Goal: Task Accomplishment & Management: Use online tool/utility

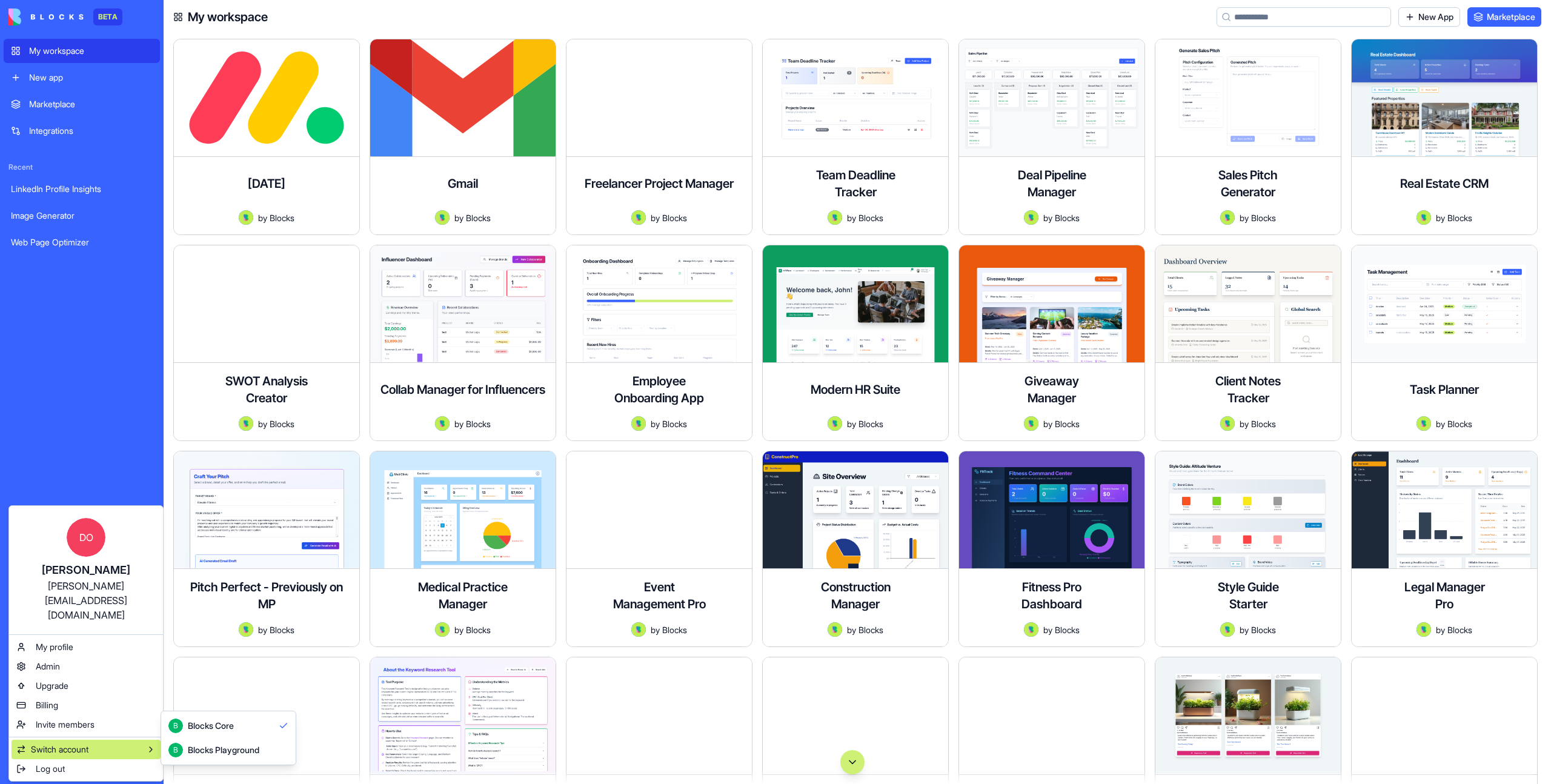
click at [254, 754] on div "Blocks Playground" at bounding box center [224, 750] width 71 height 12
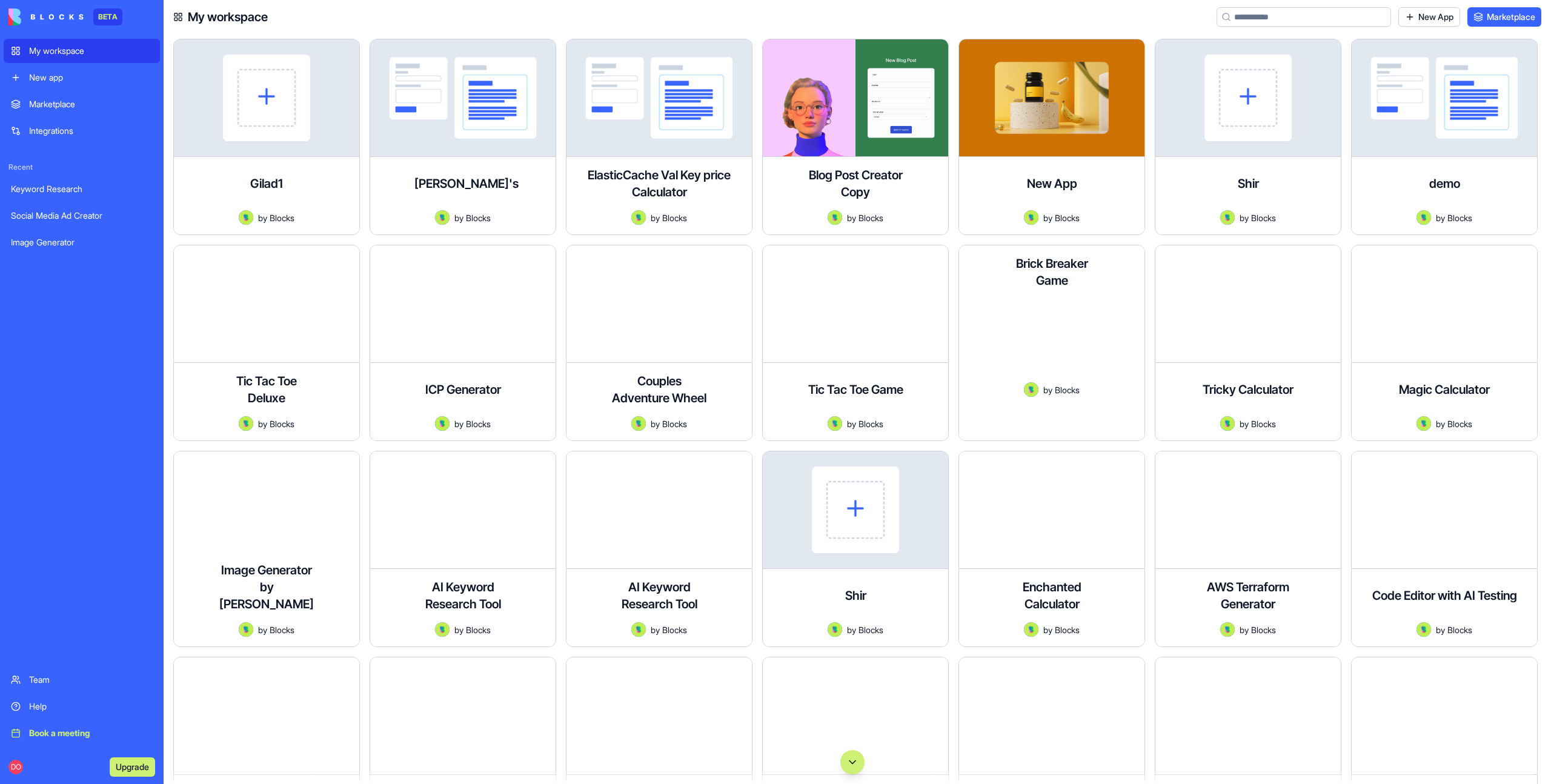
click at [1039, 426] on button "Launch" at bounding box center [1037, 418] width 137 height 24
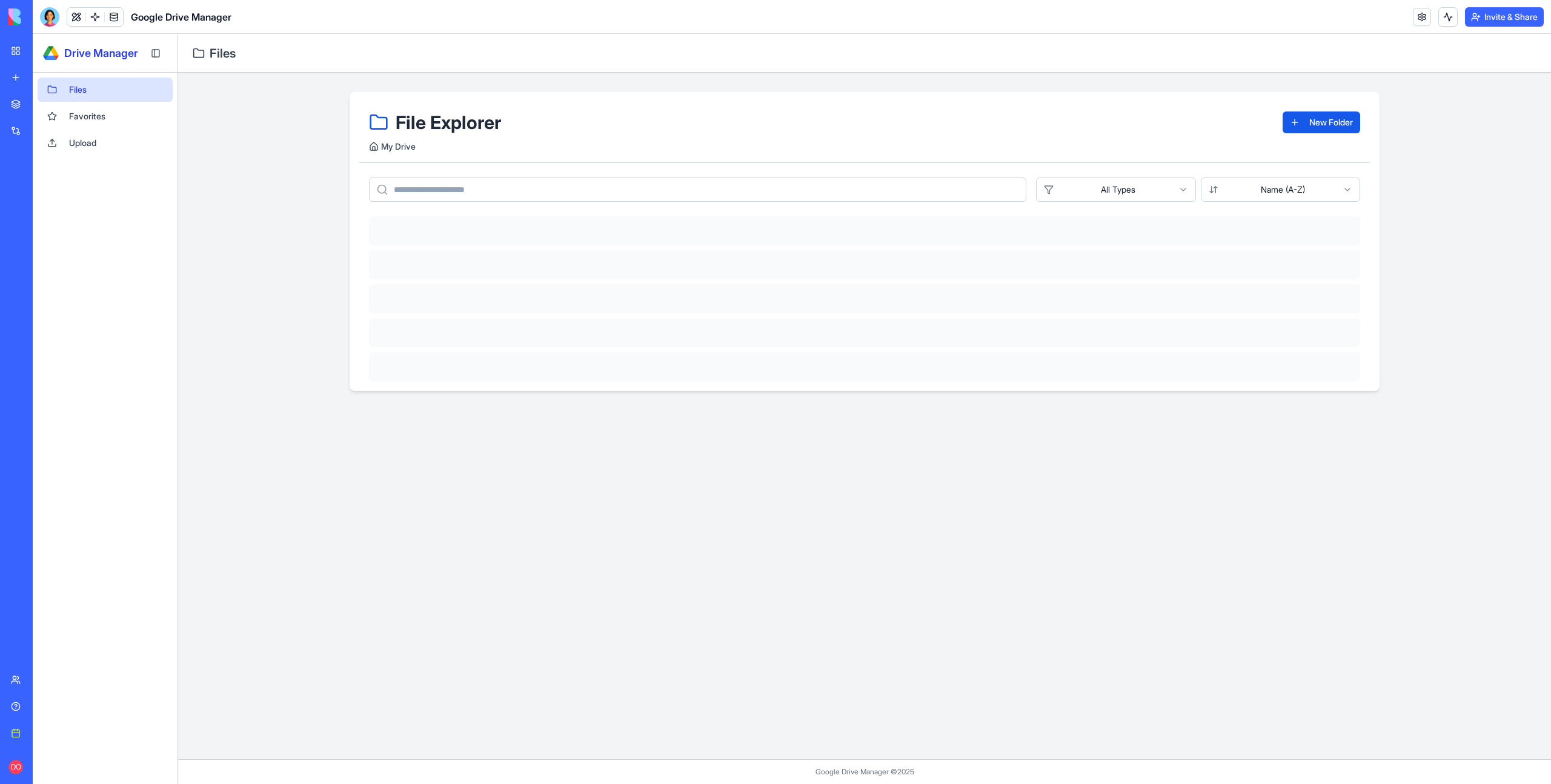
click at [605, 458] on main "File Explorer New Folder My Drive All Types Name (A-Z)" at bounding box center [864, 416] width 1373 height 686
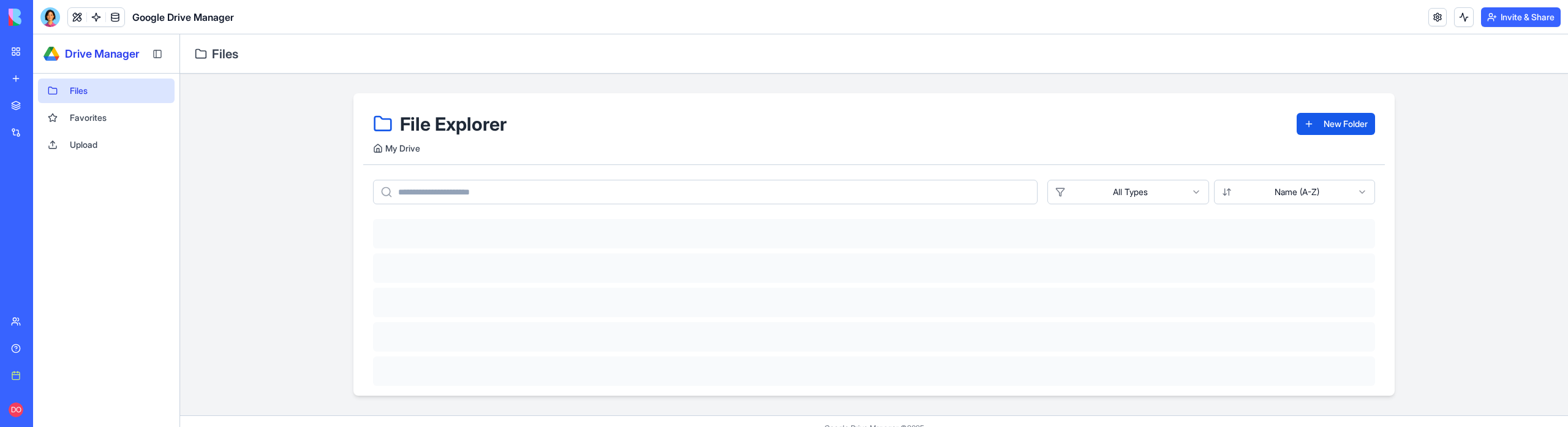
click at [529, 266] on div at bounding box center [874, 267] width 1002 height 29
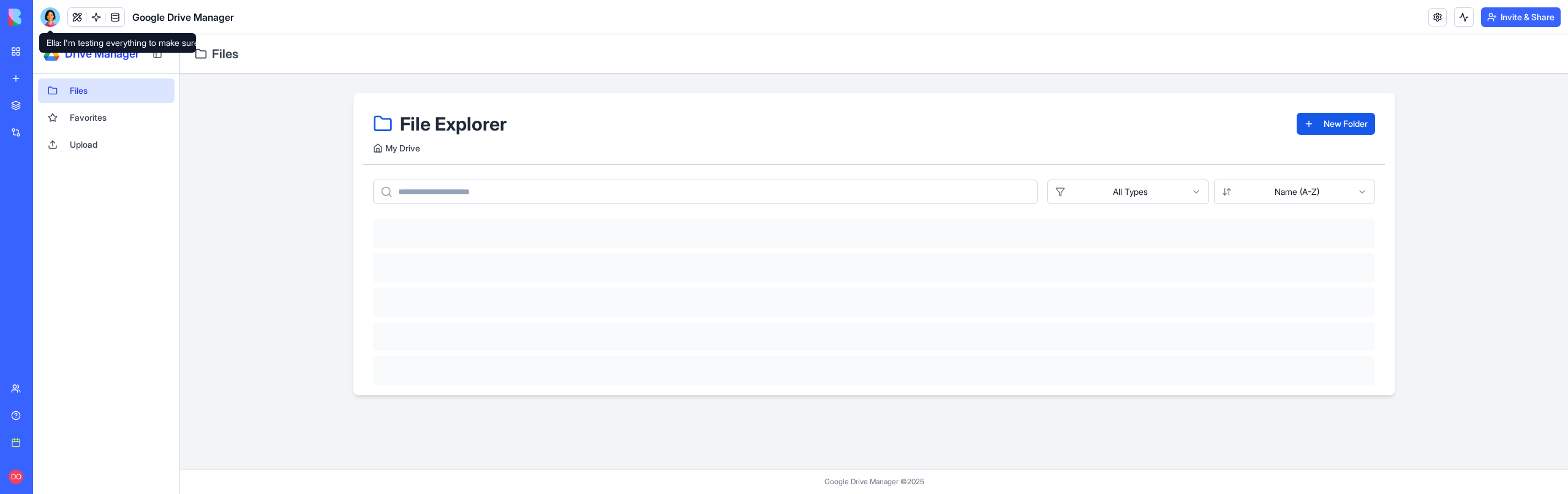
click at [49, 22] on div at bounding box center [50, 17] width 19 height 19
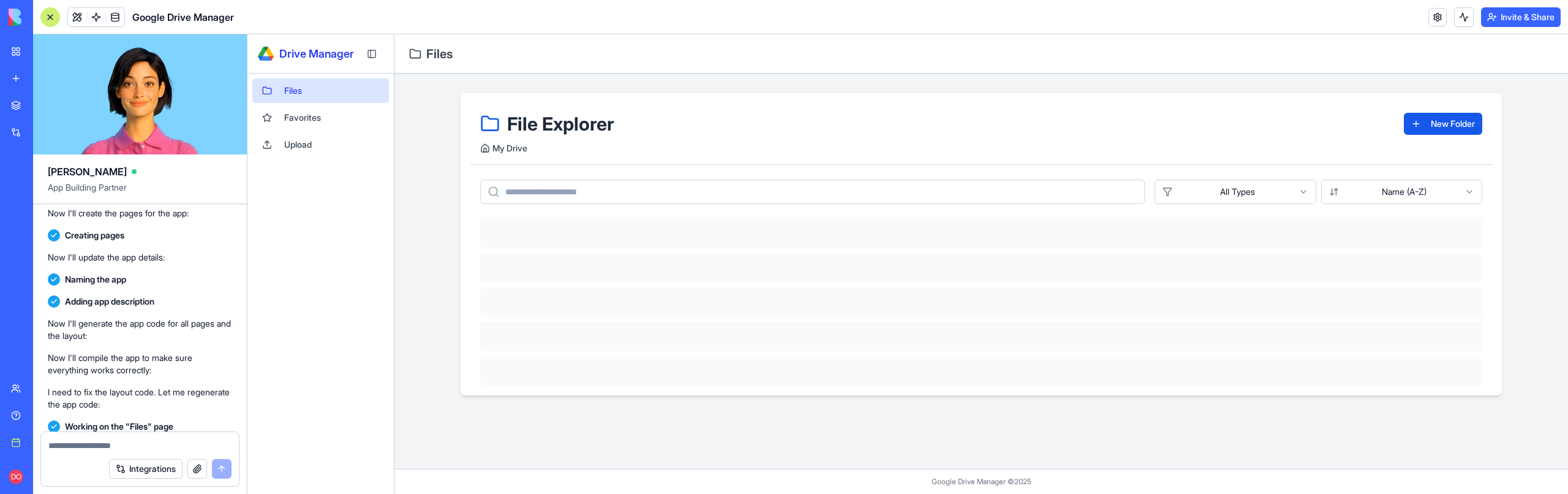
scroll to position [917, 0]
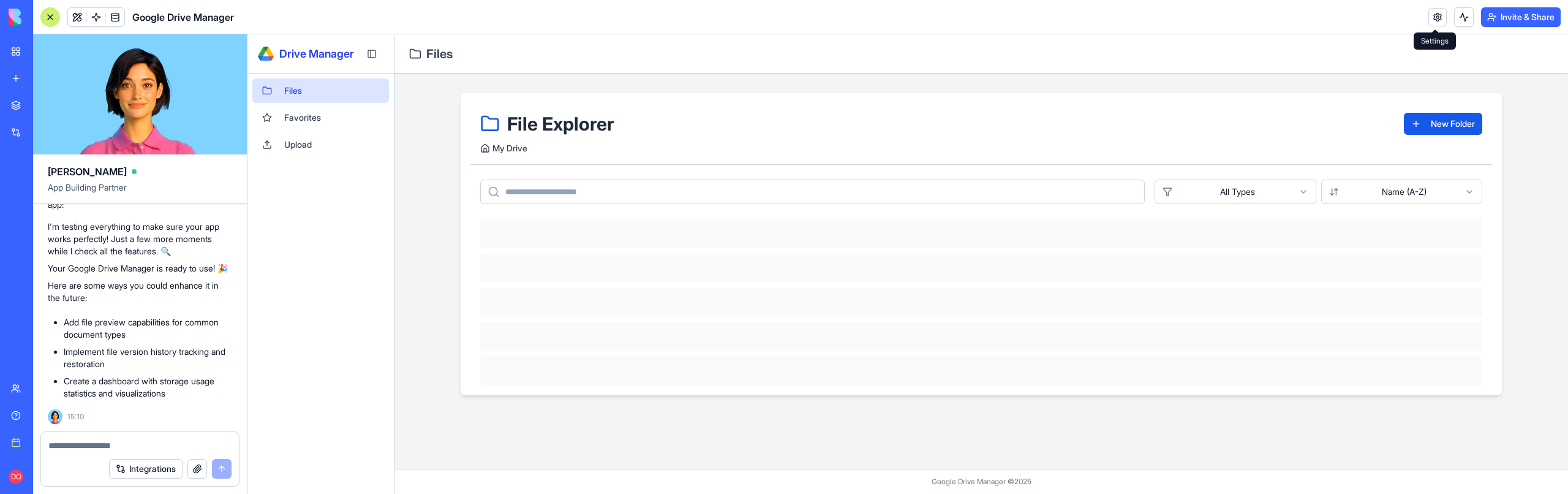
click at [1430, 19] on link at bounding box center [1438, 17] width 19 height 19
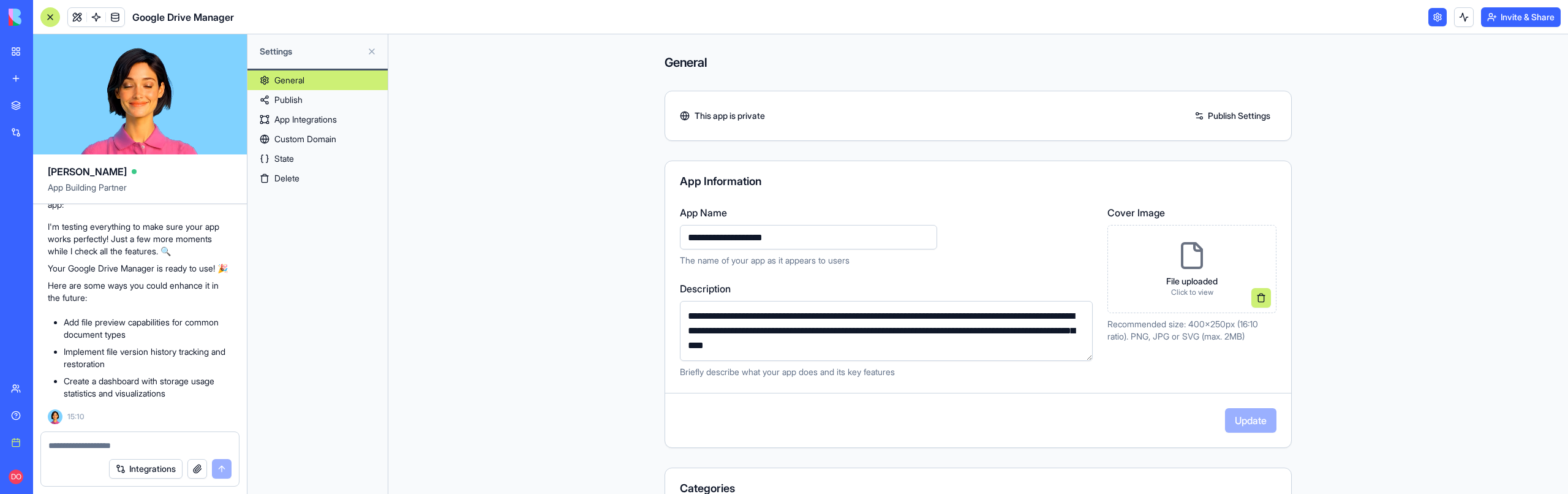
click at [324, 113] on link "App Integrations" at bounding box center [317, 119] width 140 height 19
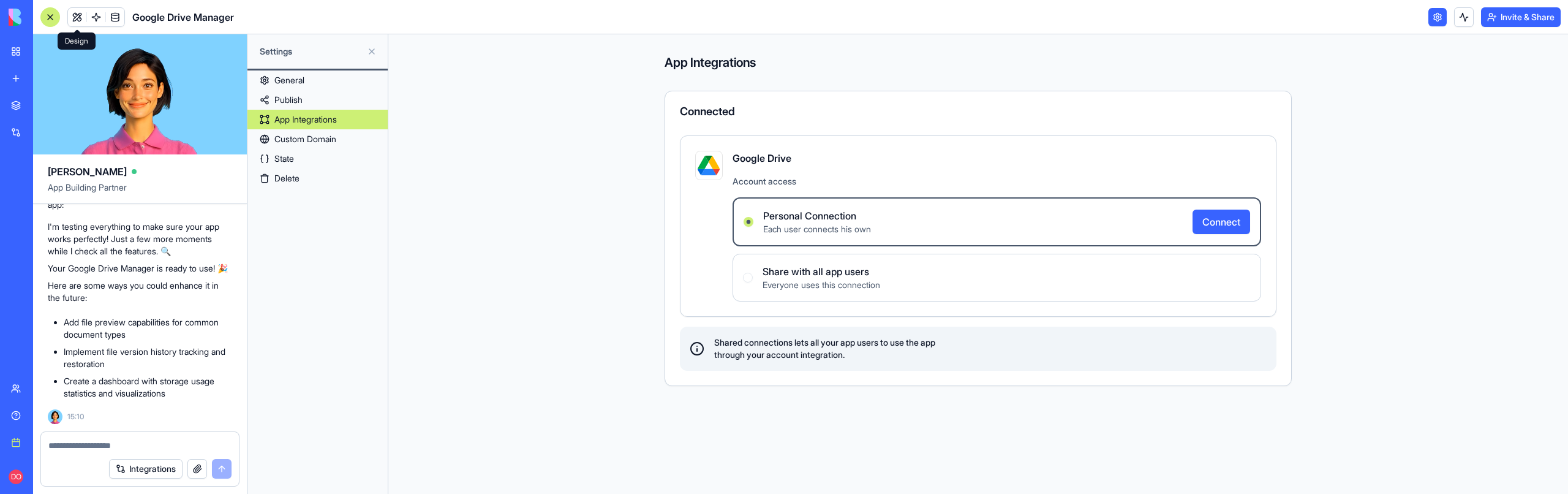
click at [79, 15] on link at bounding box center [77, 17] width 19 height 19
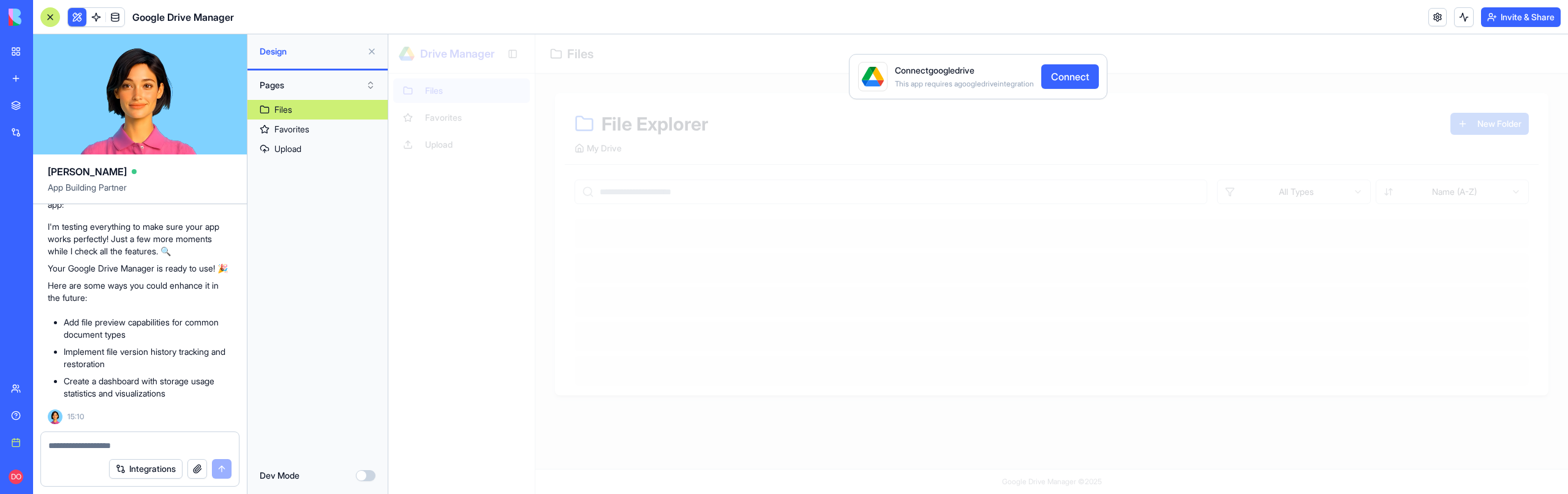
click at [25, 50] on link "My workspace" at bounding box center [28, 51] width 49 height 24
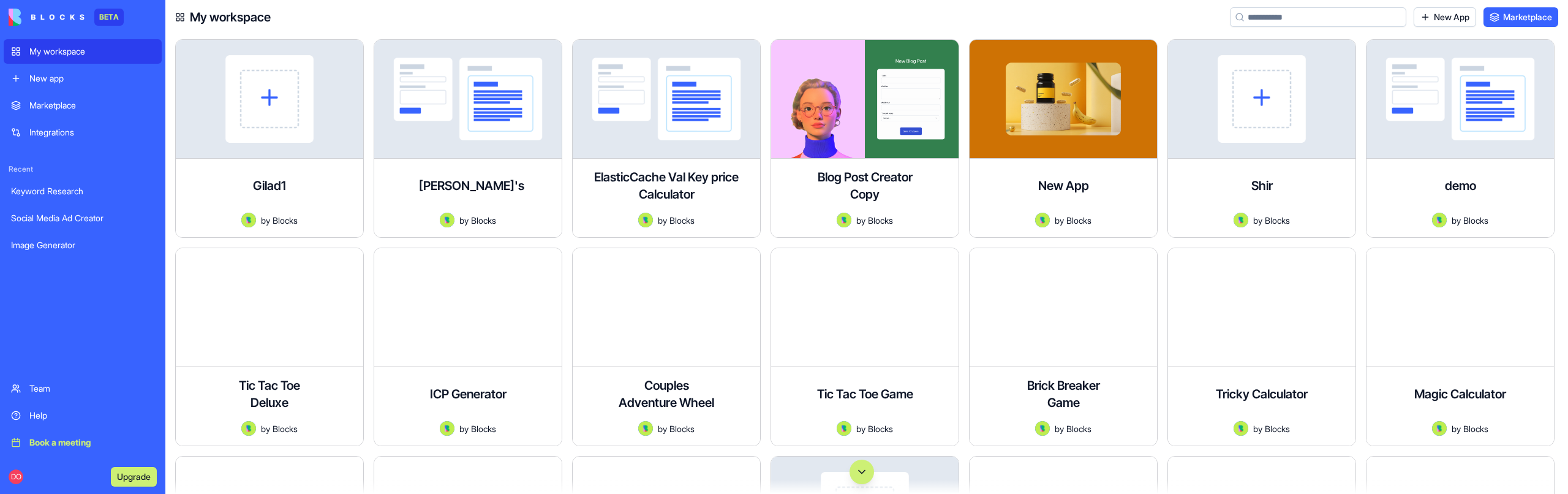
click at [1280, 20] on input at bounding box center [1318, 17] width 176 height 19
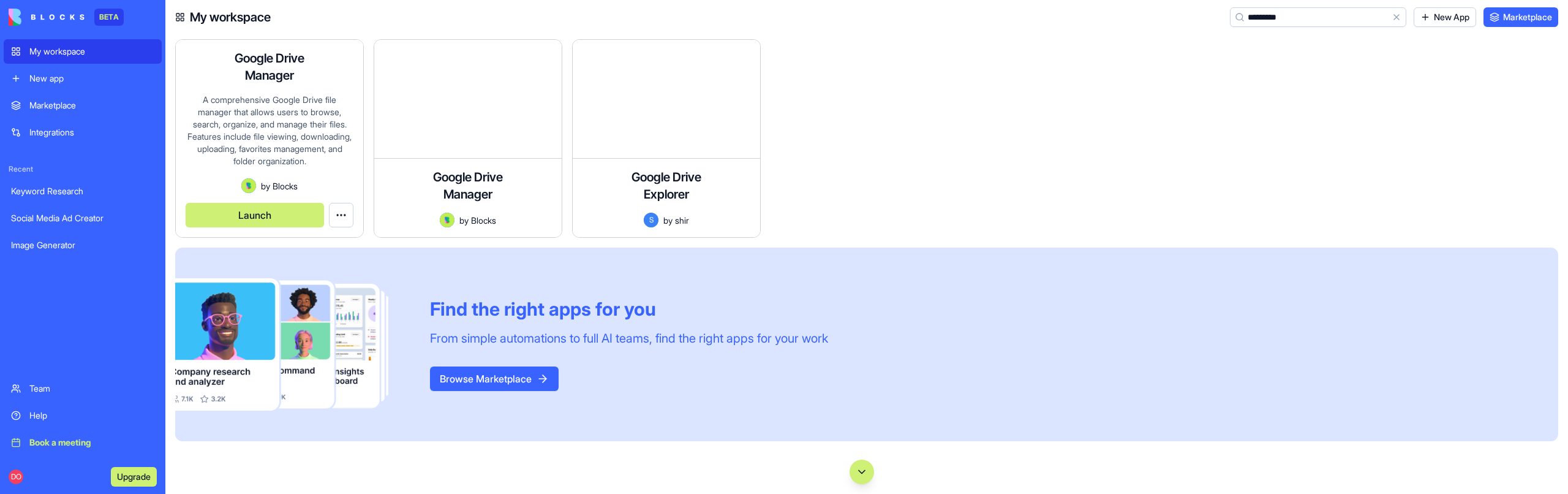
type input "*********"
click at [264, 114] on div "A comprehensive Google Drive file manager that allows users to browse, search, …" at bounding box center [269, 136] width 168 height 85
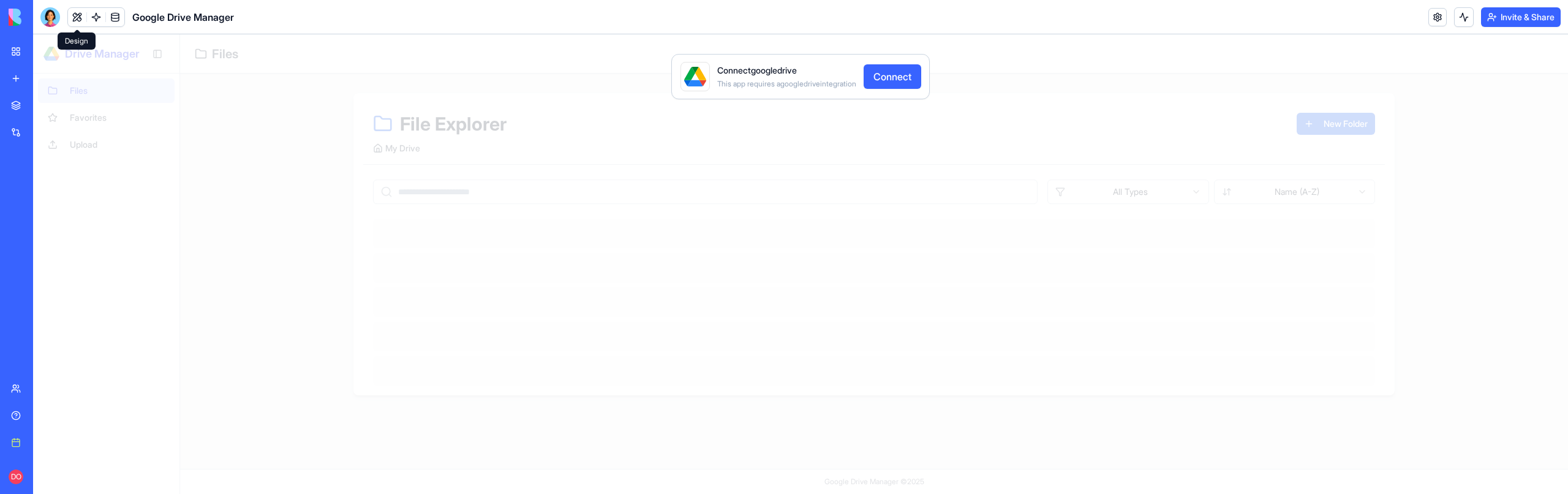
click at [80, 22] on button at bounding box center [77, 17] width 19 height 19
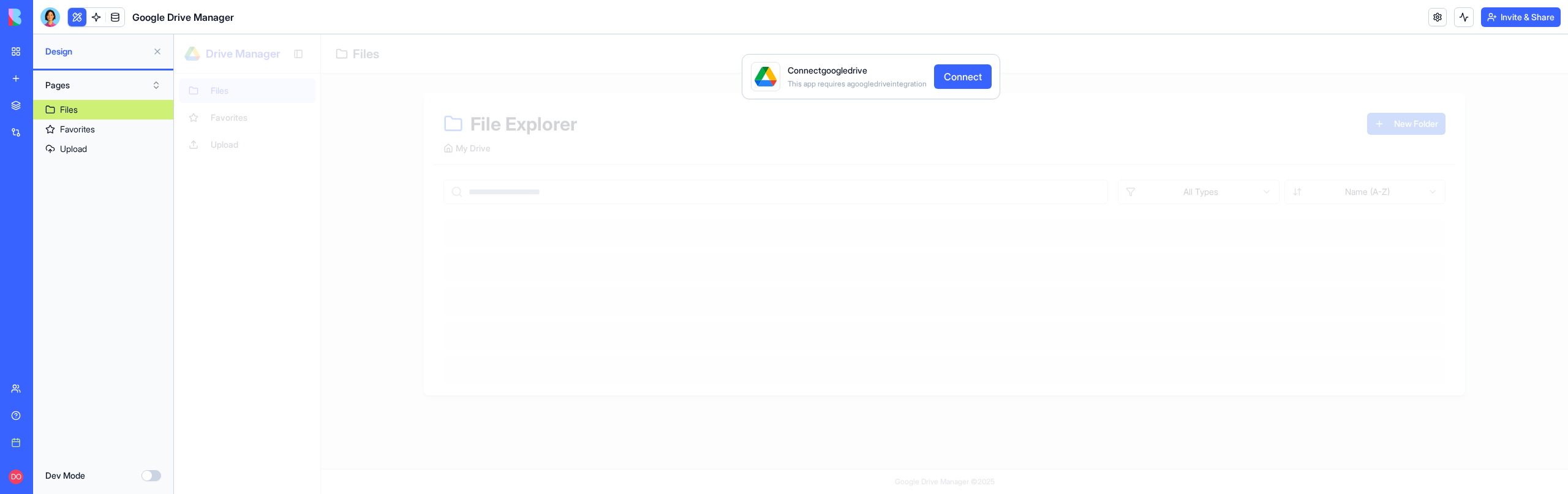
click at [143, 473] on button "Dev Mode" at bounding box center [151, 475] width 19 height 11
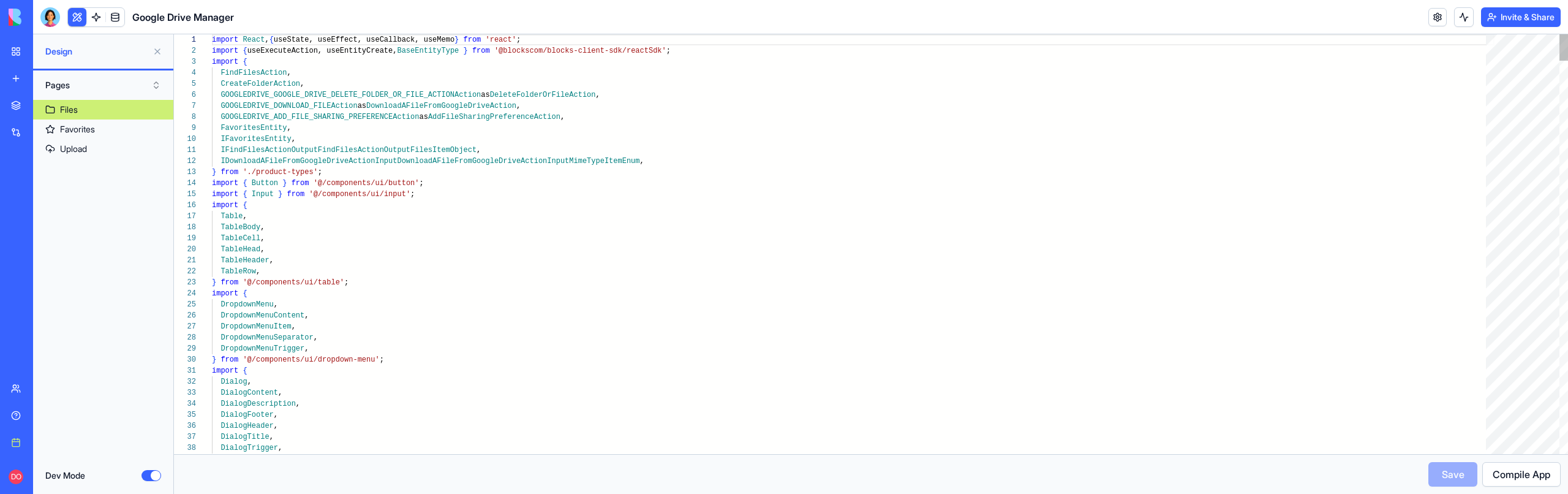
scroll to position [99, 0]
type textarea "**********"
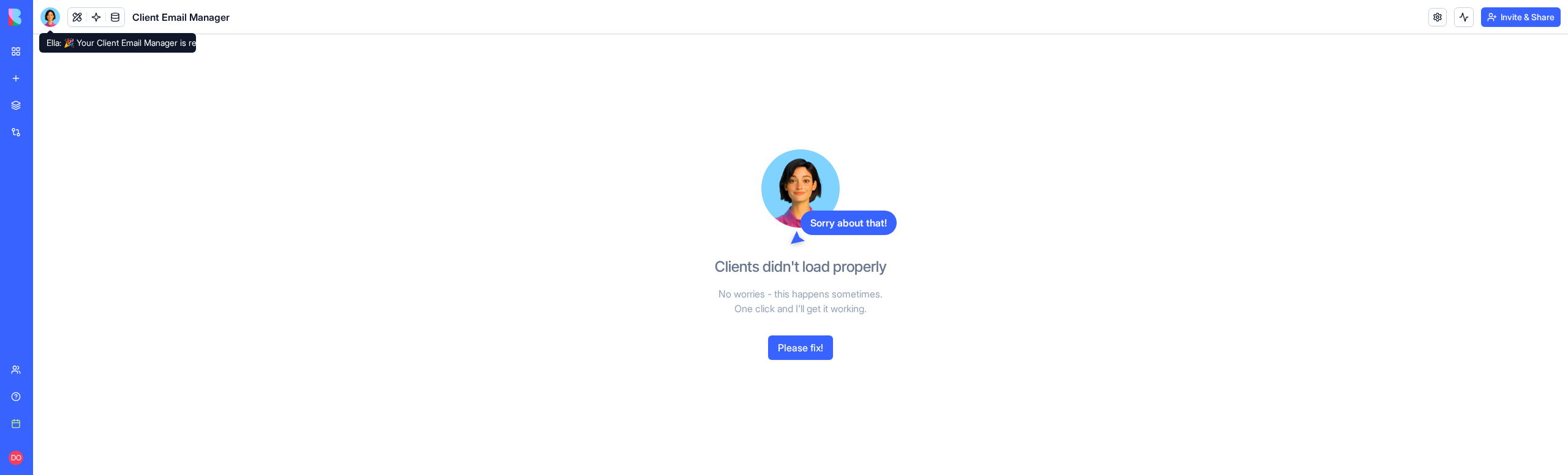
click at [55, 22] on div at bounding box center [50, 17] width 19 height 19
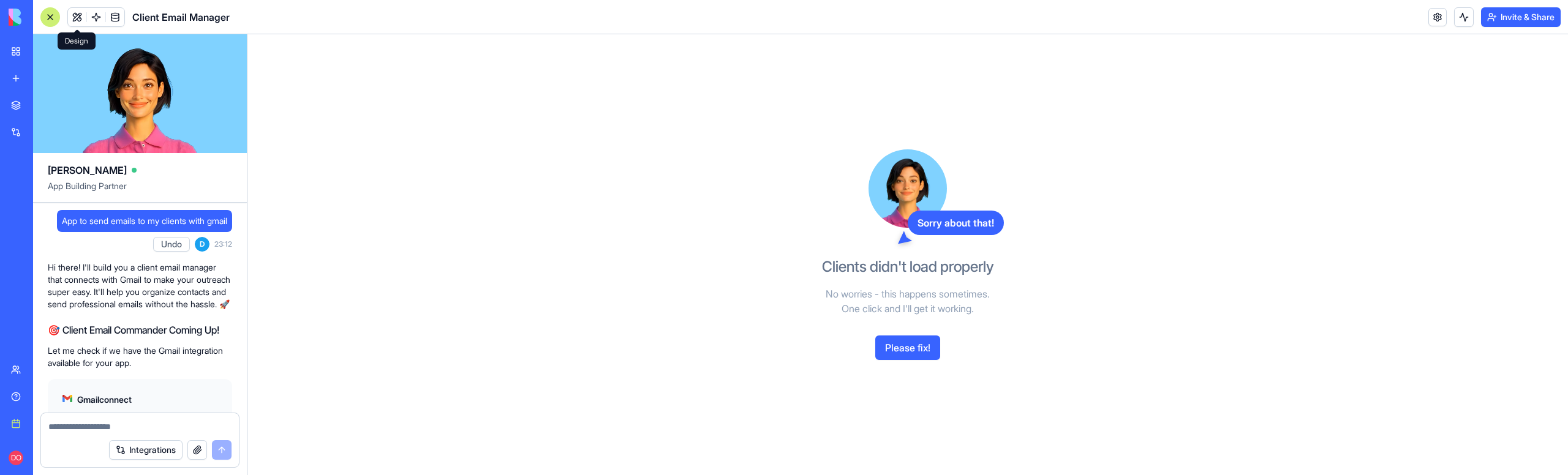
click at [80, 19] on button at bounding box center [77, 17] width 19 height 19
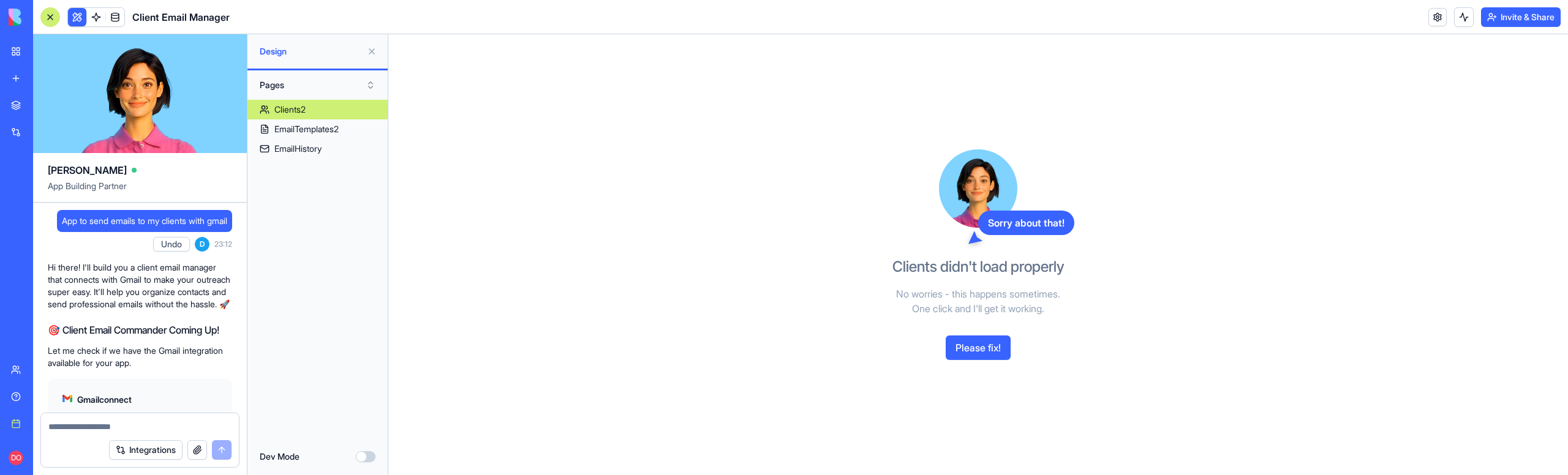
click at [365, 457] on button "Dev Mode" at bounding box center [365, 457] width 19 height 11
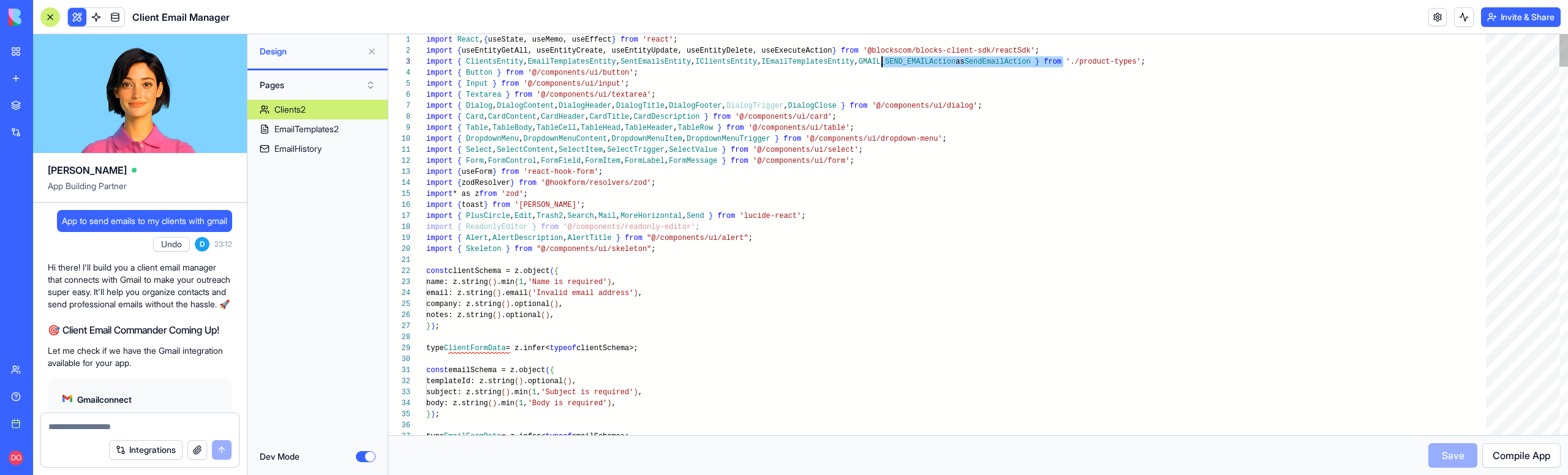
scroll to position [22, 456]
drag, startPoint x: 1064, startPoint y: 62, endPoint x: 882, endPoint y: 60, distance: 182.0
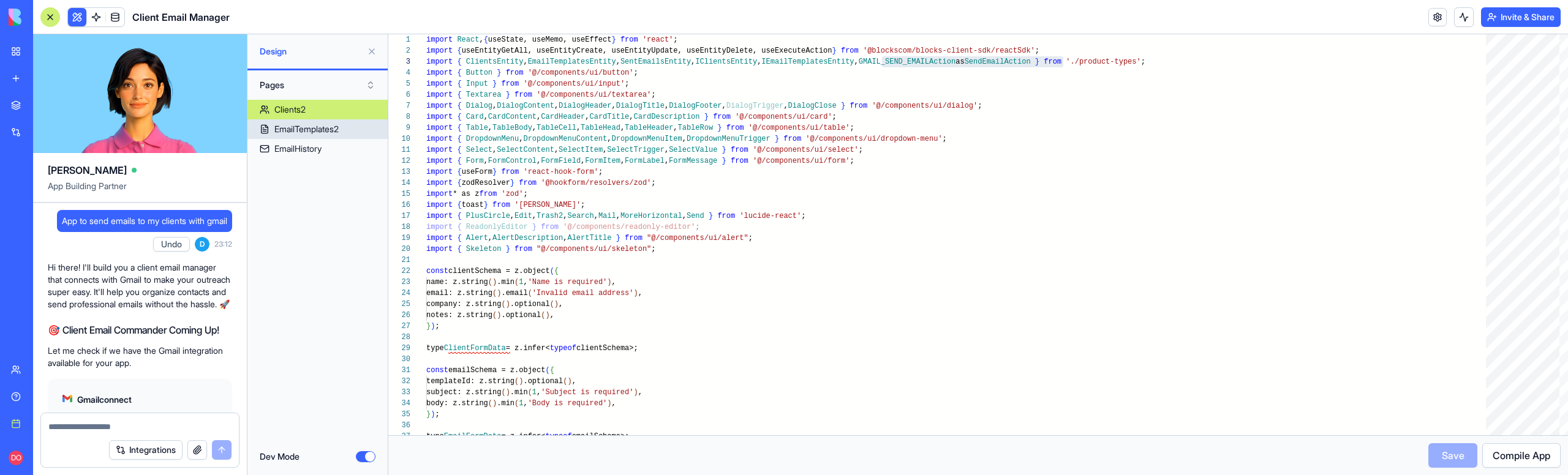
click at [297, 127] on div "EmailTemplates2" at bounding box center [306, 129] width 64 height 12
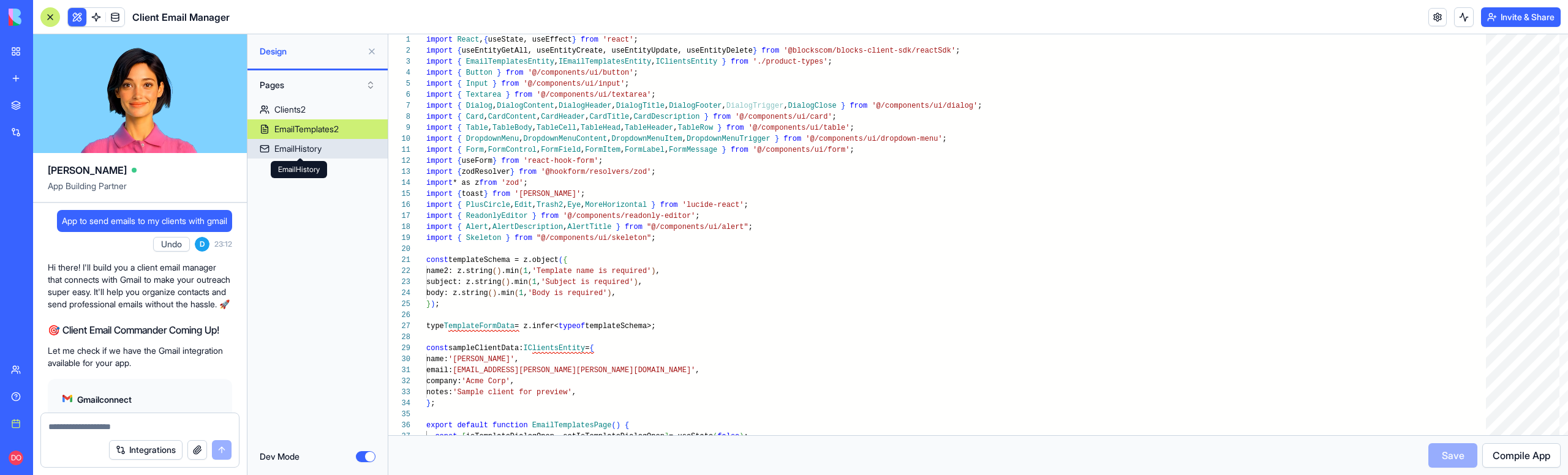
click at [301, 143] on div "EmailHistory" at bounding box center [298, 149] width 47 height 12
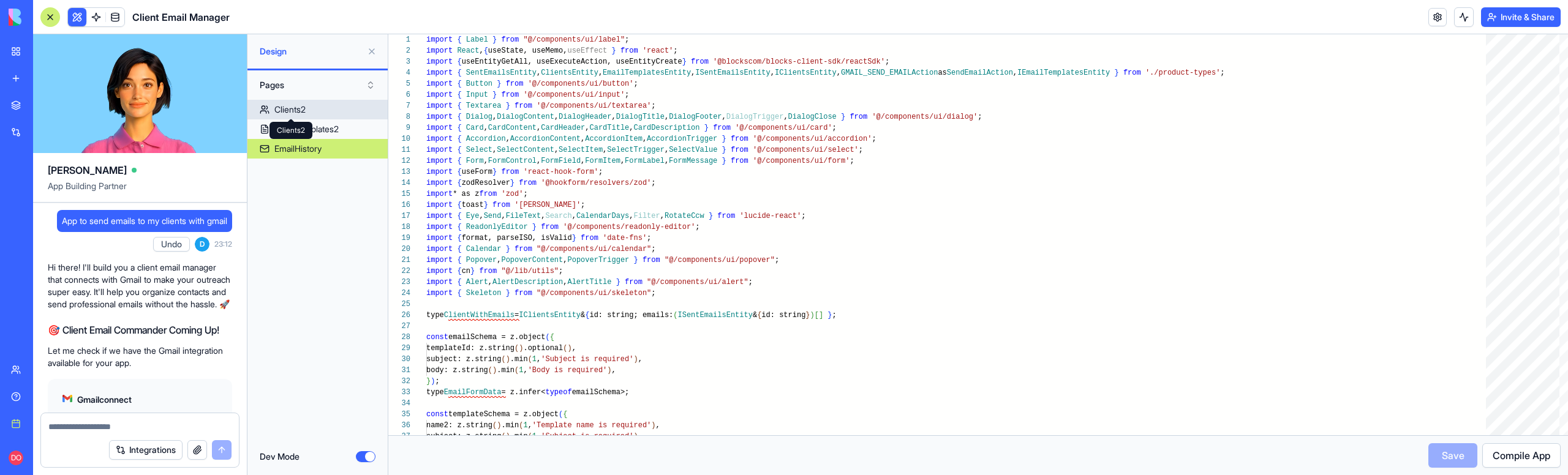
click at [305, 113] on div "Clients2" at bounding box center [290, 110] width 31 height 12
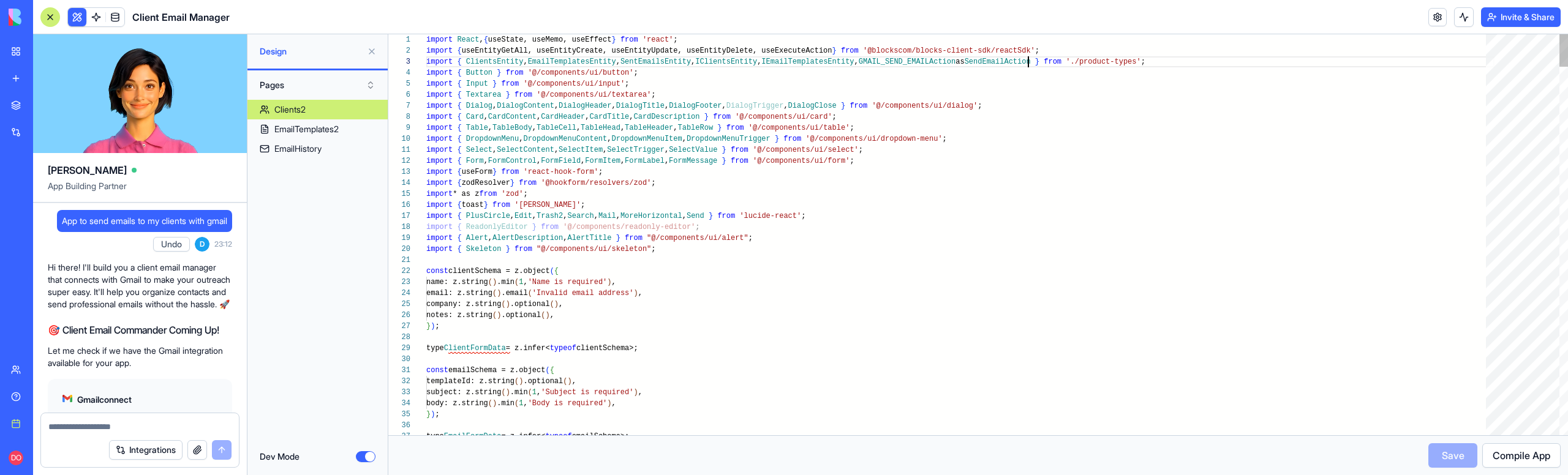
type textarea "**********"
click at [1433, 17] on link at bounding box center [1438, 17] width 19 height 19
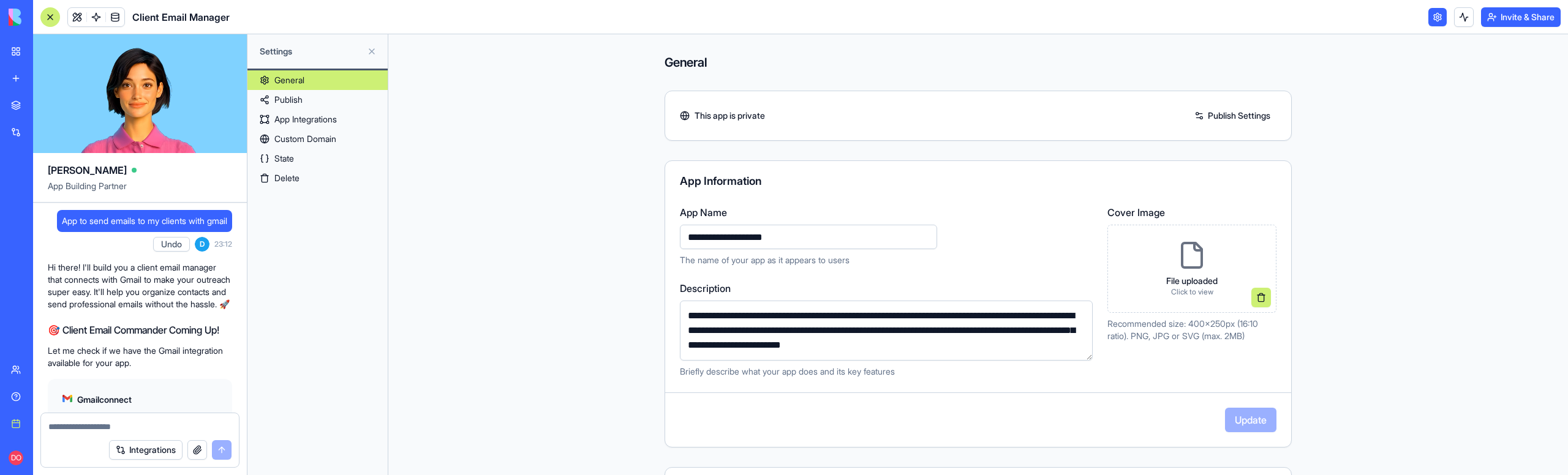
click at [286, 155] on link "State" at bounding box center [317, 158] width 140 height 19
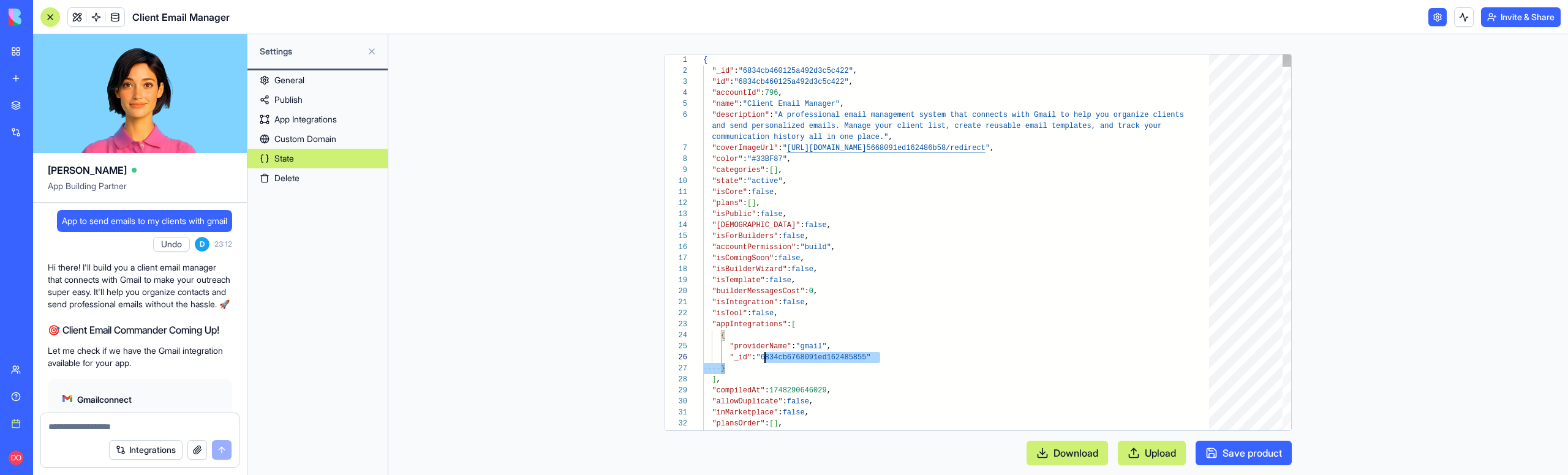
scroll to position [55, 0]
drag, startPoint x: 772, startPoint y: 365, endPoint x: 721, endPoint y: 336, distance: 58.7
drag, startPoint x: 718, startPoint y: 380, endPoint x: 708, endPoint y: 326, distance: 54.9
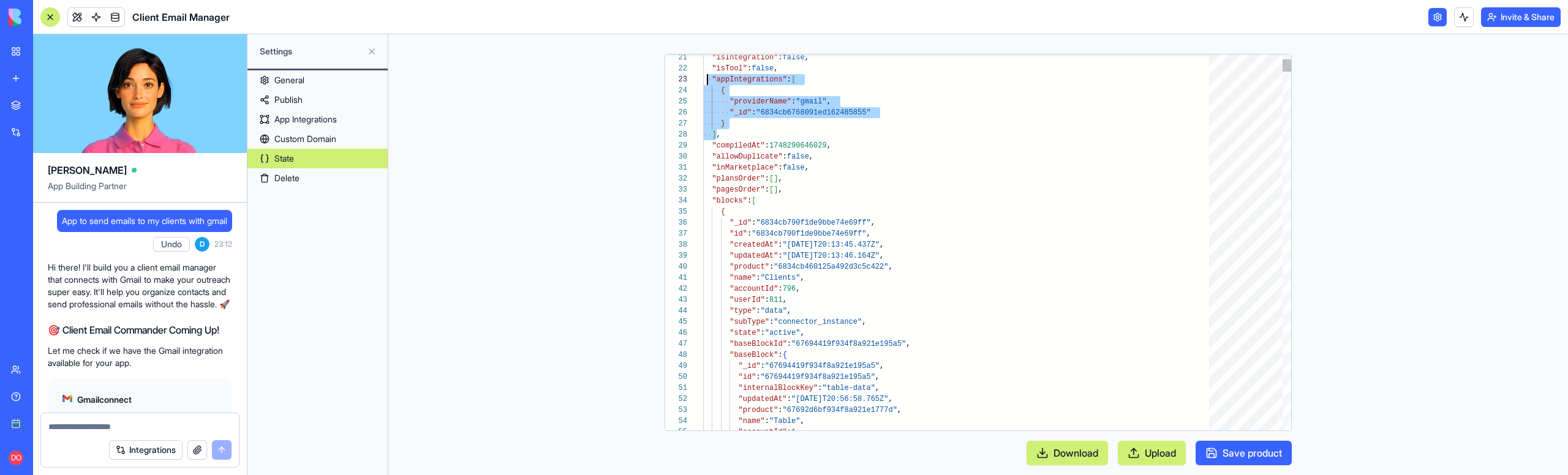
type textarea "**********"
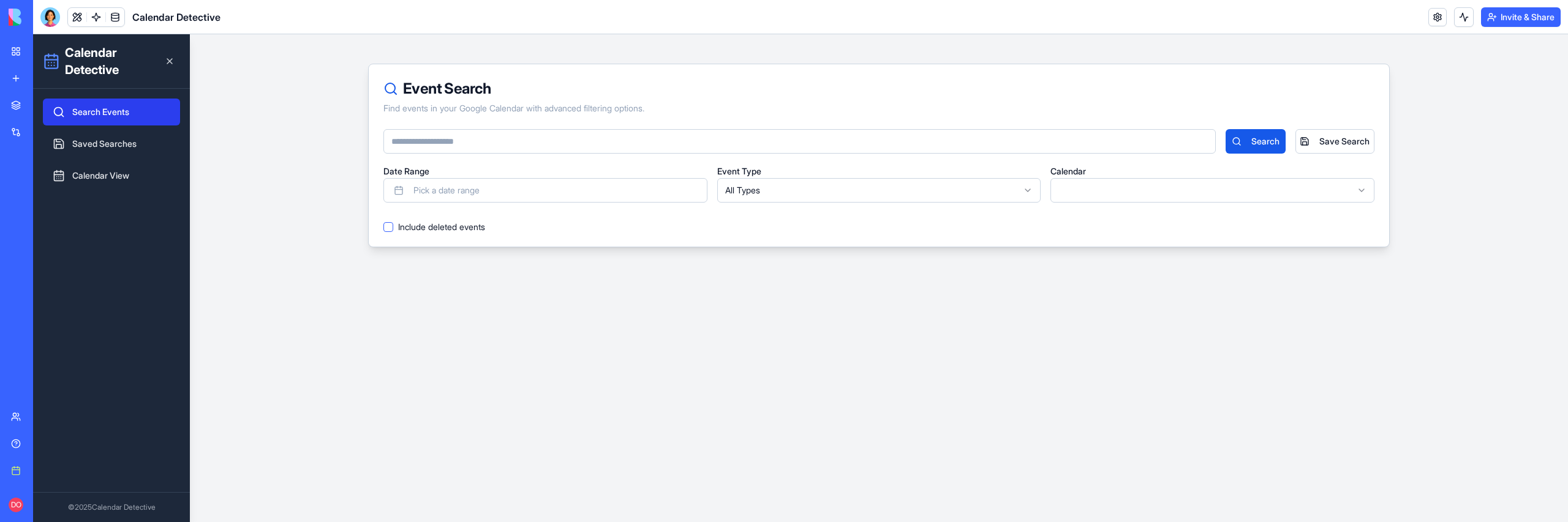
click at [783, 410] on main "Event Search Find events in your Google Calendar with advanced filtering option…" at bounding box center [879, 278] width 1378 height 488
click at [776, 411] on main "Event Search Find events in your Google Calendar with advanced filtering option…" at bounding box center [879, 278] width 1378 height 488
click at [777, 411] on main "Event Search Find events in your Google Calendar with advanced filtering option…" at bounding box center [879, 278] width 1378 height 488
click at [81, 17] on button at bounding box center [77, 17] width 19 height 19
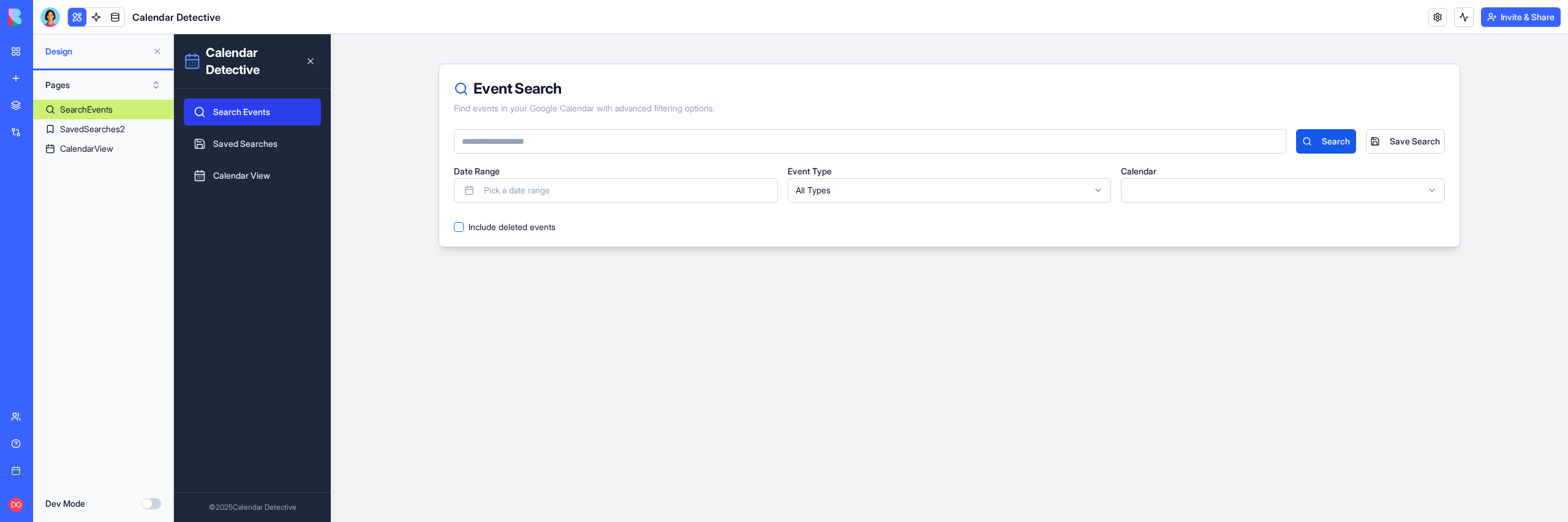
click at [156, 474] on button "Dev Mode" at bounding box center [151, 504] width 19 height 11
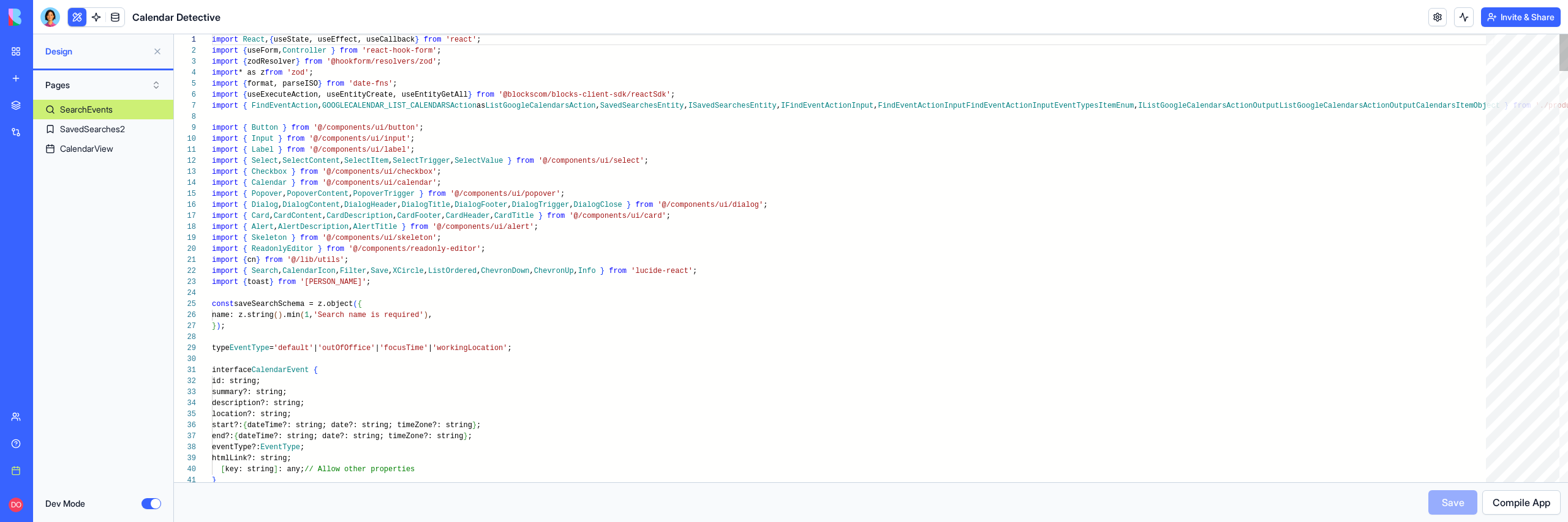
scroll to position [66, 0]
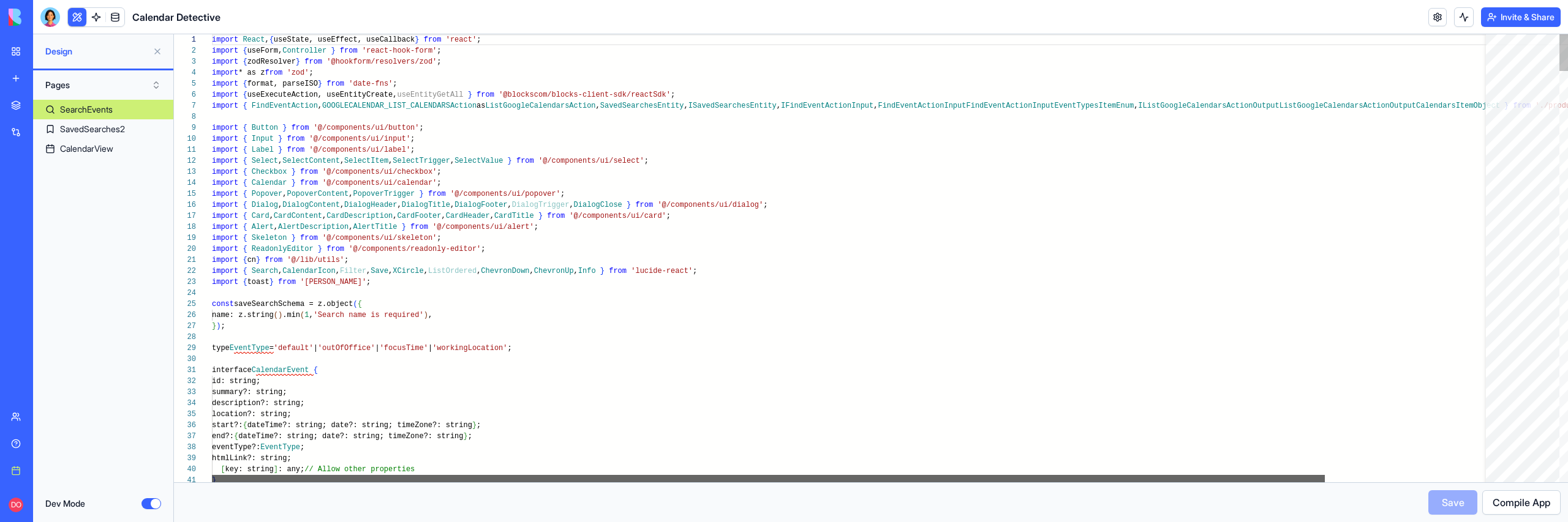
click at [437, 474] on div at bounding box center [768, 478] width 1113 height 7
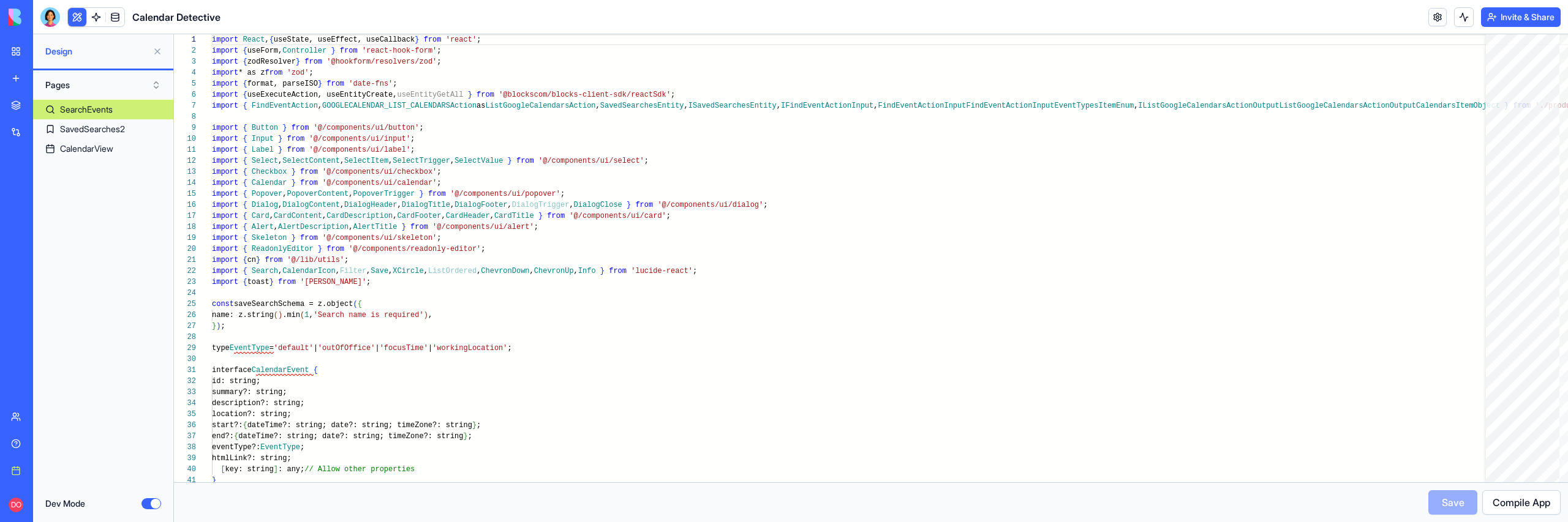
click at [78, 23] on button at bounding box center [77, 17] width 19 height 19
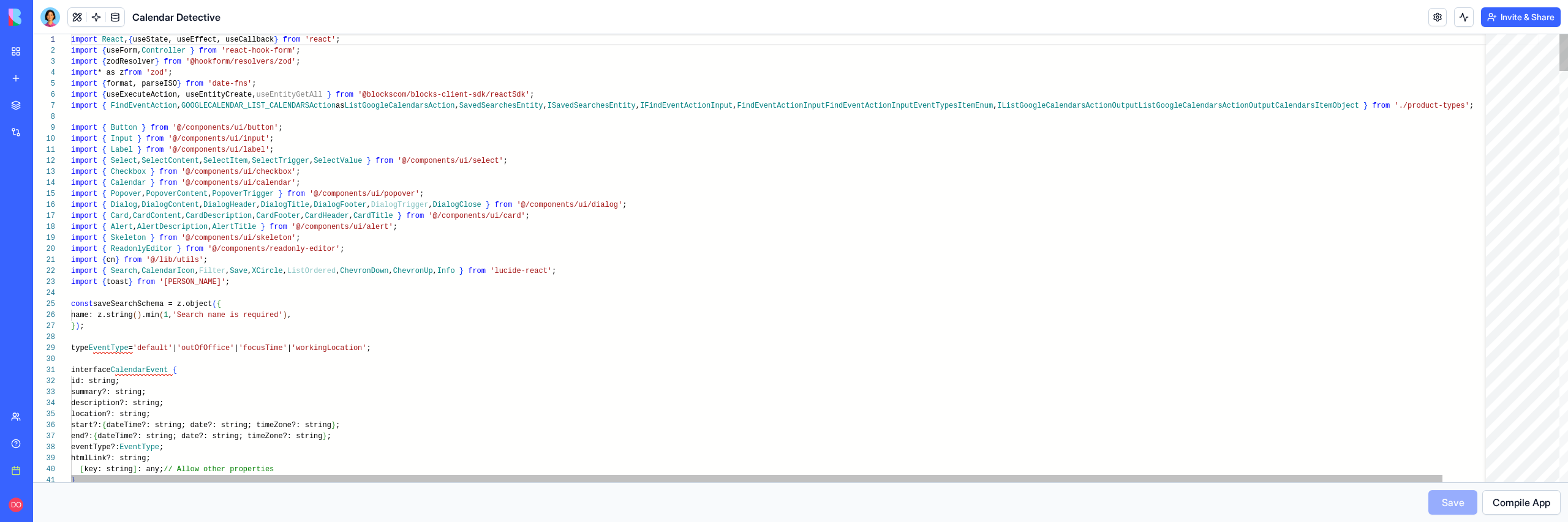
click at [78, 23] on button at bounding box center [77, 17] width 19 height 19
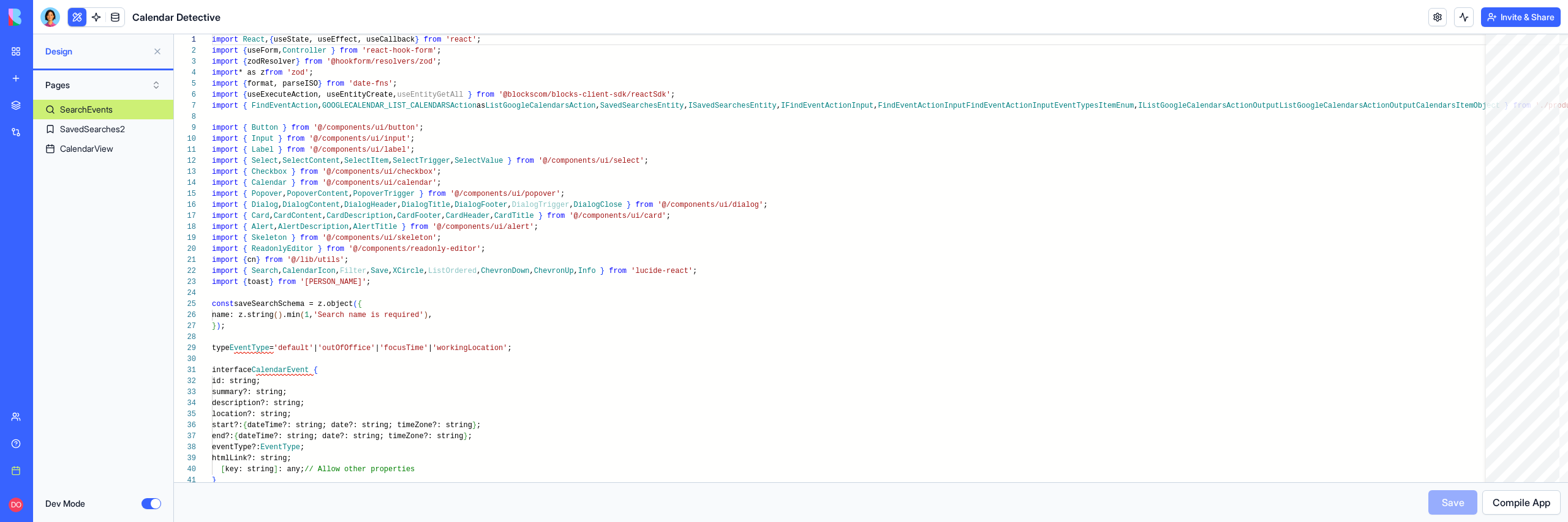
click at [156, 474] on button "Dev Mode" at bounding box center [151, 504] width 19 height 11
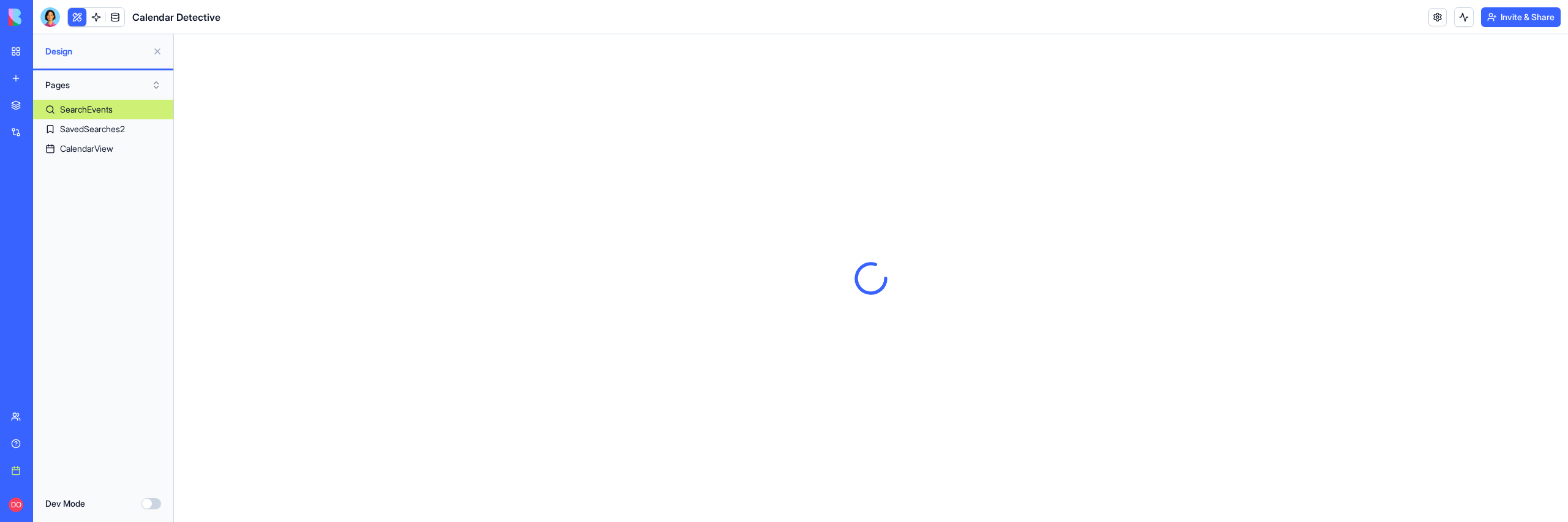
scroll to position [0, 0]
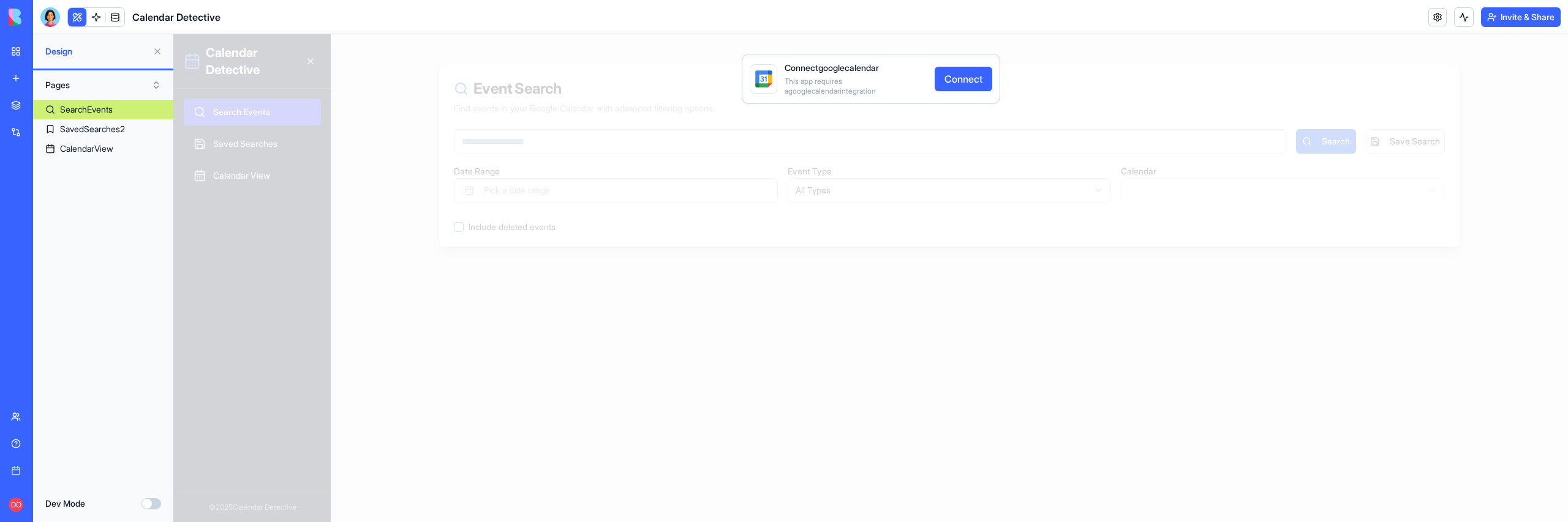
click at [1329, 18] on header "Calendar Detective Invite & Share" at bounding box center [800, 17] width 1535 height 34
click at [1519, 12] on html "BETA My workspace New app Marketplace Integrations Recent Keyword Research Soci…" at bounding box center [784, 261] width 1568 height 522
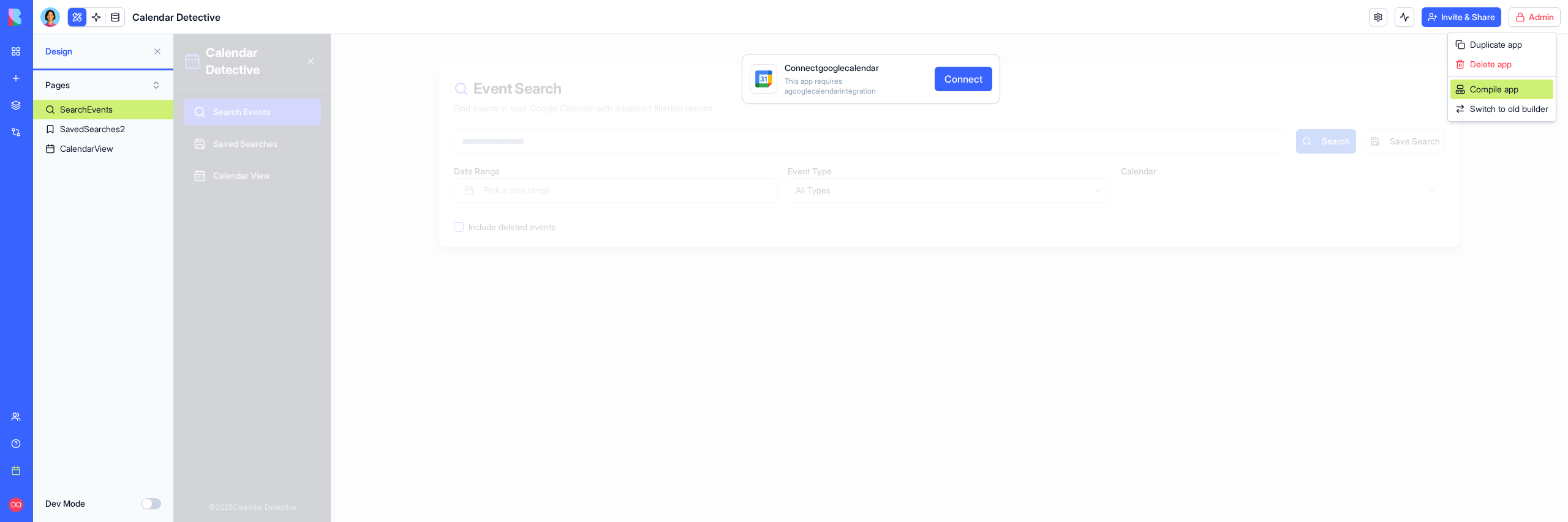
click at [1502, 87] on div "Compile app" at bounding box center [1501, 89] width 103 height 19
click at [157, 474] on button "Dev Mode" at bounding box center [151, 504] width 19 height 11
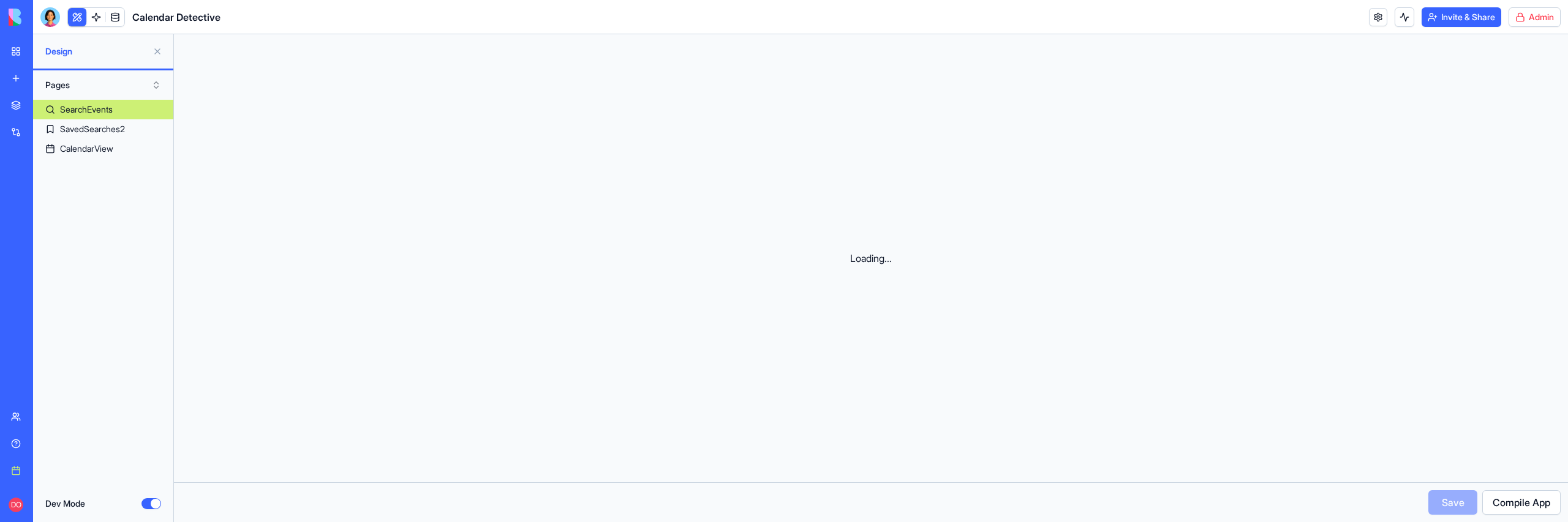
scroll to position [66, 0]
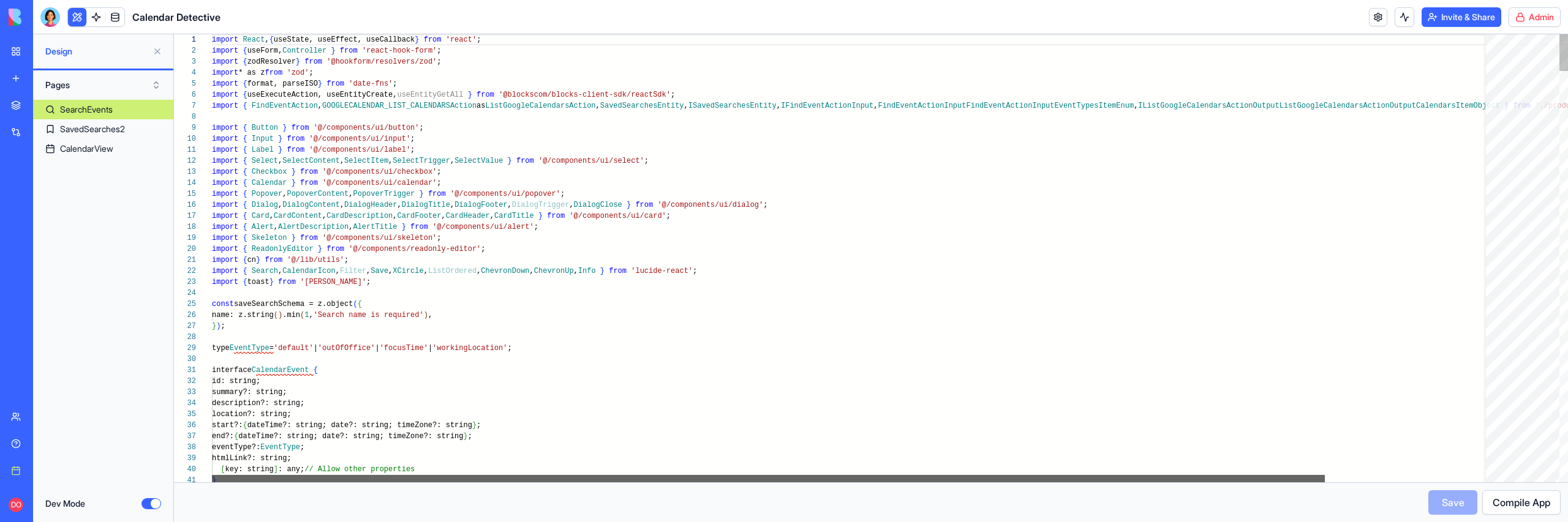
click at [430, 474] on div at bounding box center [768, 478] width 1113 height 7
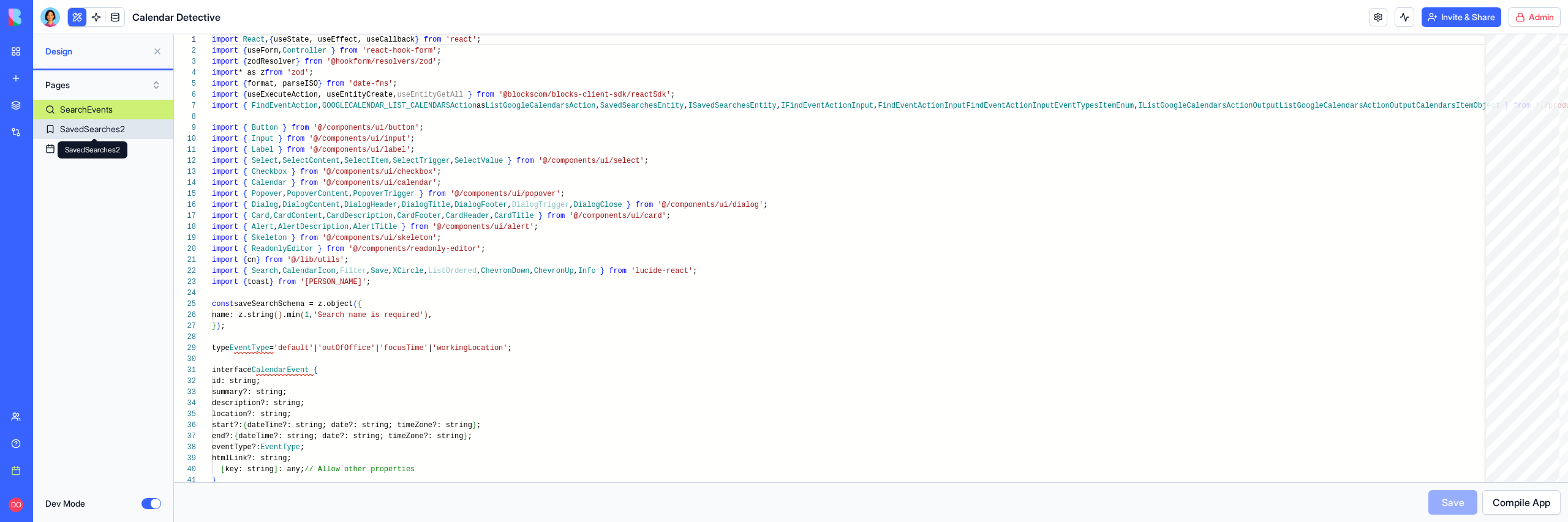
click at [78, 134] on div "SavedSearches2" at bounding box center [92, 129] width 65 height 12
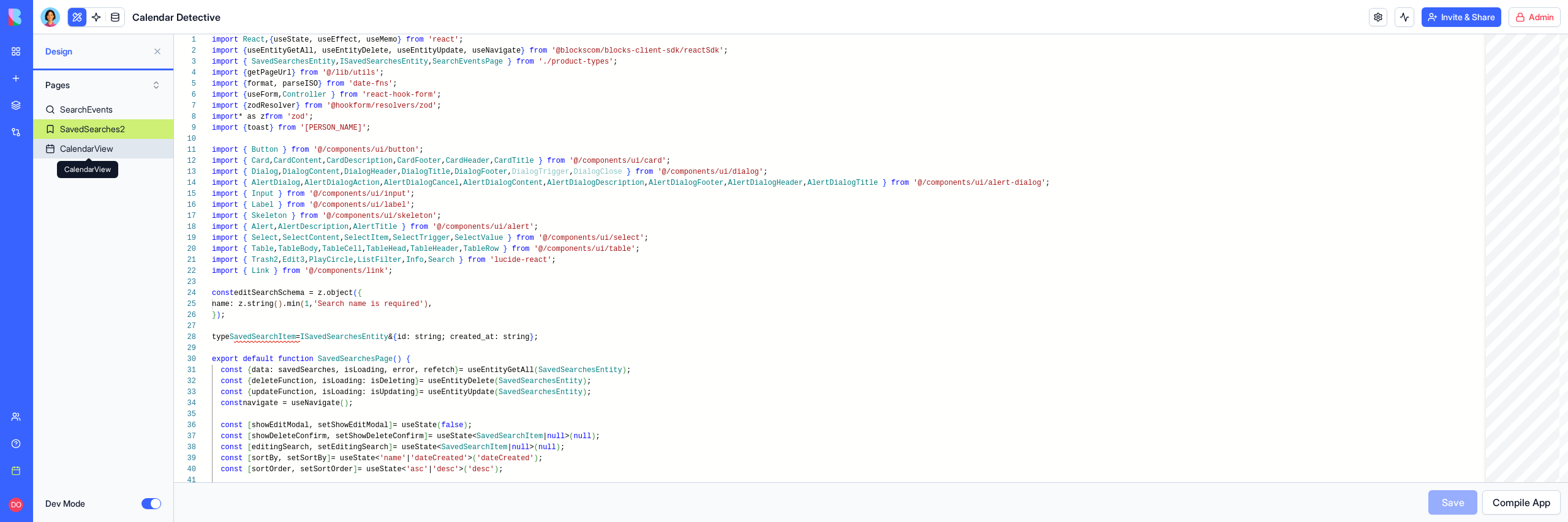
click at [86, 149] on div "CalendarView" at bounding box center [87, 149] width 54 height 12
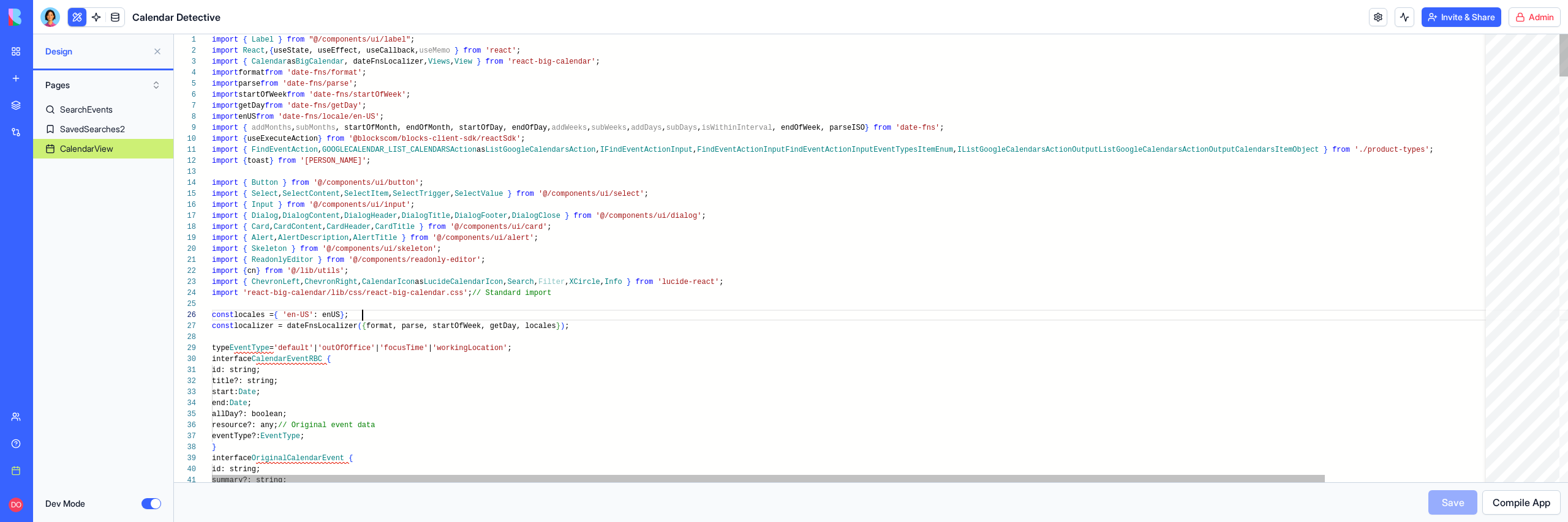
scroll to position [0, 106]
type textarea "**********"
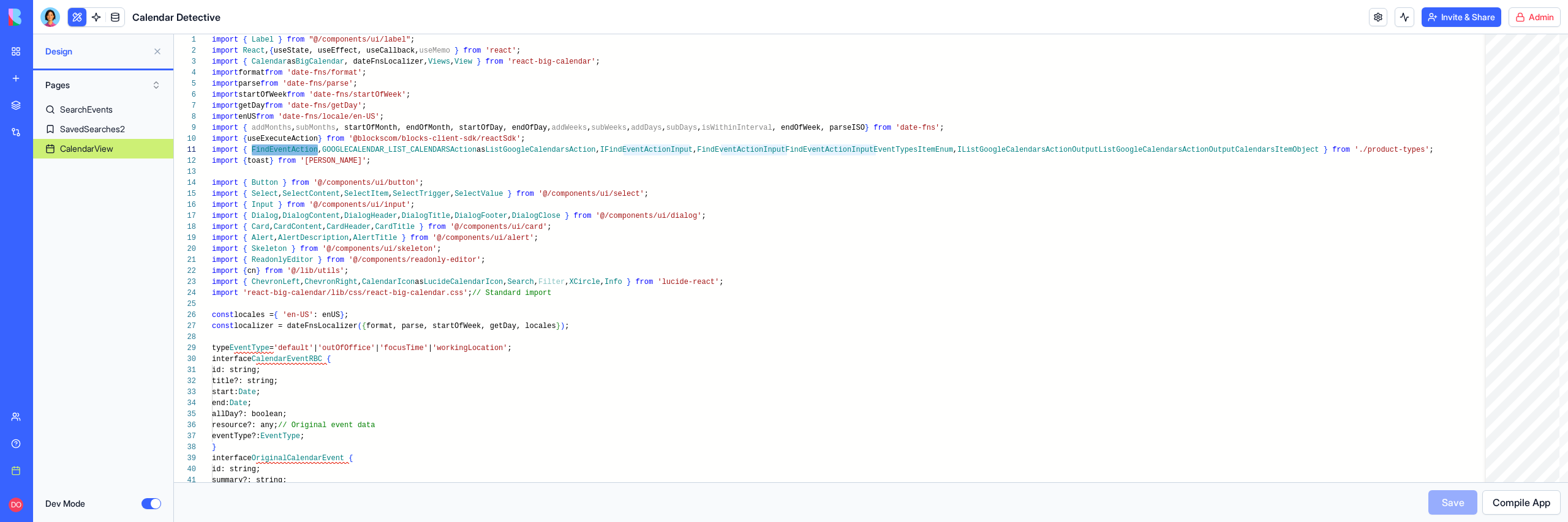
click at [19, 58] on link "My workspace" at bounding box center [28, 51] width 49 height 24
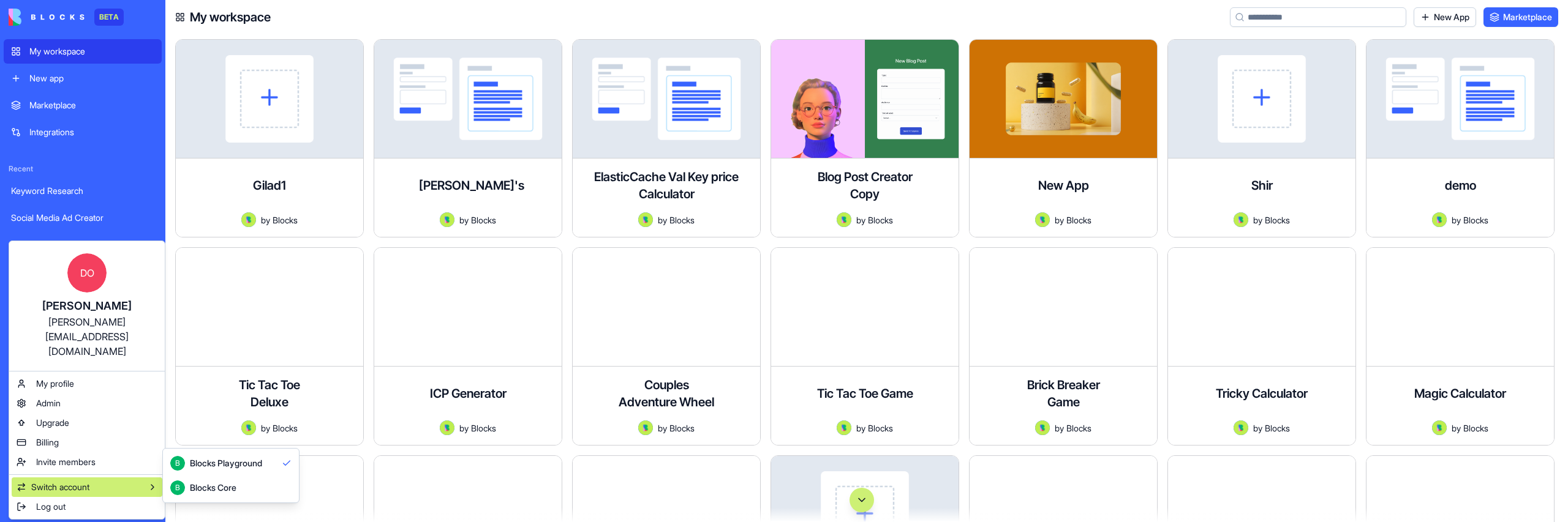
click at [214, 474] on div "B Blocks Core" at bounding box center [203, 488] width 66 height 15
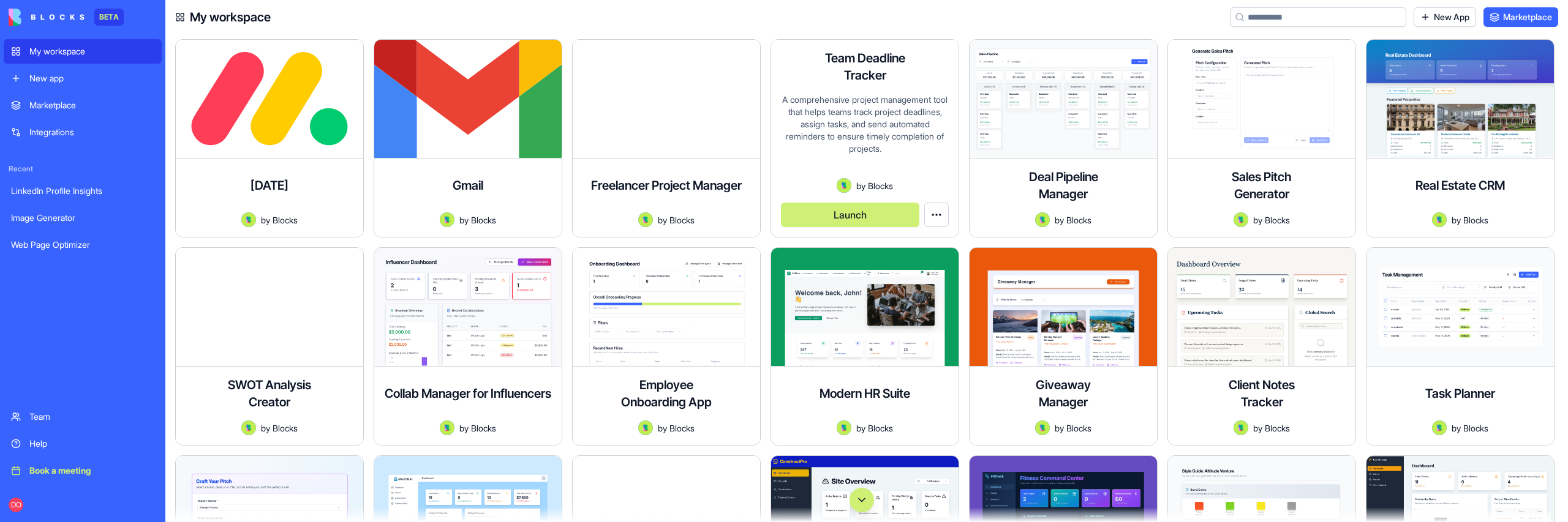
click at [872, 213] on button "Launch" at bounding box center [850, 215] width 138 height 24
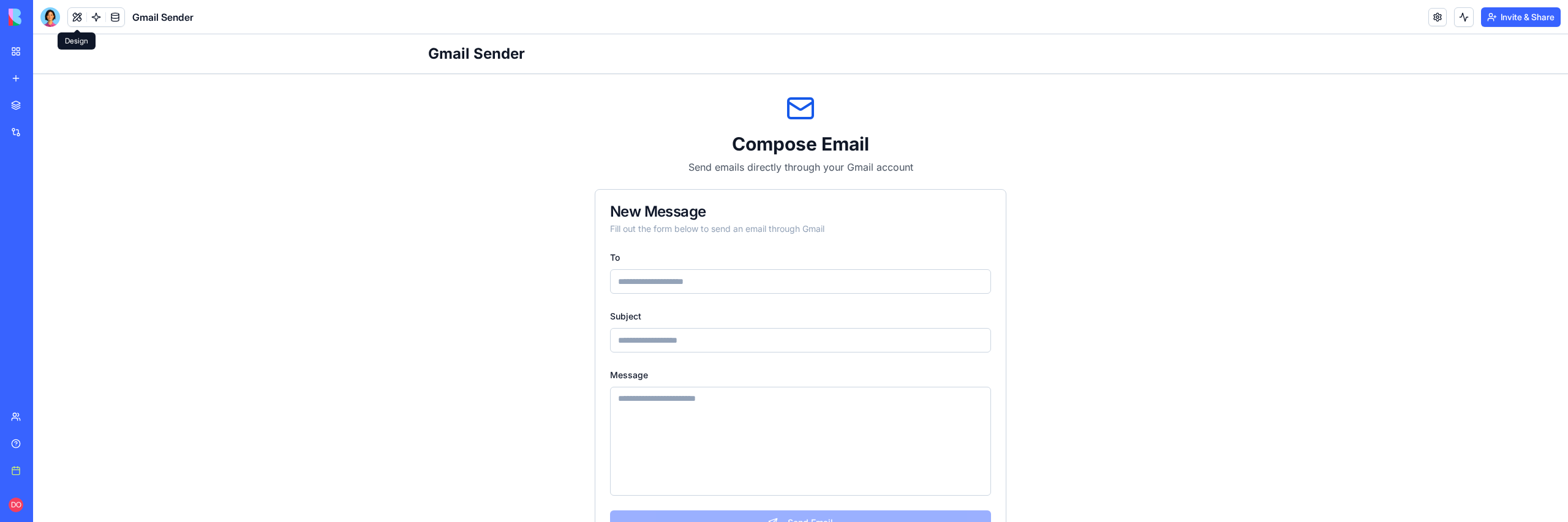
click at [216, 226] on div "Gmail Sender Compose Email Send emails directly through your Gmail account New …" at bounding box center [800, 302] width 1535 height 536
click at [75, 15] on button at bounding box center [77, 17] width 19 height 19
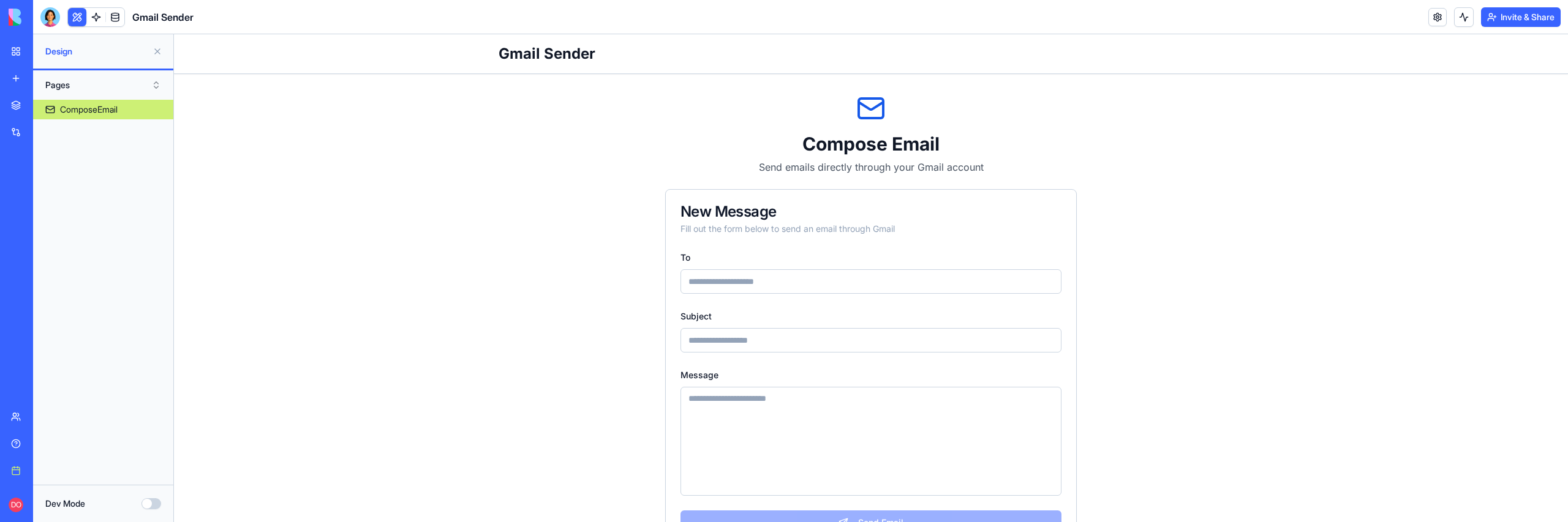
click at [152, 502] on button "Dev Mode" at bounding box center [151, 504] width 19 height 11
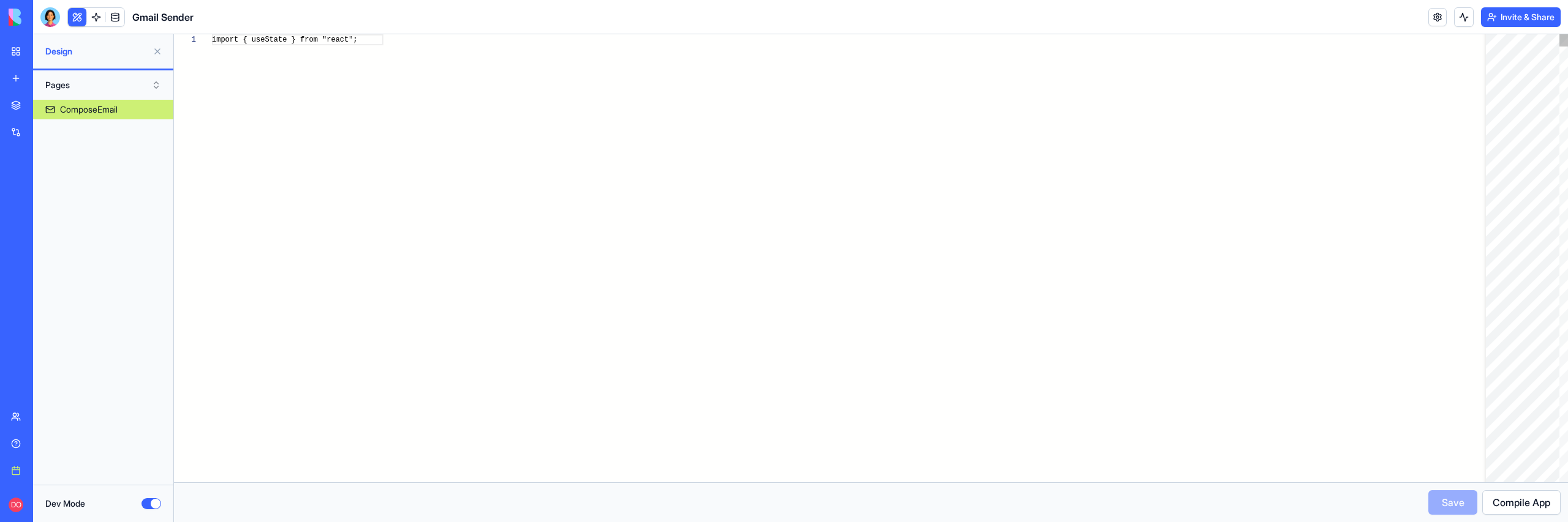
scroll to position [88, 0]
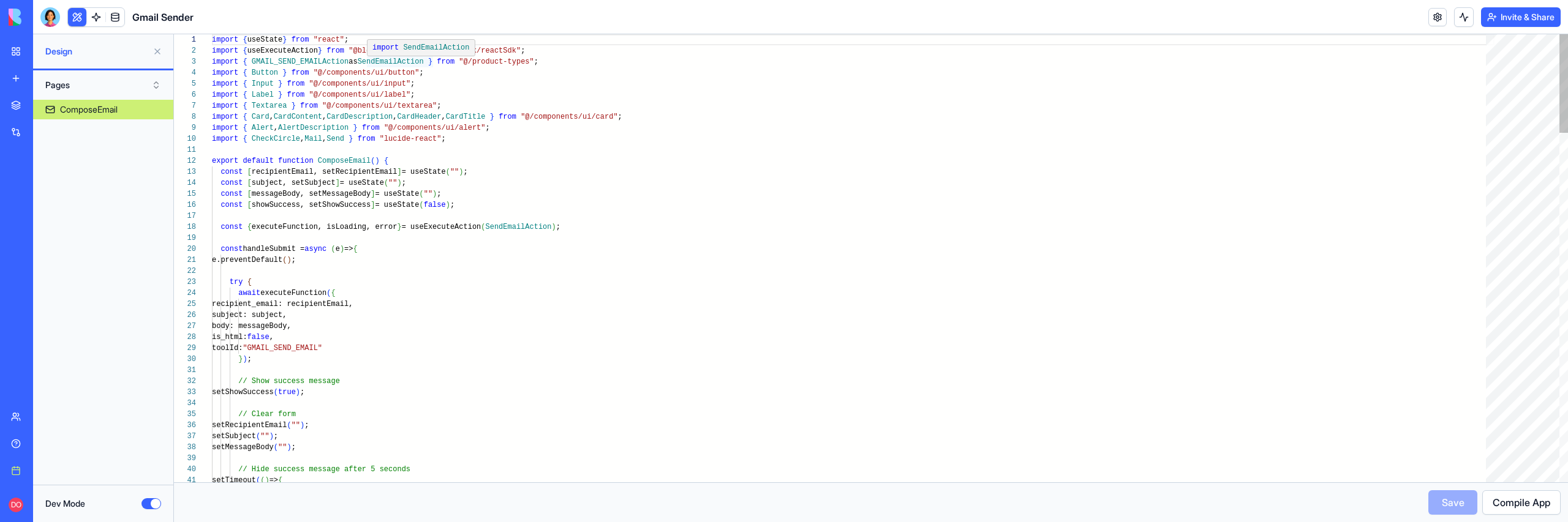
type textarea "**********"
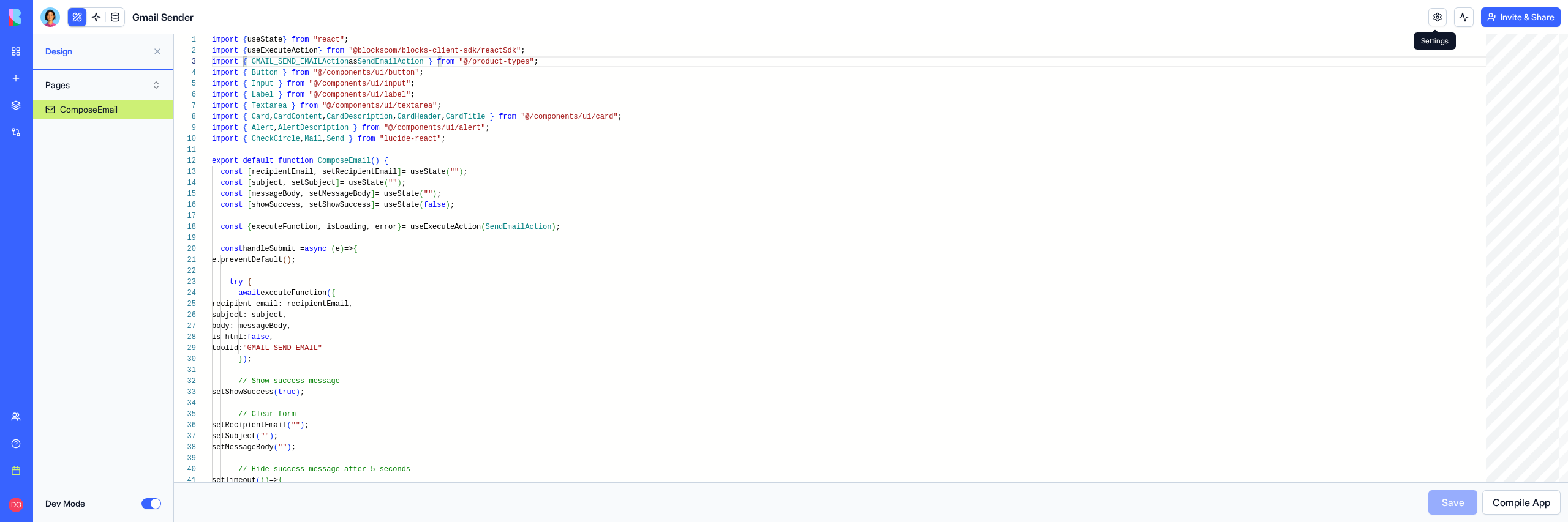
click at [1433, 22] on link at bounding box center [1438, 17] width 19 height 19
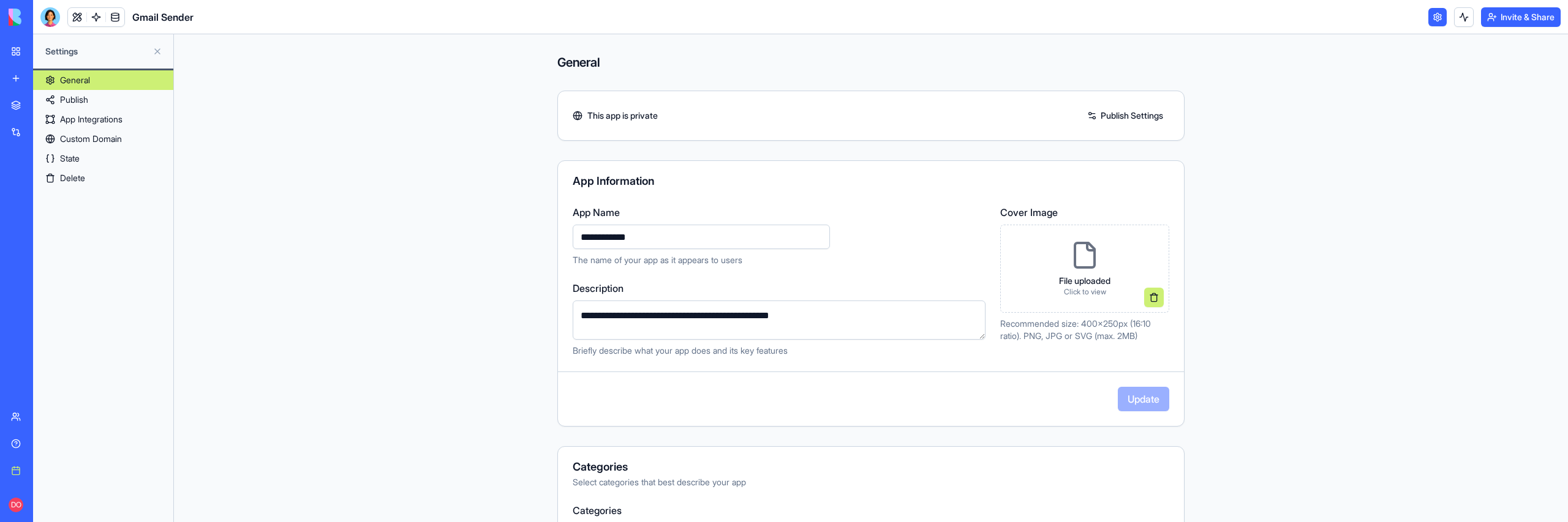
click at [83, 161] on link "State" at bounding box center [103, 158] width 140 height 19
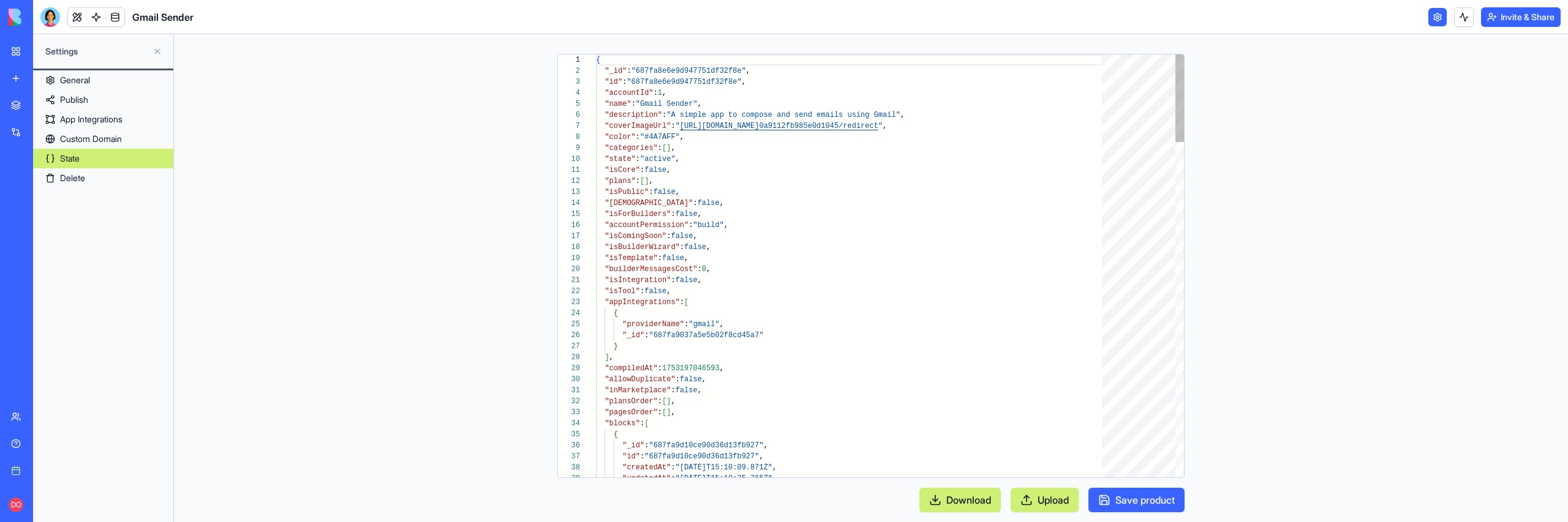
scroll to position [110, 0]
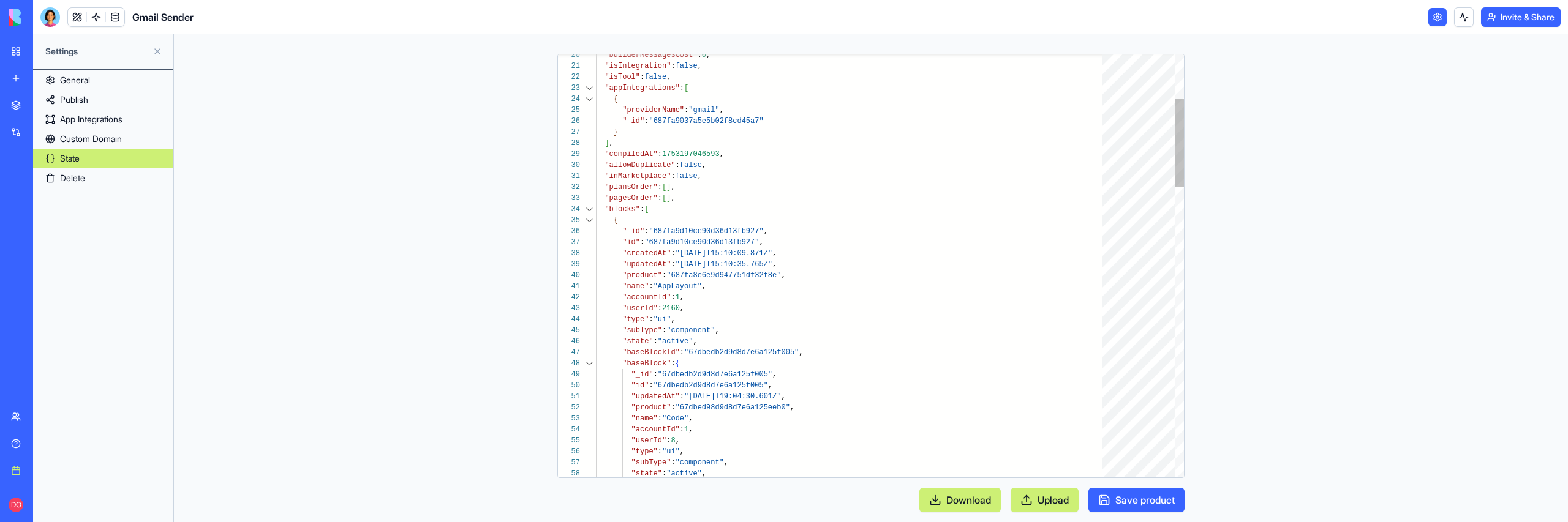
click at [588, 207] on div at bounding box center [589, 210] width 16 height 11
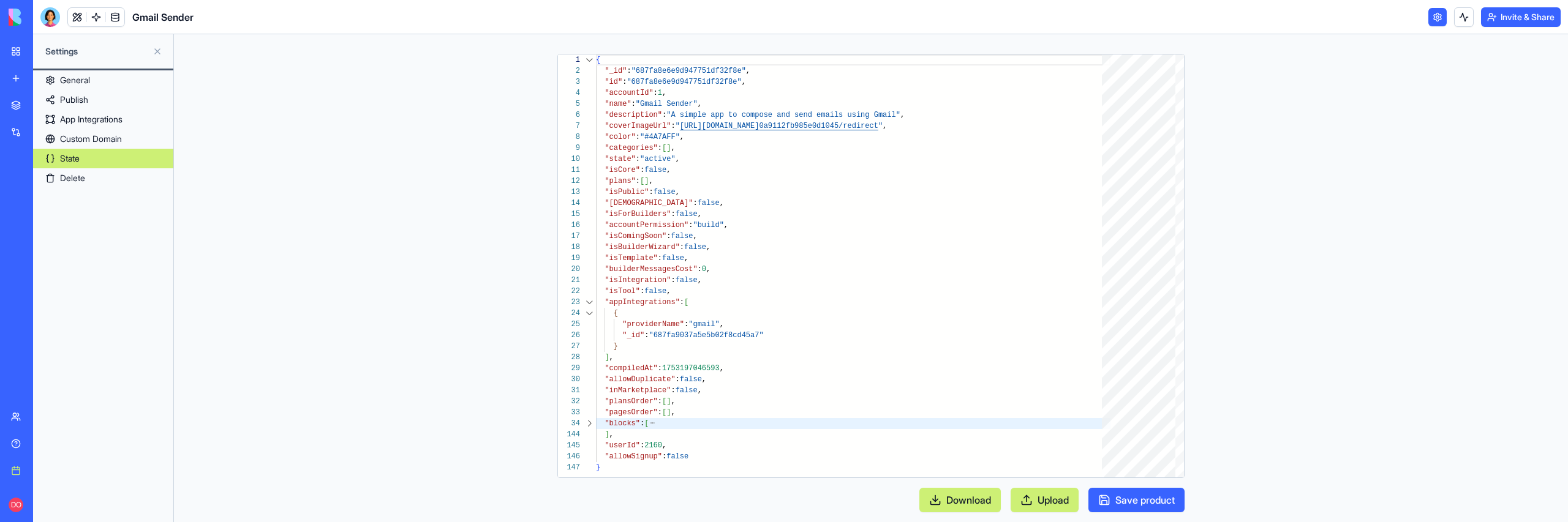
click at [85, 175] on link "Delete" at bounding box center [103, 177] width 140 height 19
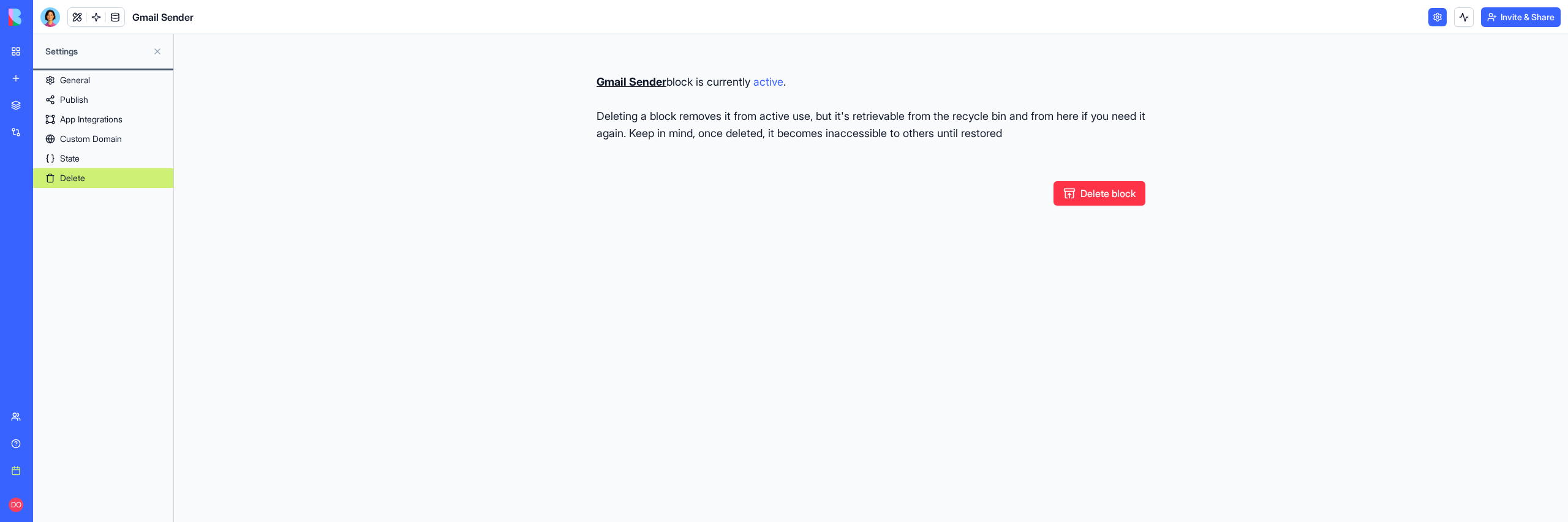
click at [1102, 198] on button "Delete block" at bounding box center [1100, 193] width 92 height 24
type button "restore"
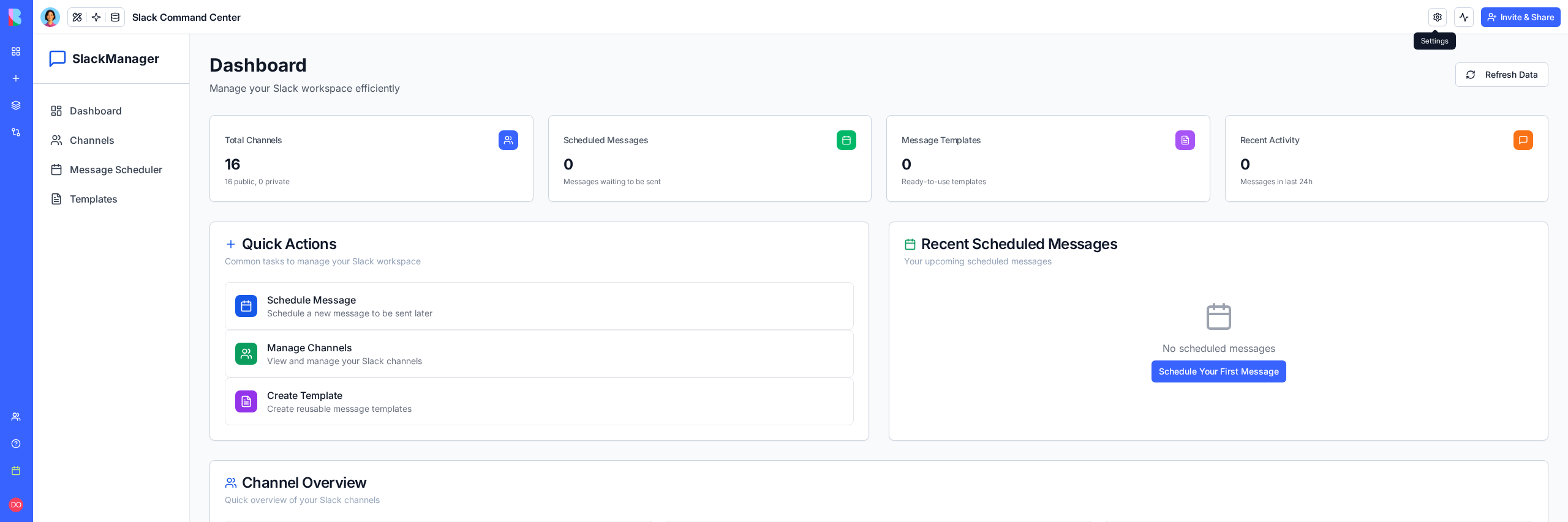
click at [1439, 16] on link at bounding box center [1438, 17] width 19 height 19
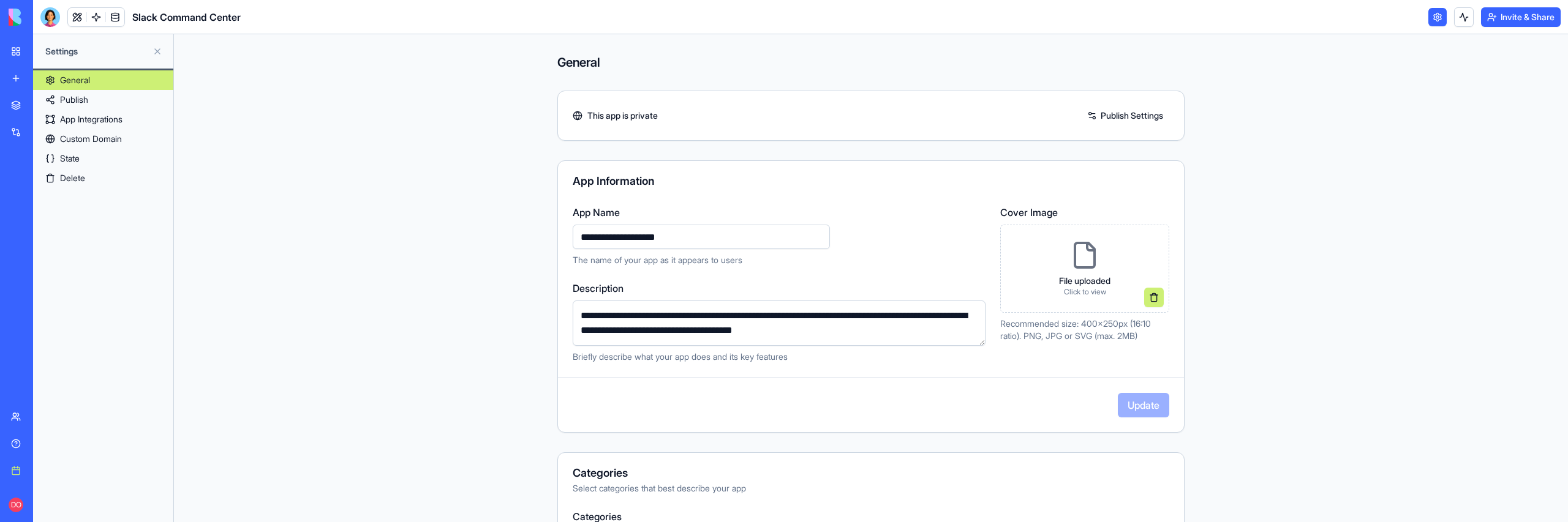
click at [73, 152] on link "State" at bounding box center [103, 158] width 140 height 19
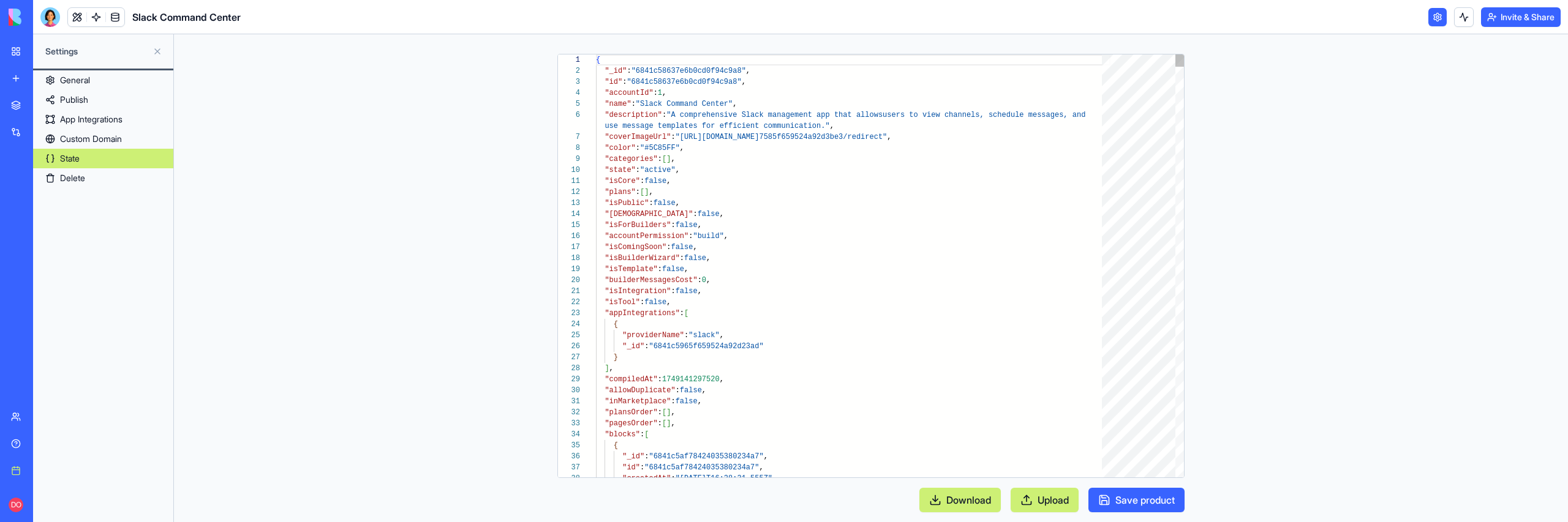
scroll to position [99, 0]
click at [591, 432] on div at bounding box center [589, 434] width 16 height 11
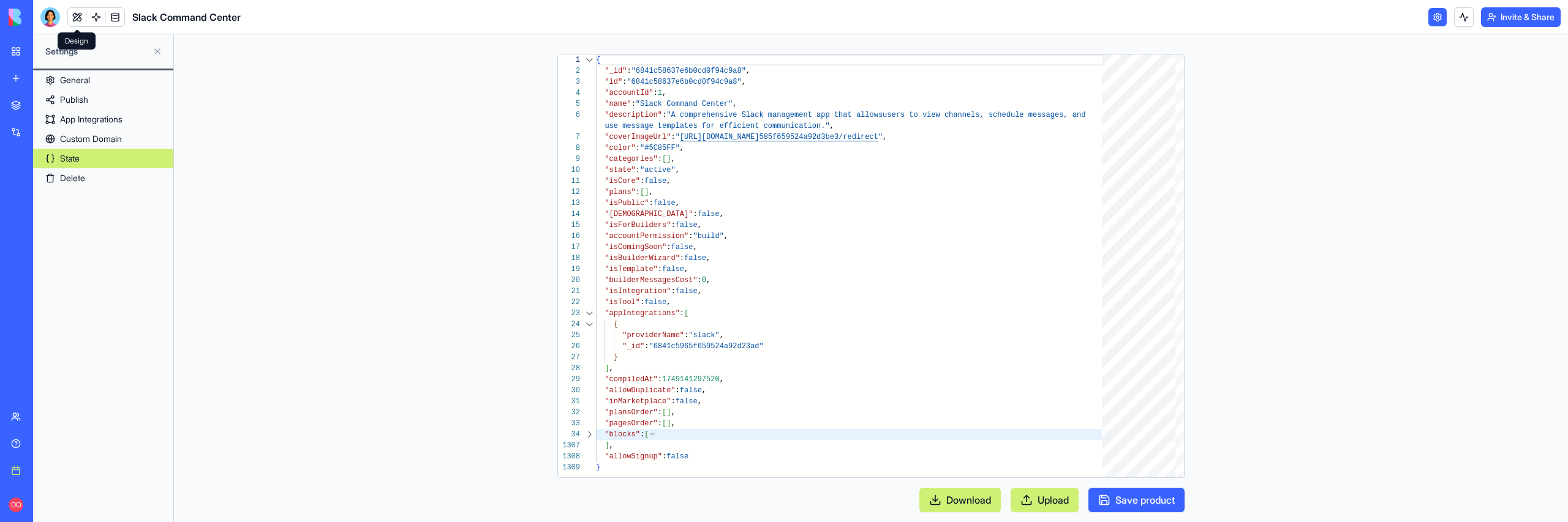
click at [77, 17] on link at bounding box center [77, 17] width 19 height 19
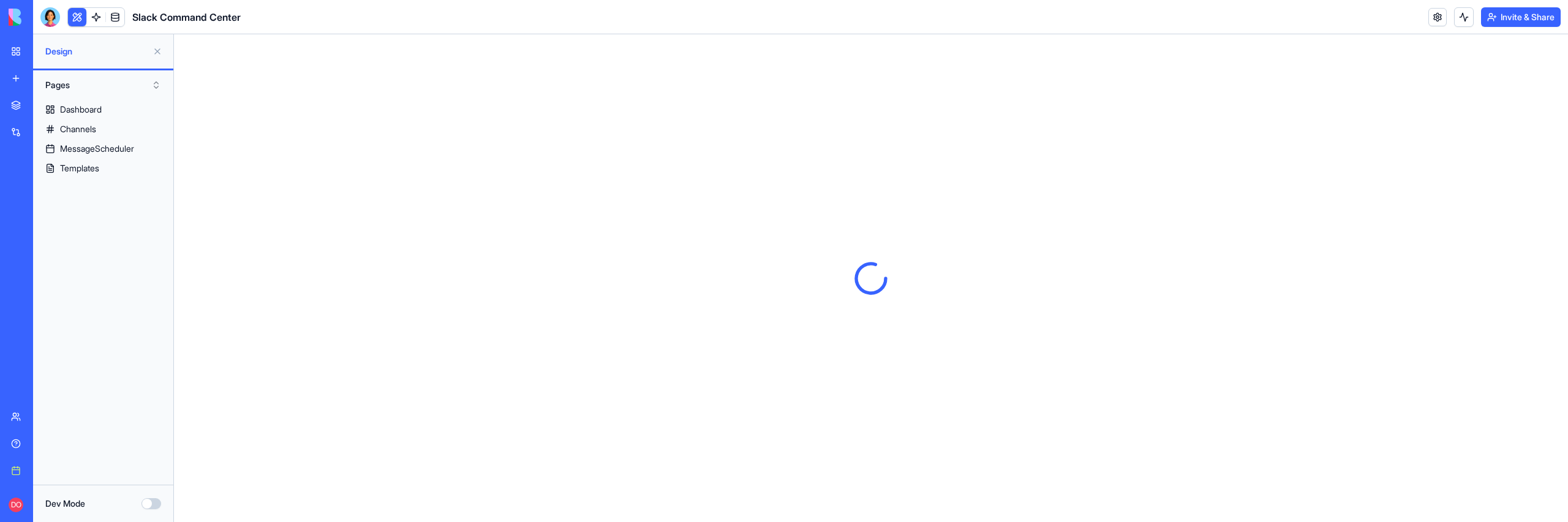
click at [154, 502] on button "Dev Mode" at bounding box center [151, 504] width 19 height 11
click at [78, 106] on div "Dashboard" at bounding box center [80, 110] width 42 height 12
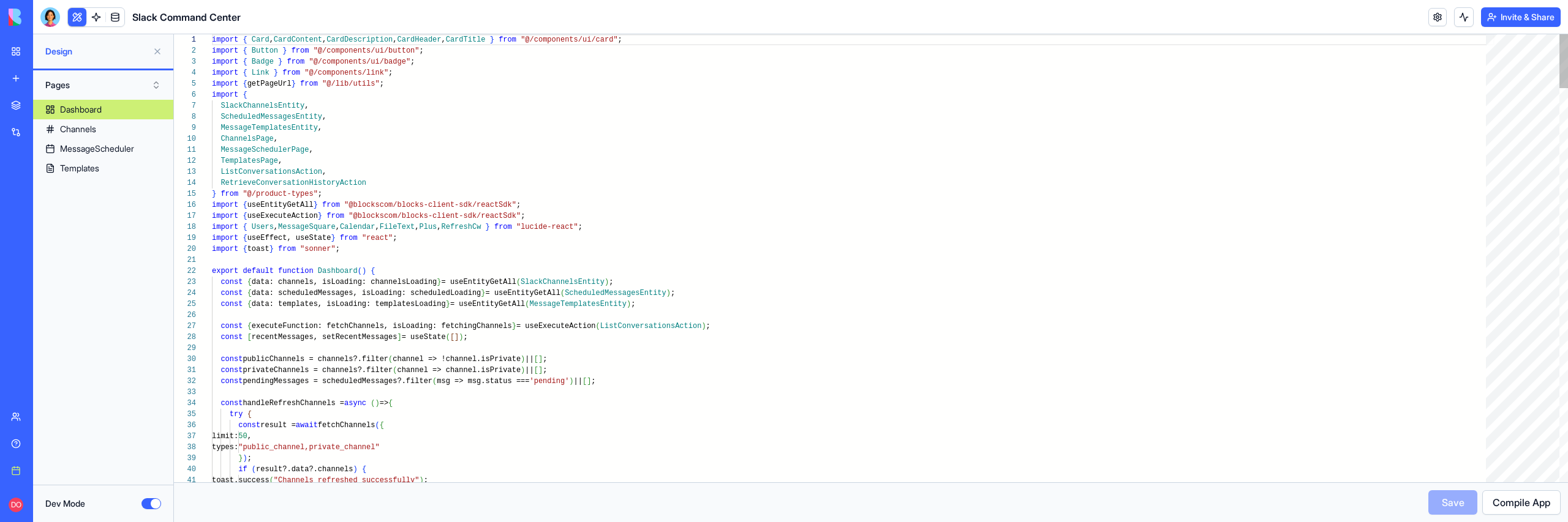
scroll to position [110, 0]
click at [82, 134] on div "Channels" at bounding box center [78, 129] width 36 height 12
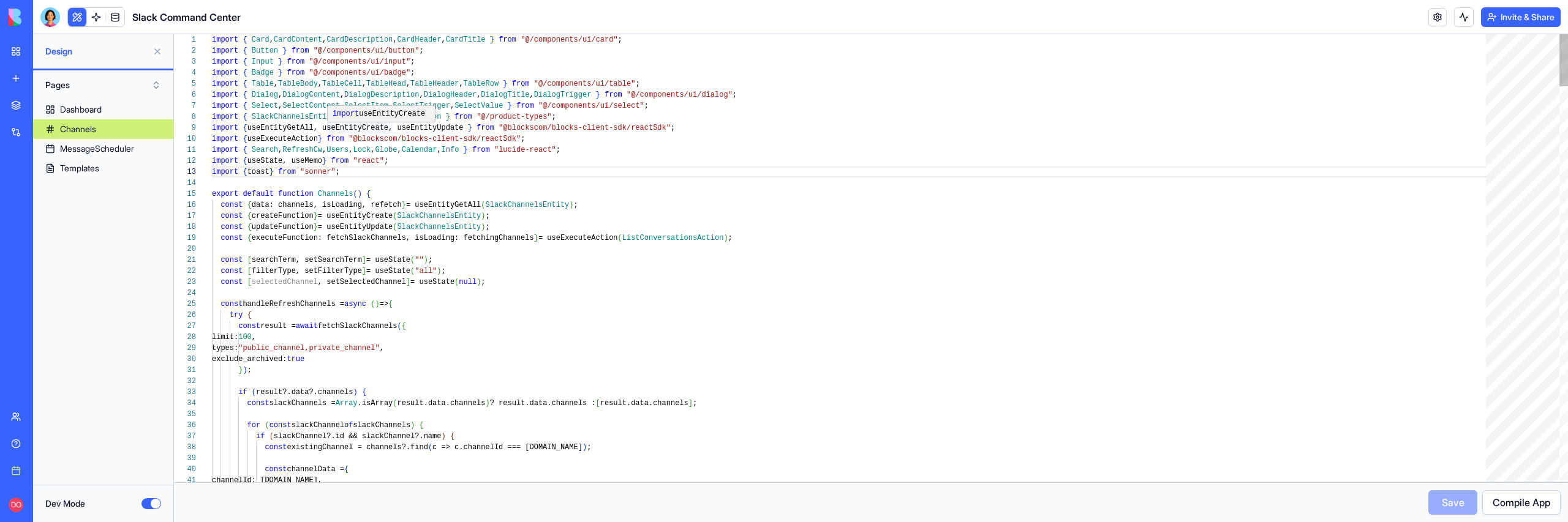
click at [392, 121] on div "import useEntityCreate" at bounding box center [382, 114] width 108 height 16
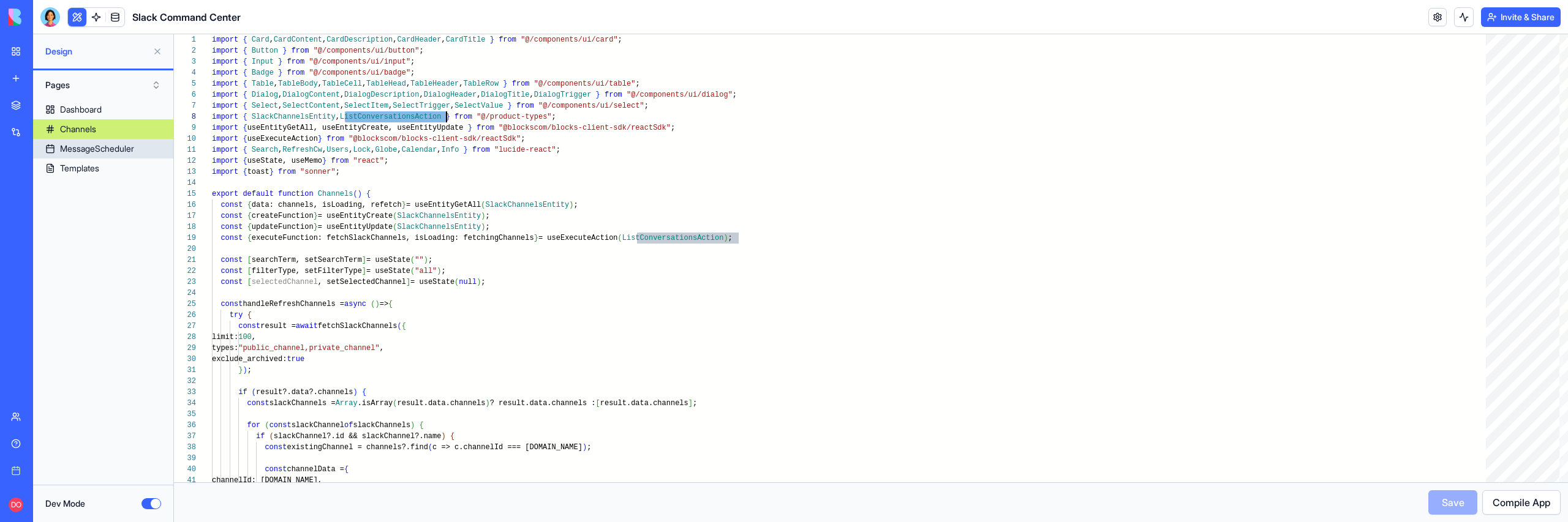
click at [106, 154] on div "MessageScheduler" at bounding box center [97, 149] width 74 height 12
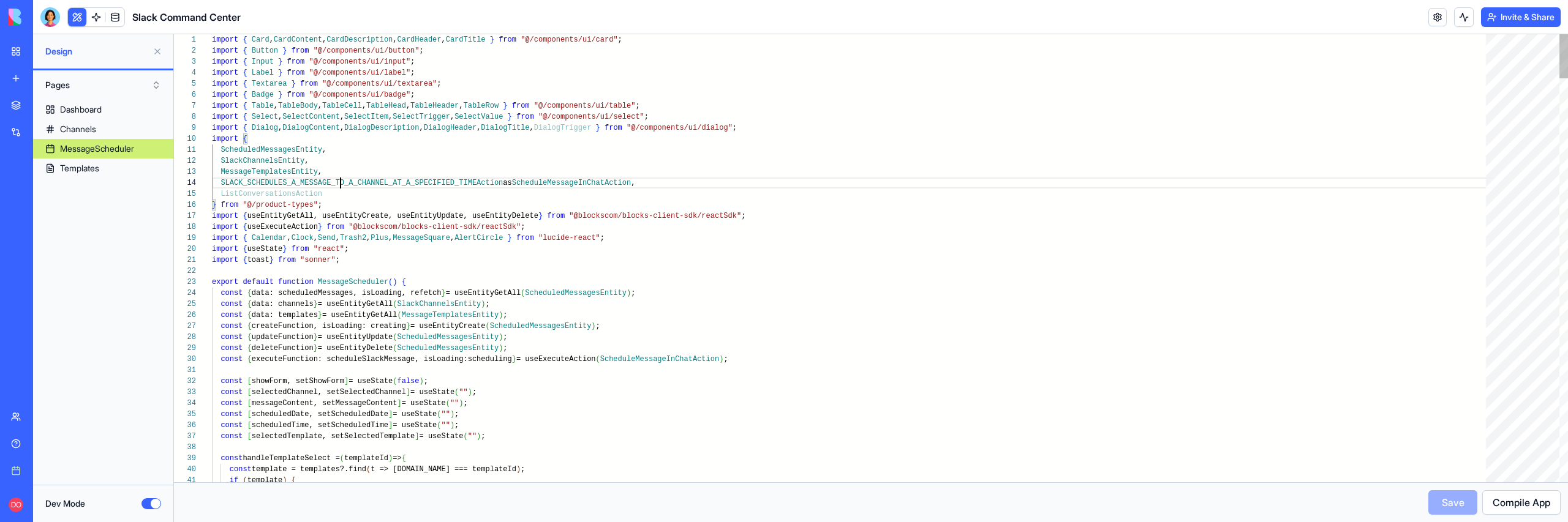
click at [107, 166] on link "Templates" at bounding box center [103, 168] width 140 height 19
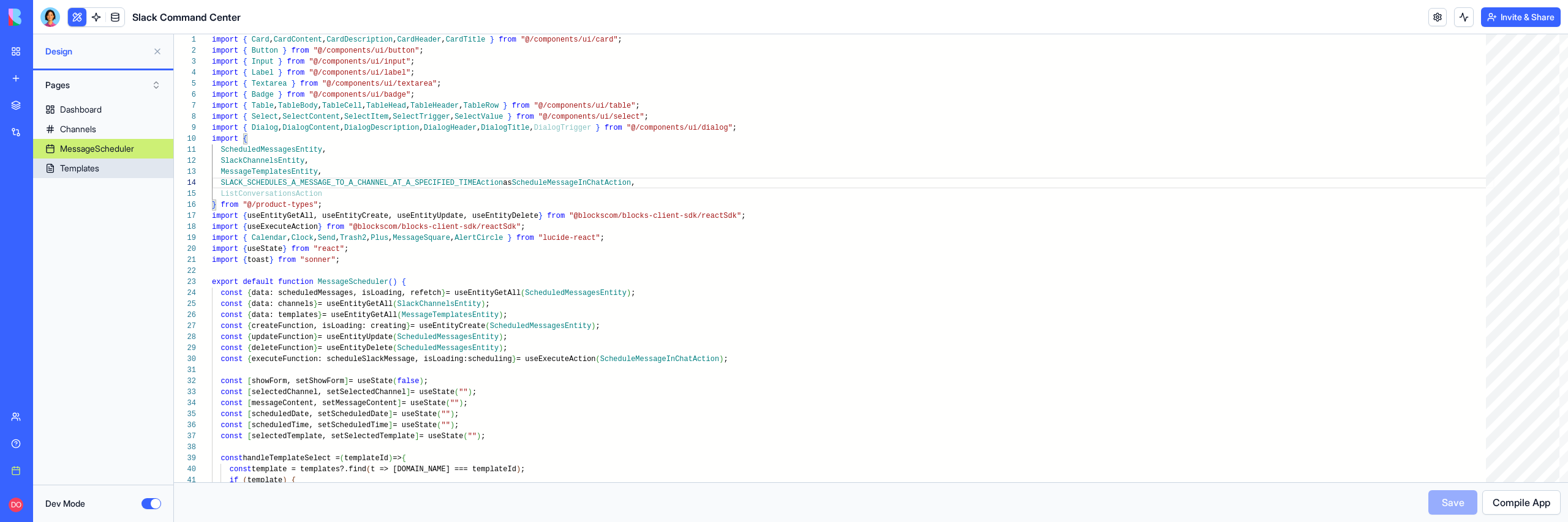
scroll to position [33, 57]
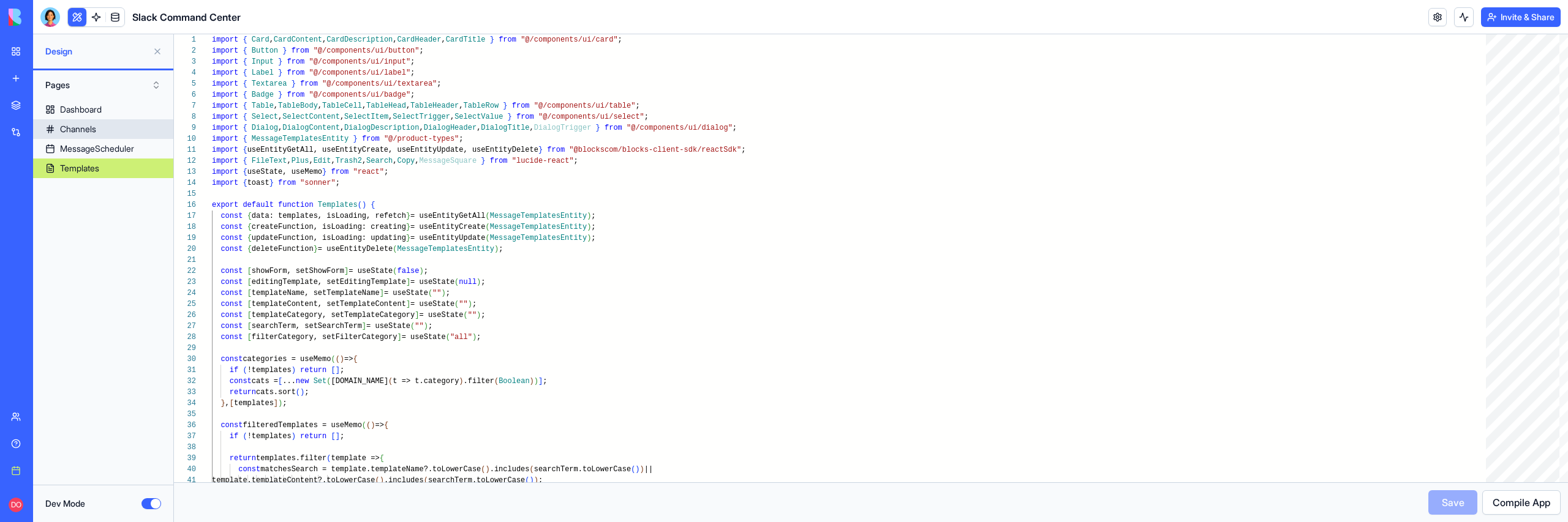
click at [99, 137] on link "Channels" at bounding box center [103, 129] width 140 height 19
type textarea "**********"
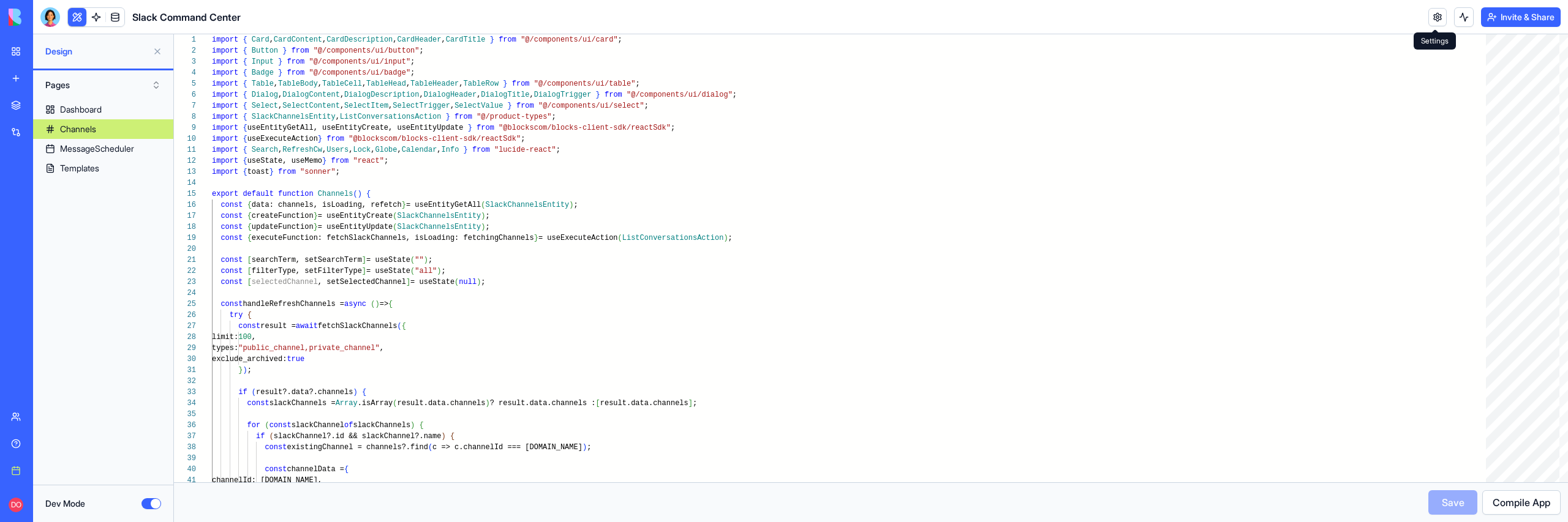
click at [1431, 11] on link at bounding box center [1438, 17] width 19 height 19
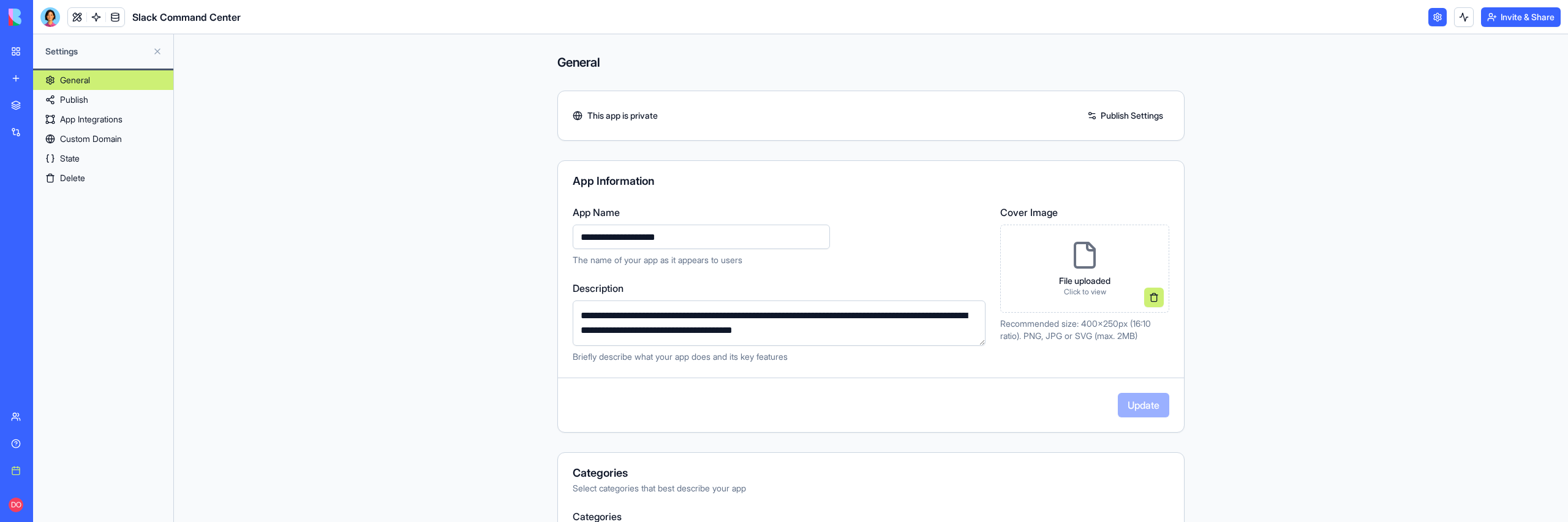
click at [83, 182] on link "Delete" at bounding box center [103, 177] width 140 height 19
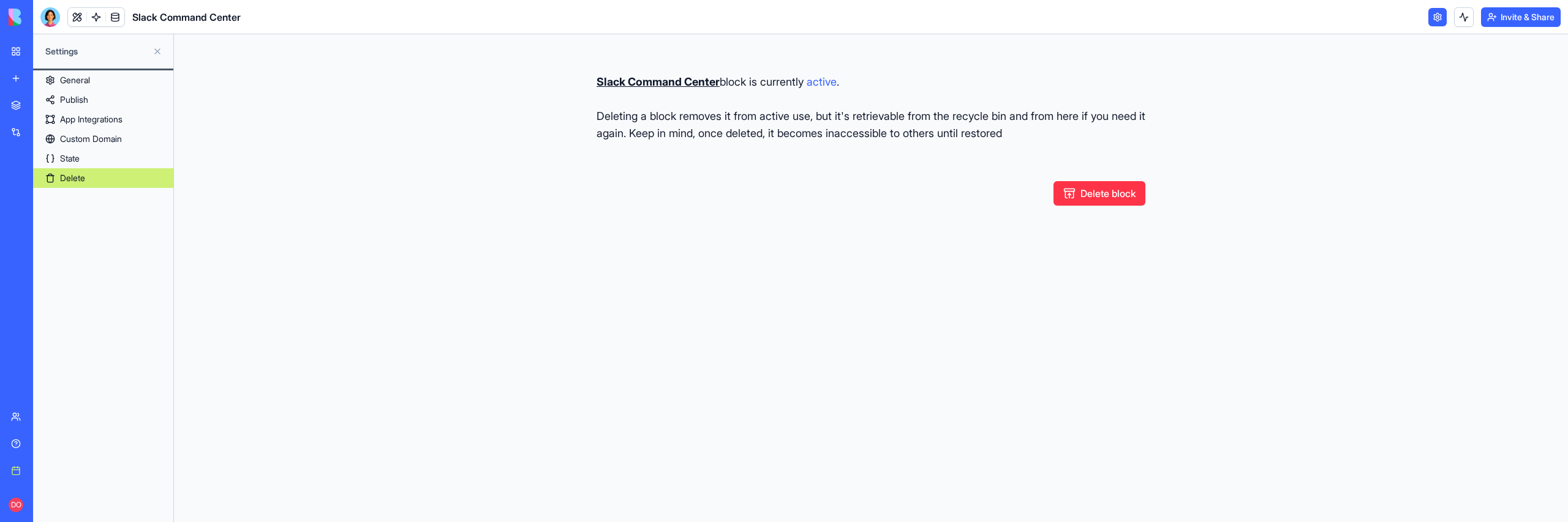
click at [1098, 195] on button "Delete block" at bounding box center [1100, 193] width 92 height 24
type button "restore"
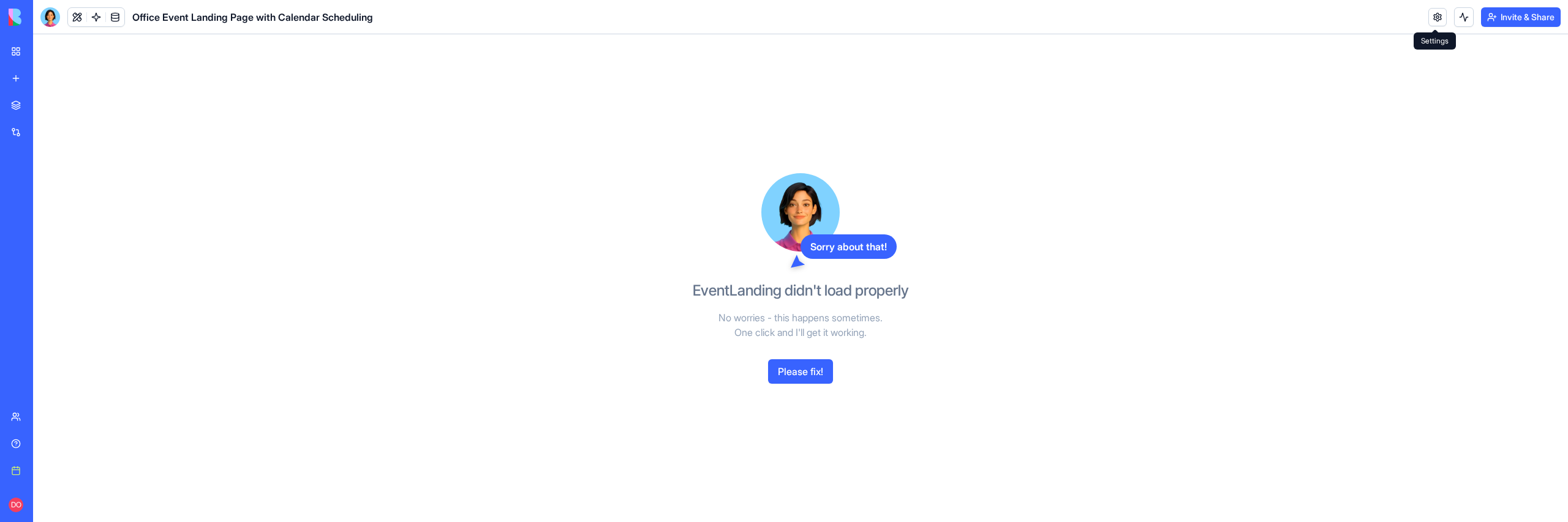
click at [1433, 19] on link at bounding box center [1438, 17] width 19 height 19
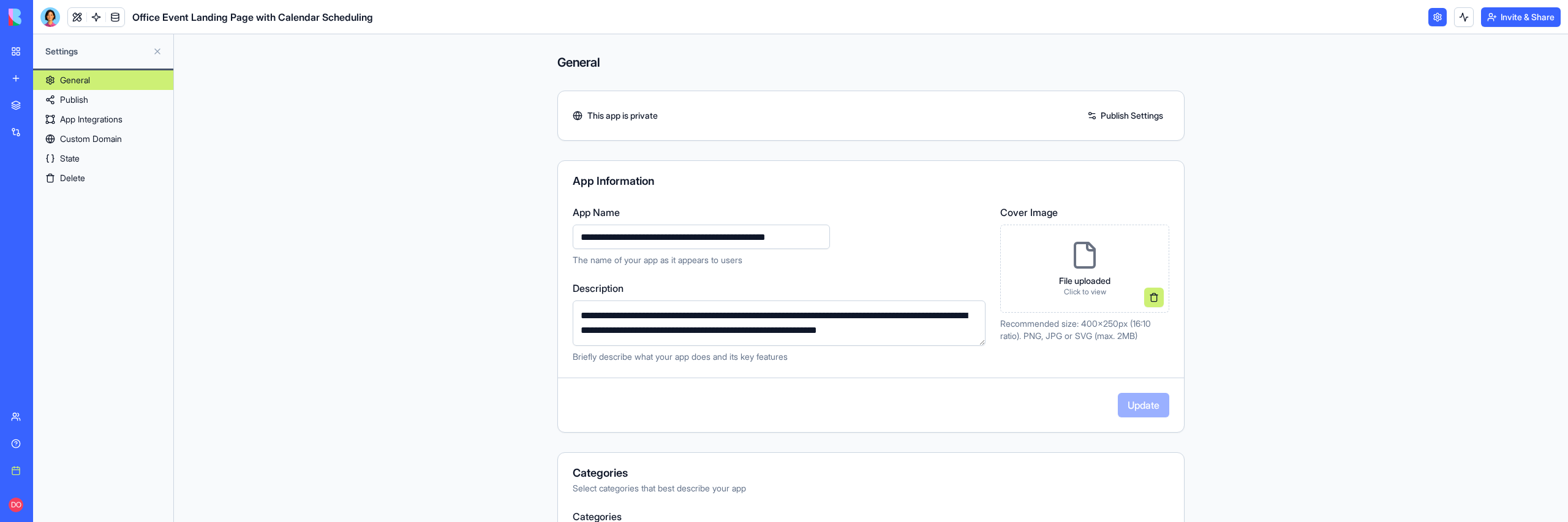
click at [82, 154] on link "State" at bounding box center [103, 158] width 140 height 19
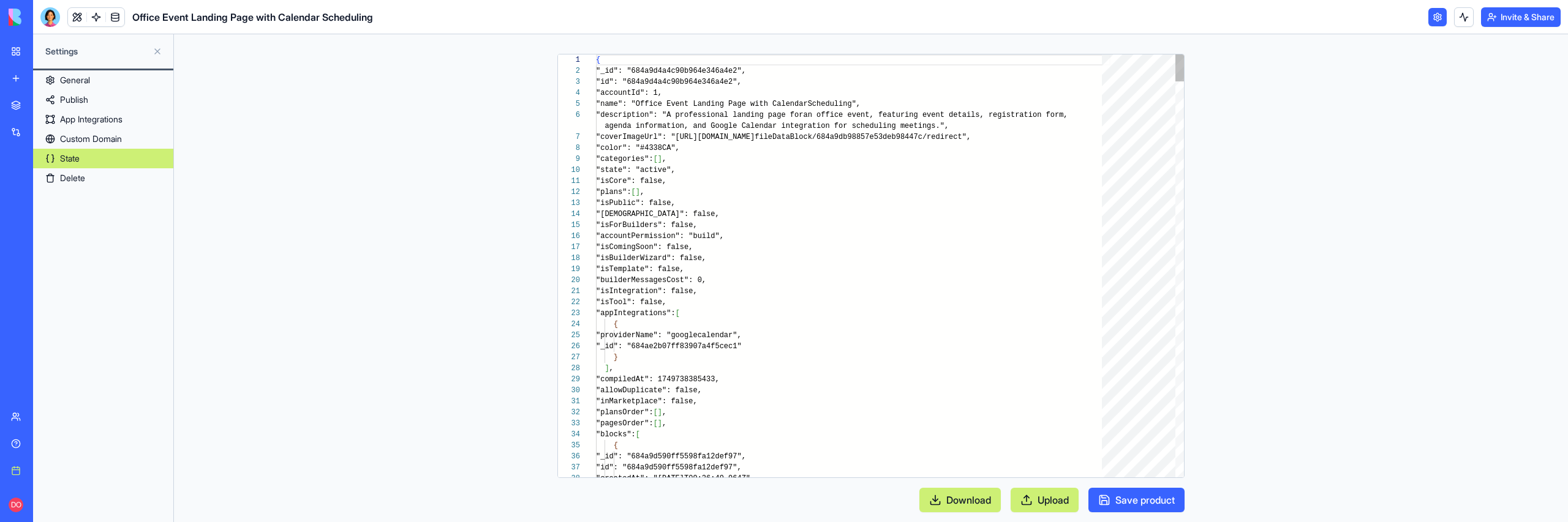
scroll to position [99, 0]
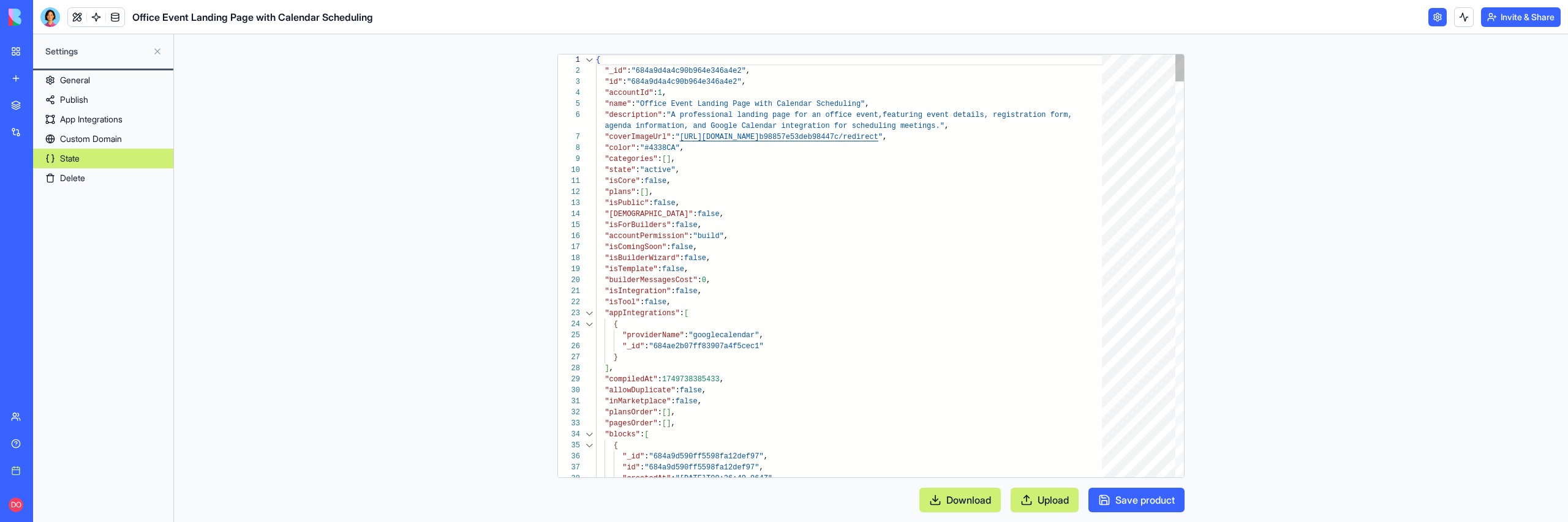
click at [591, 432] on div at bounding box center [589, 434] width 16 height 11
click at [77, 19] on link at bounding box center [77, 17] width 19 height 19
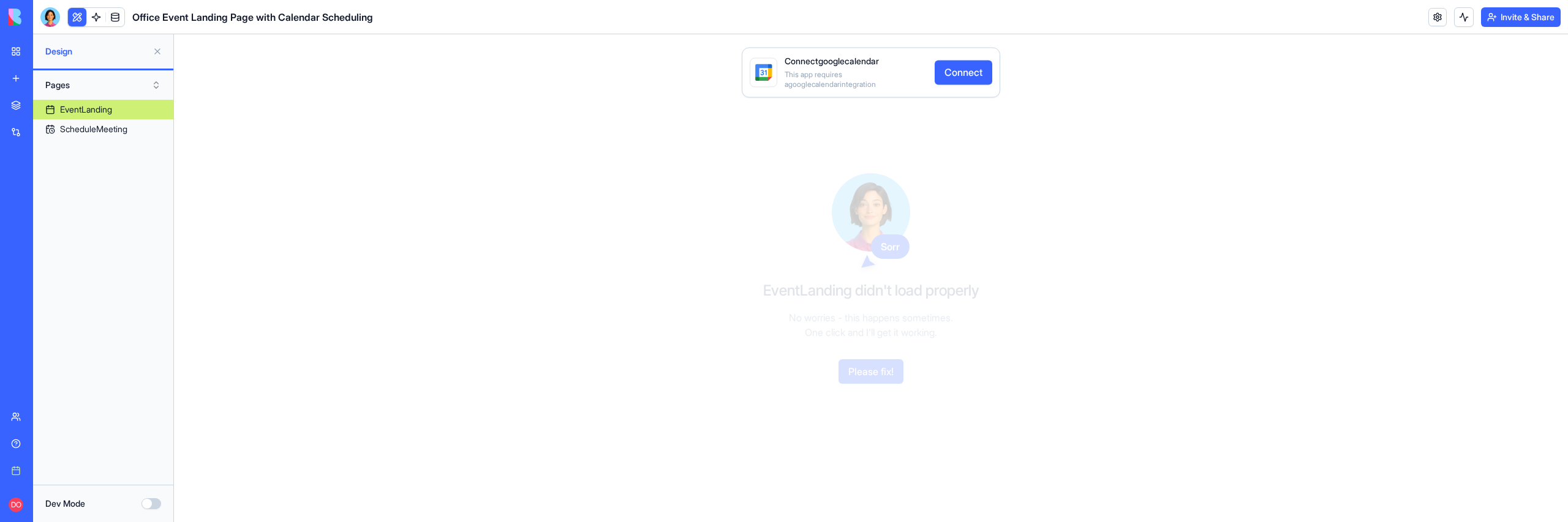
click at [96, 109] on div "EventLanding" at bounding box center [86, 110] width 52 height 12
click at [153, 506] on button "Dev Mode" at bounding box center [151, 504] width 19 height 11
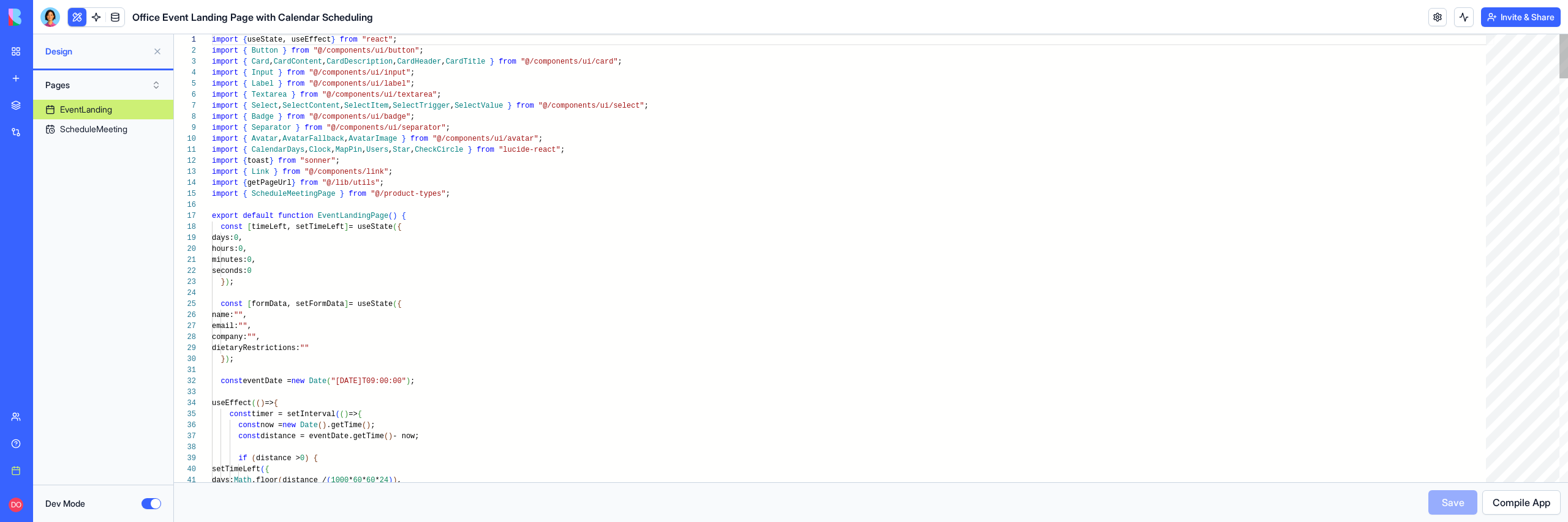
scroll to position [88, 0]
click at [110, 132] on div "ScheduleMeeting" at bounding box center [93, 129] width 67 height 12
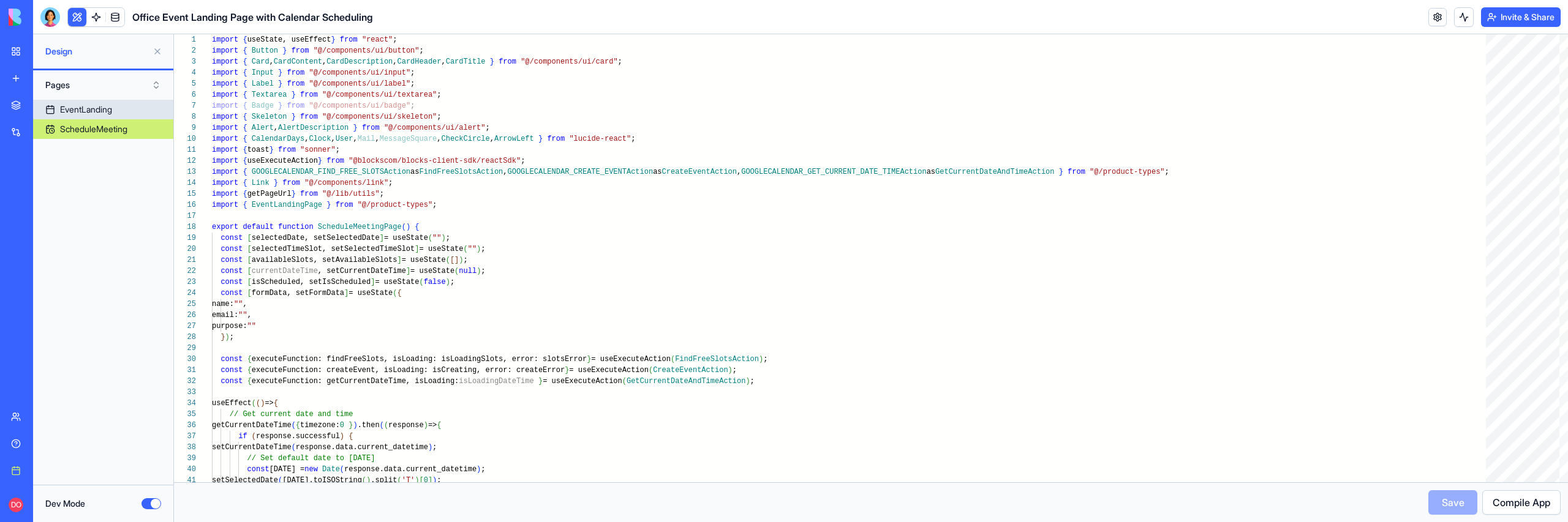
click at [112, 103] on div "EventLanding" at bounding box center [86, 110] width 52 height 12
type textarea "** *"
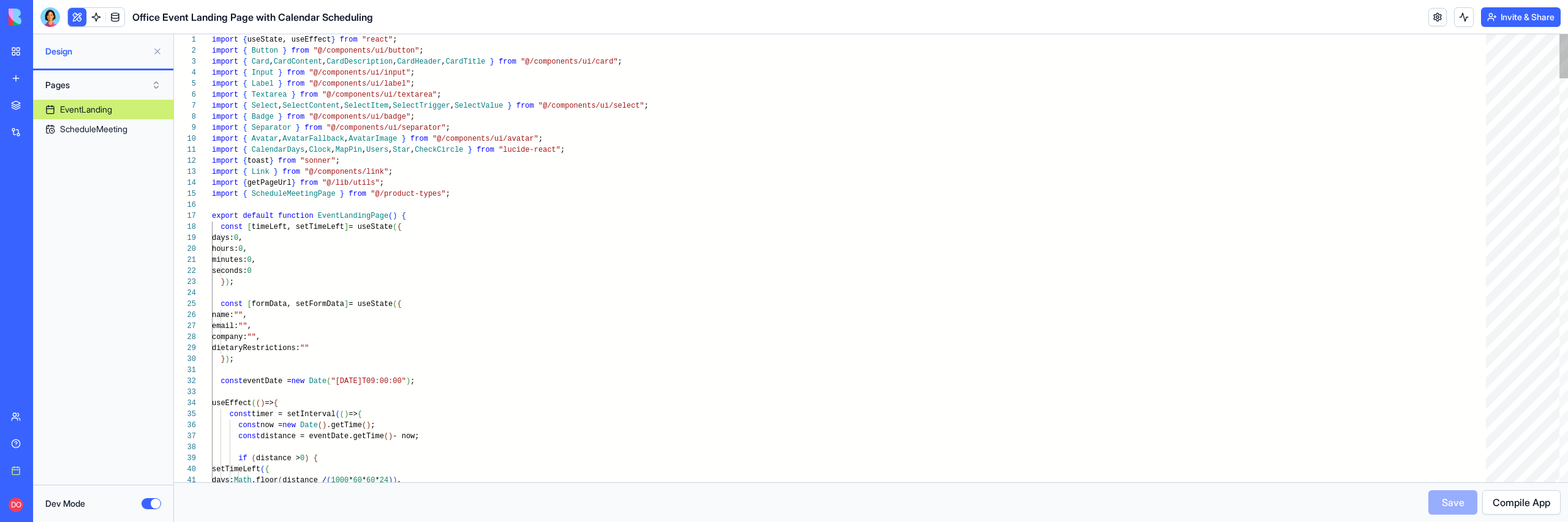
scroll to position [21, 0]
click at [1433, 19] on link at bounding box center [1438, 17] width 19 height 19
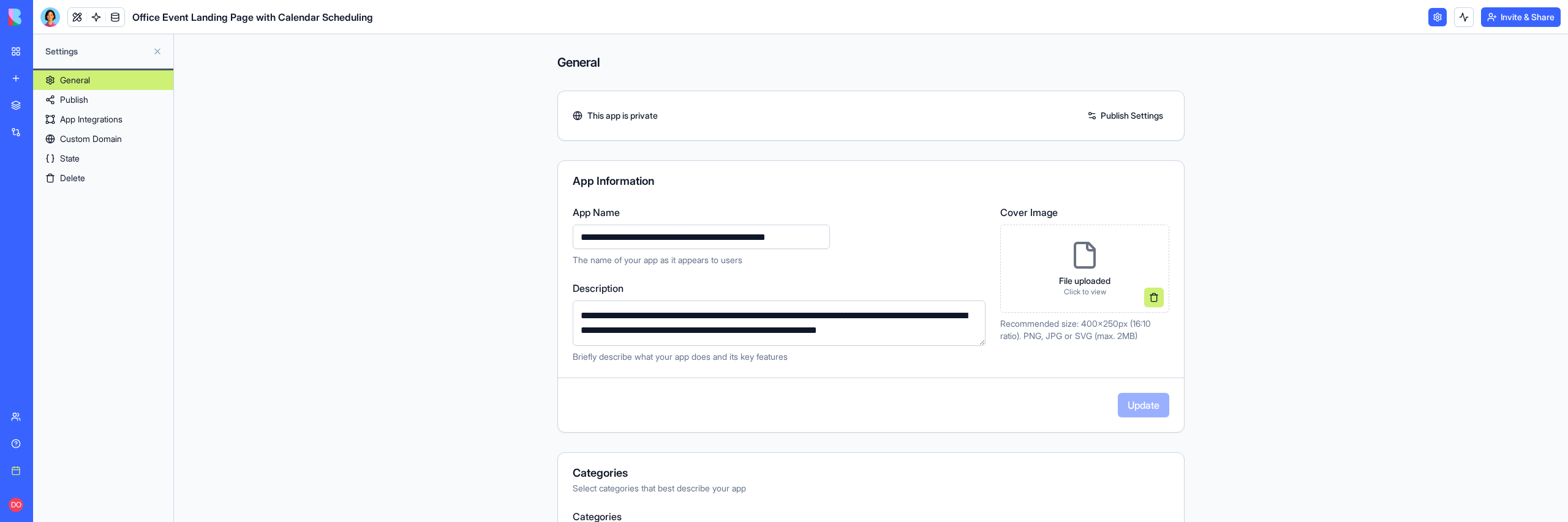
click at [100, 156] on link "State" at bounding box center [103, 158] width 140 height 19
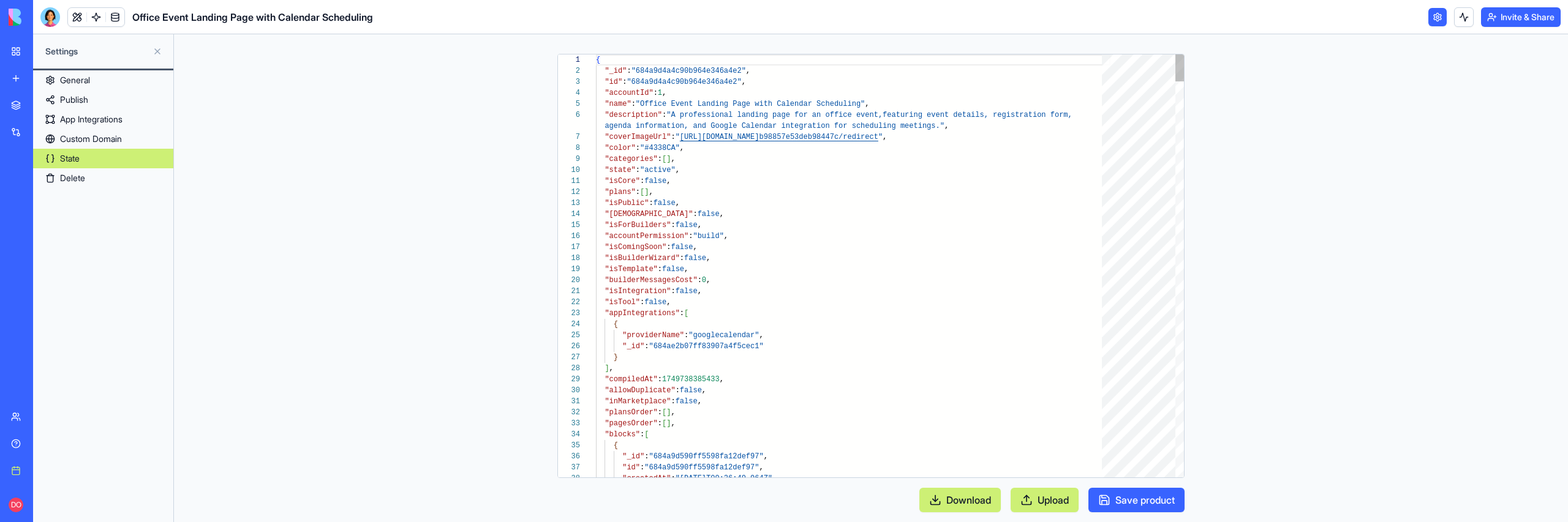
scroll to position [99, 0]
click at [1441, 14] on link at bounding box center [1438, 17] width 19 height 19
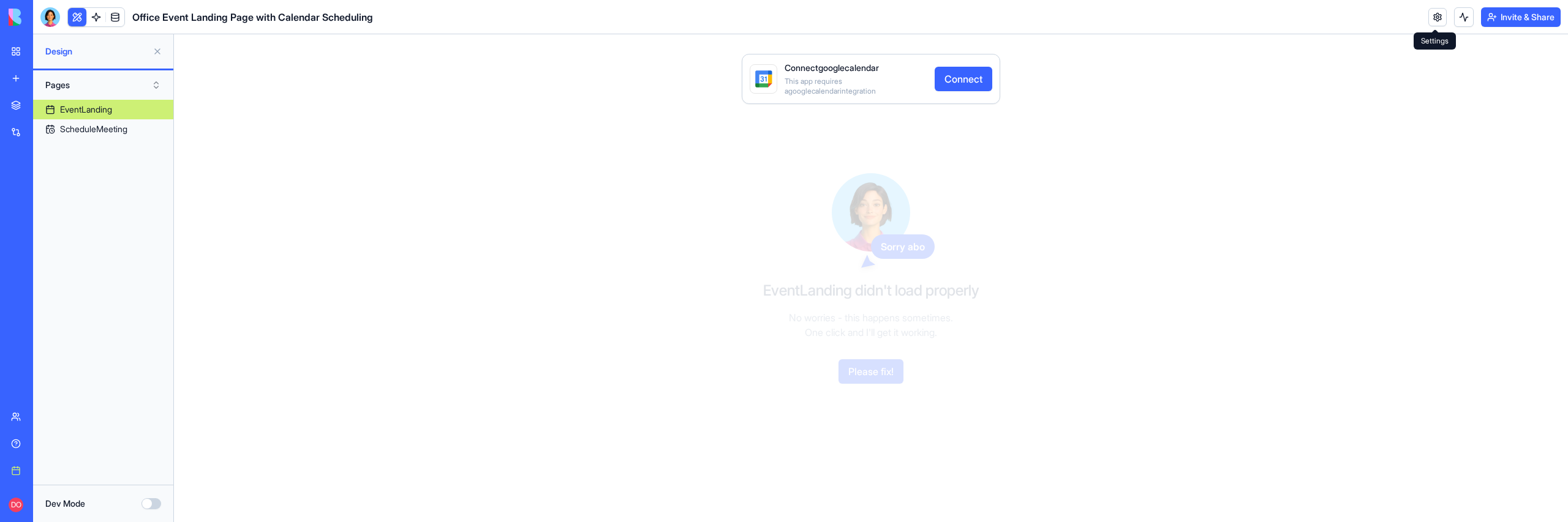
click at [1432, 16] on link at bounding box center [1438, 17] width 19 height 19
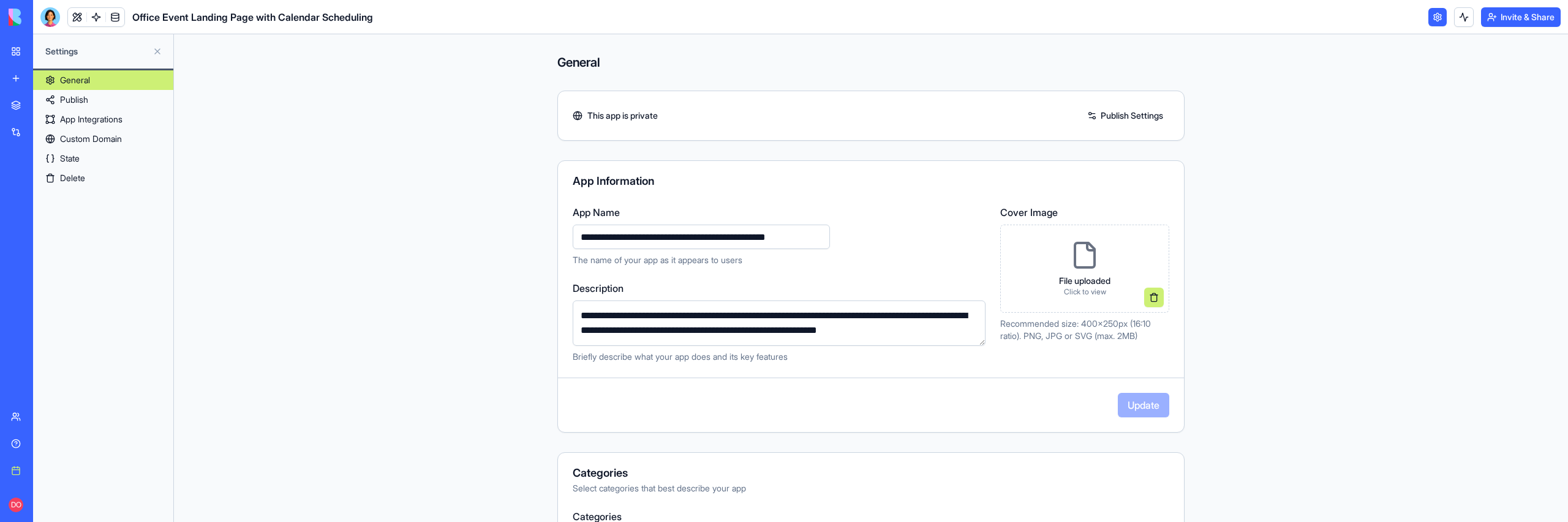
click at [82, 174] on link "Delete" at bounding box center [103, 177] width 140 height 19
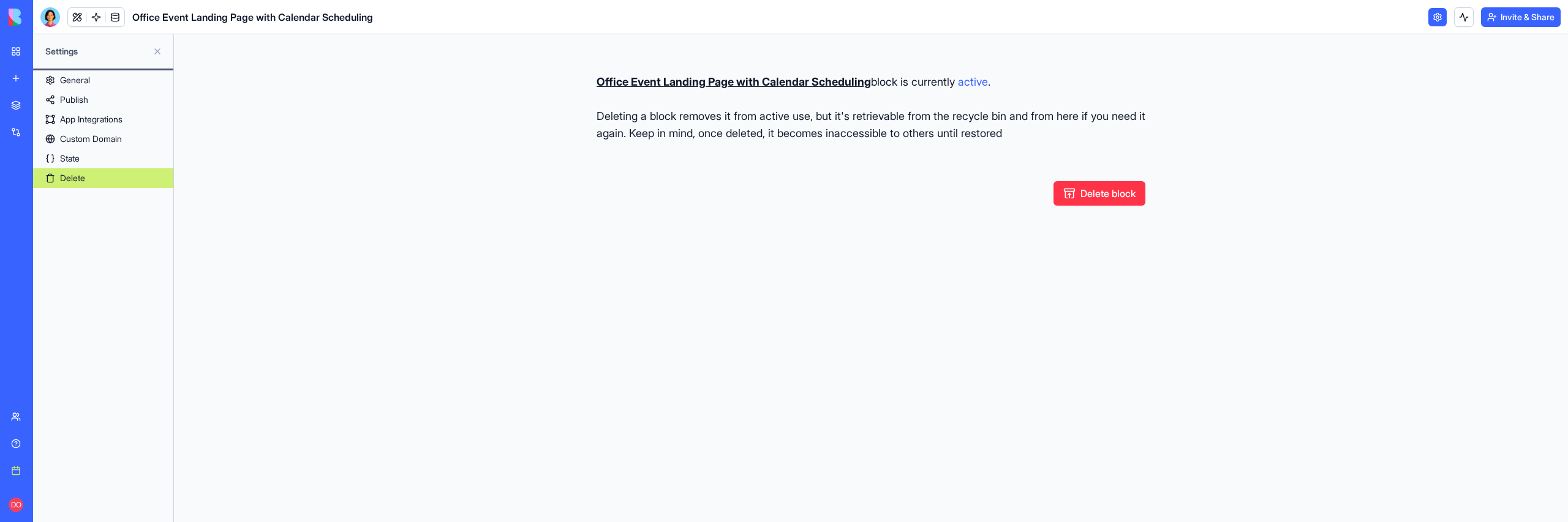
click at [1105, 189] on button "Delete block" at bounding box center [1100, 193] width 92 height 24
type button "restore"
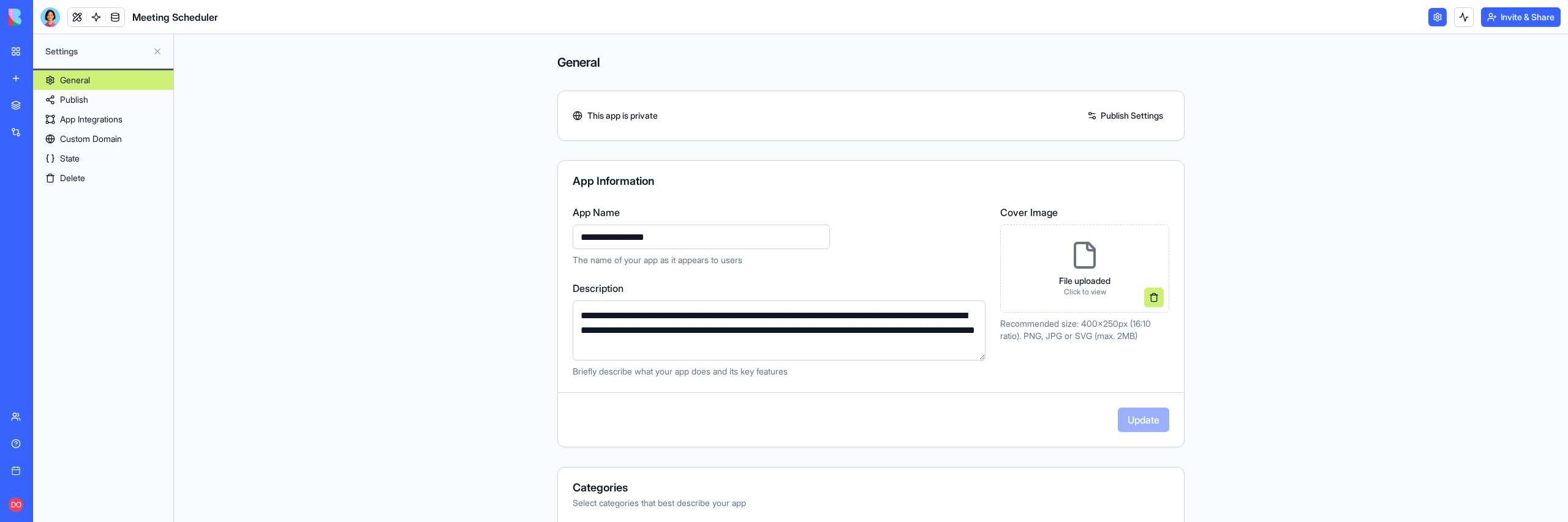
click at [118, 154] on link "State" at bounding box center [103, 158] width 140 height 19
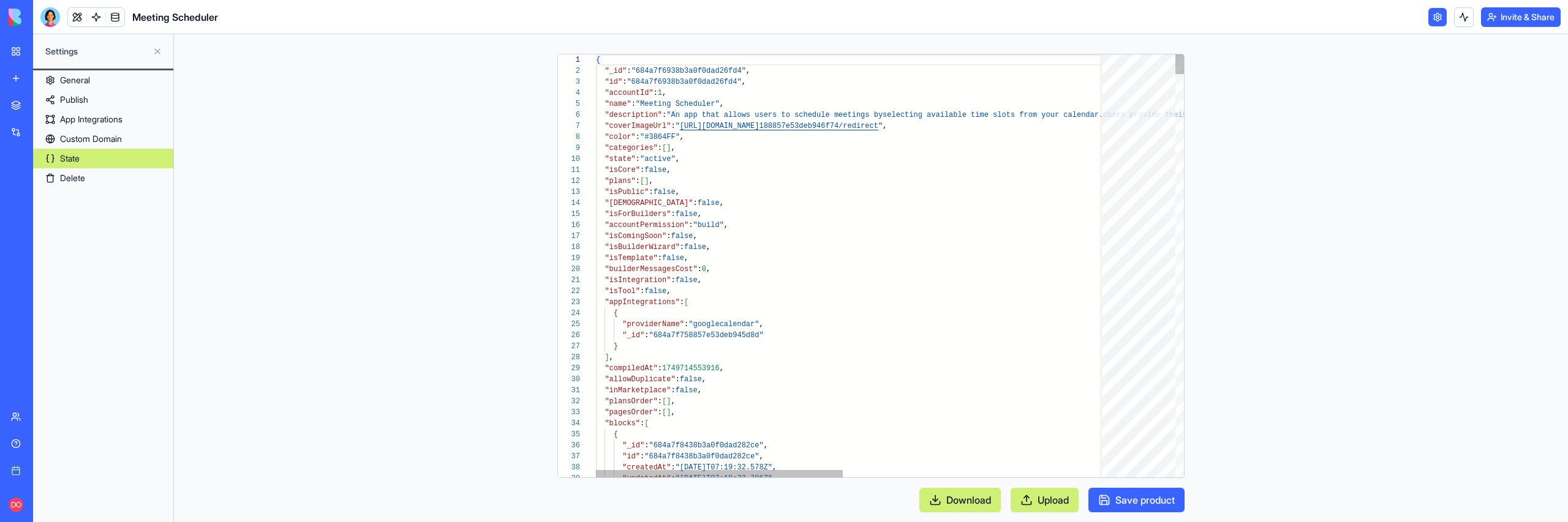
scroll to position [99, 0]
click at [591, 424] on div at bounding box center [589, 424] width 16 height 11
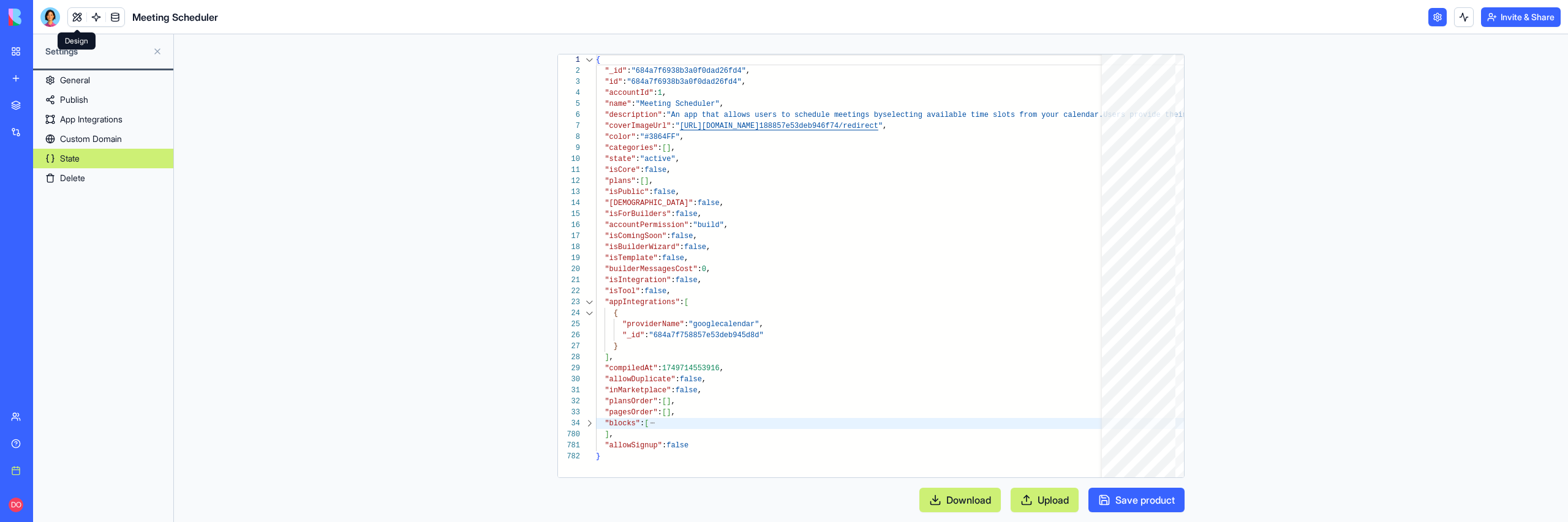
click at [73, 21] on link at bounding box center [77, 17] width 19 height 19
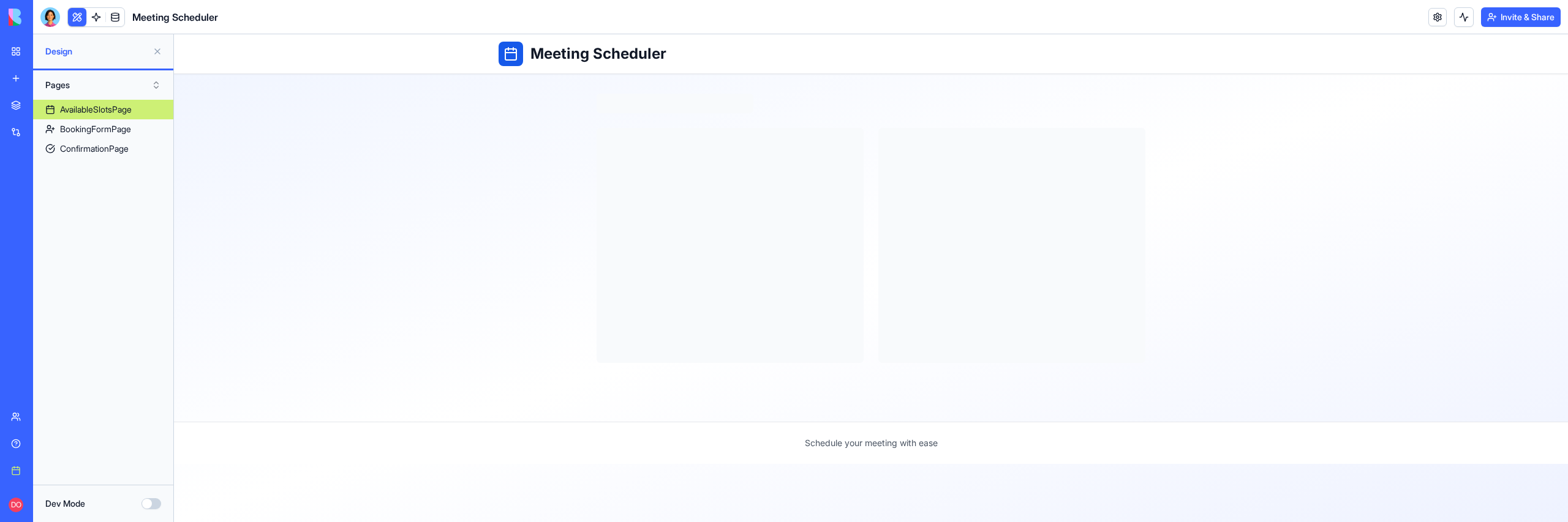
click at [106, 111] on div "AvailableSlotsPage" at bounding box center [95, 110] width 72 height 12
click at [105, 126] on div "BookingFormPage" at bounding box center [95, 129] width 71 height 12
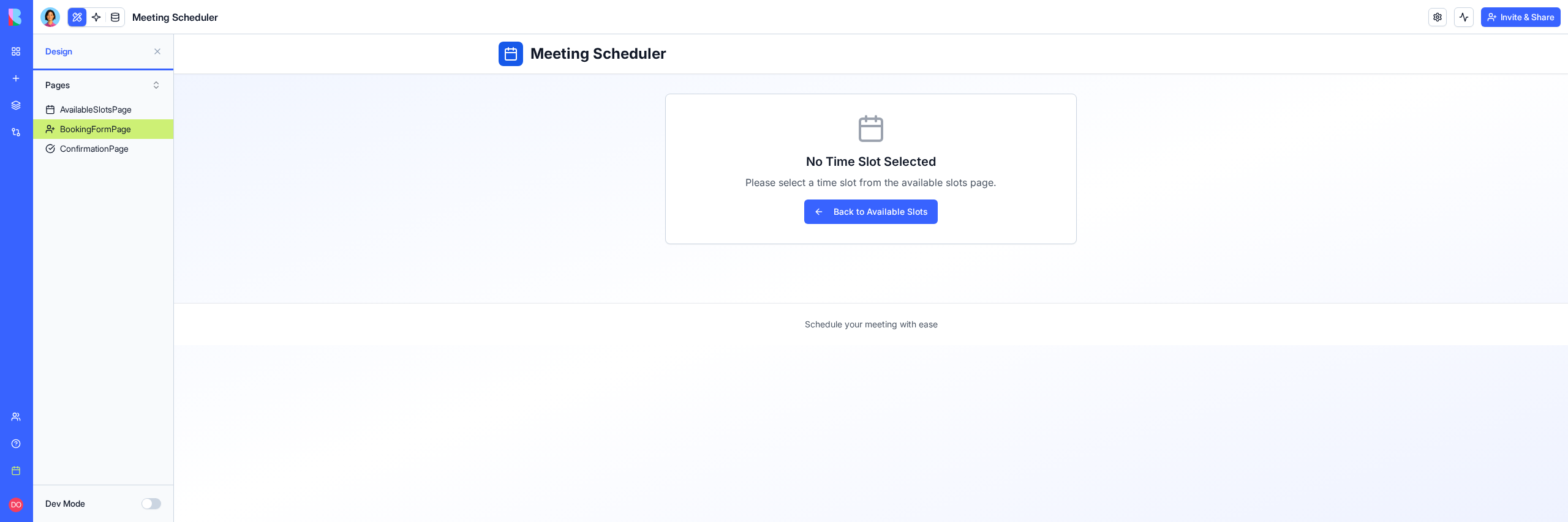
click at [157, 505] on button "Dev Mode" at bounding box center [151, 504] width 19 height 11
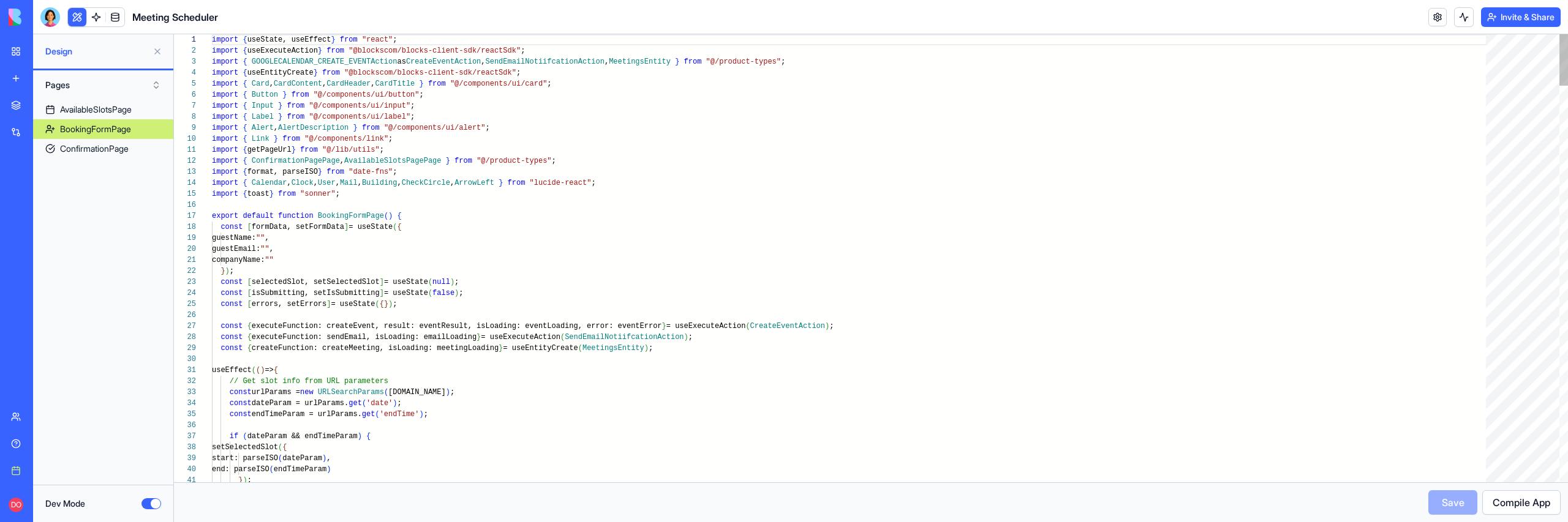
scroll to position [66, 0]
click at [75, 114] on div "AvailableSlotsPage" at bounding box center [95, 110] width 72 height 12
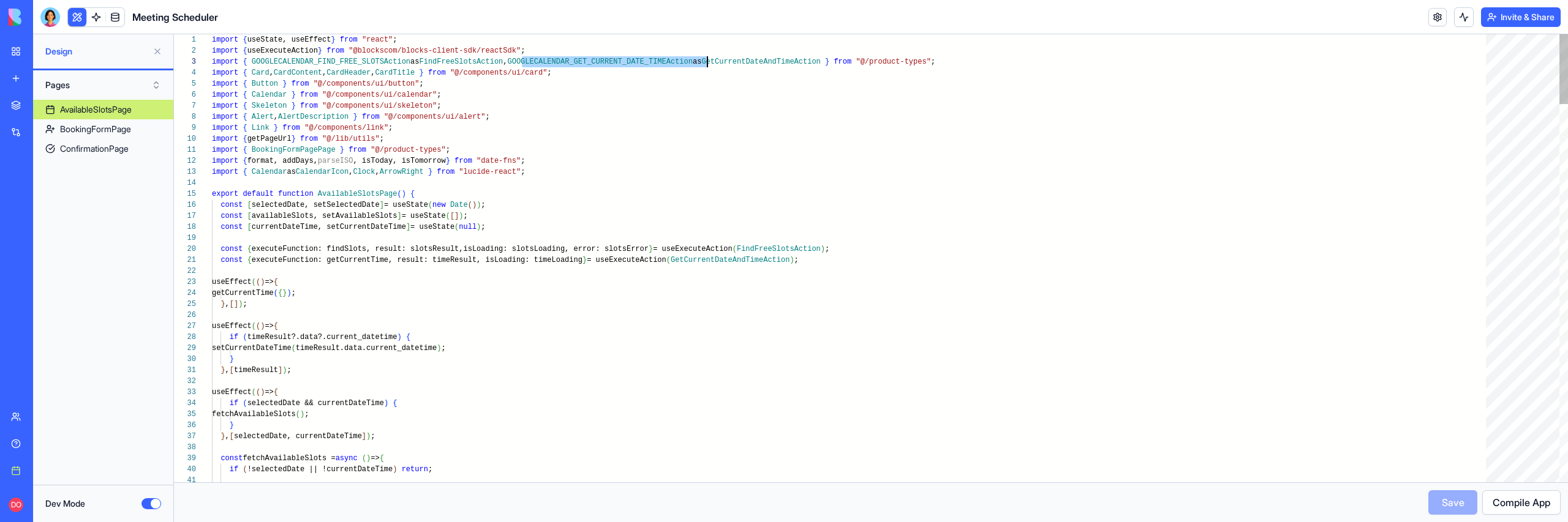
scroll to position [22, 199]
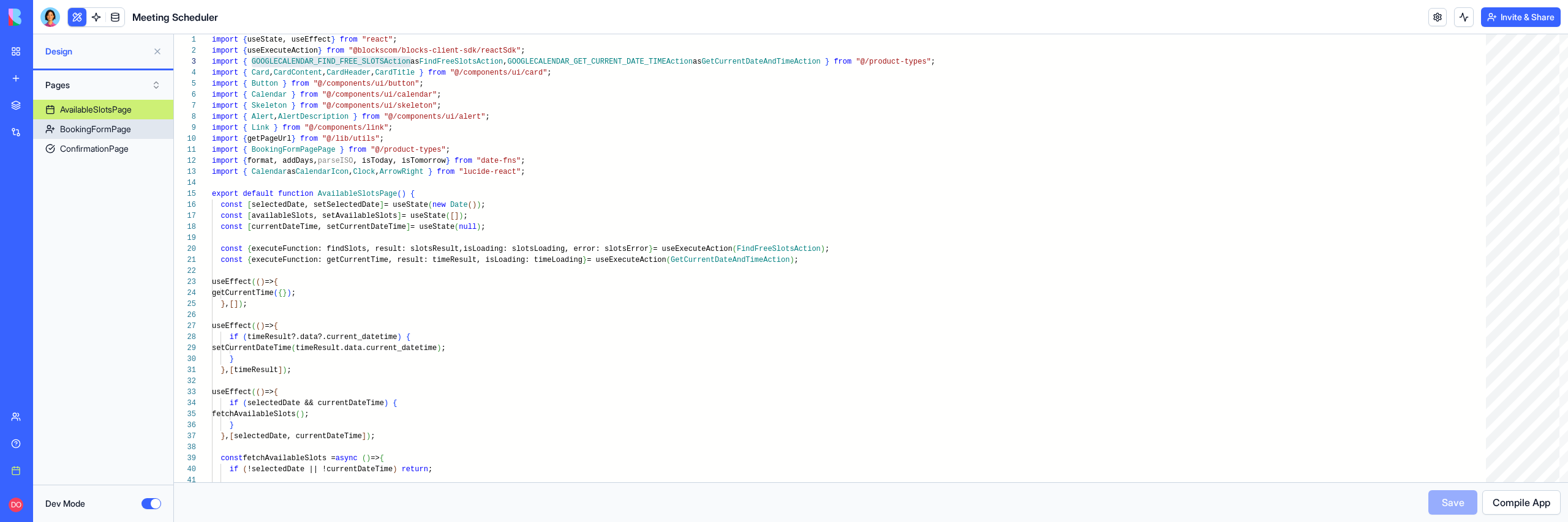
click at [97, 130] on div "BookingFormPage" at bounding box center [95, 129] width 71 height 12
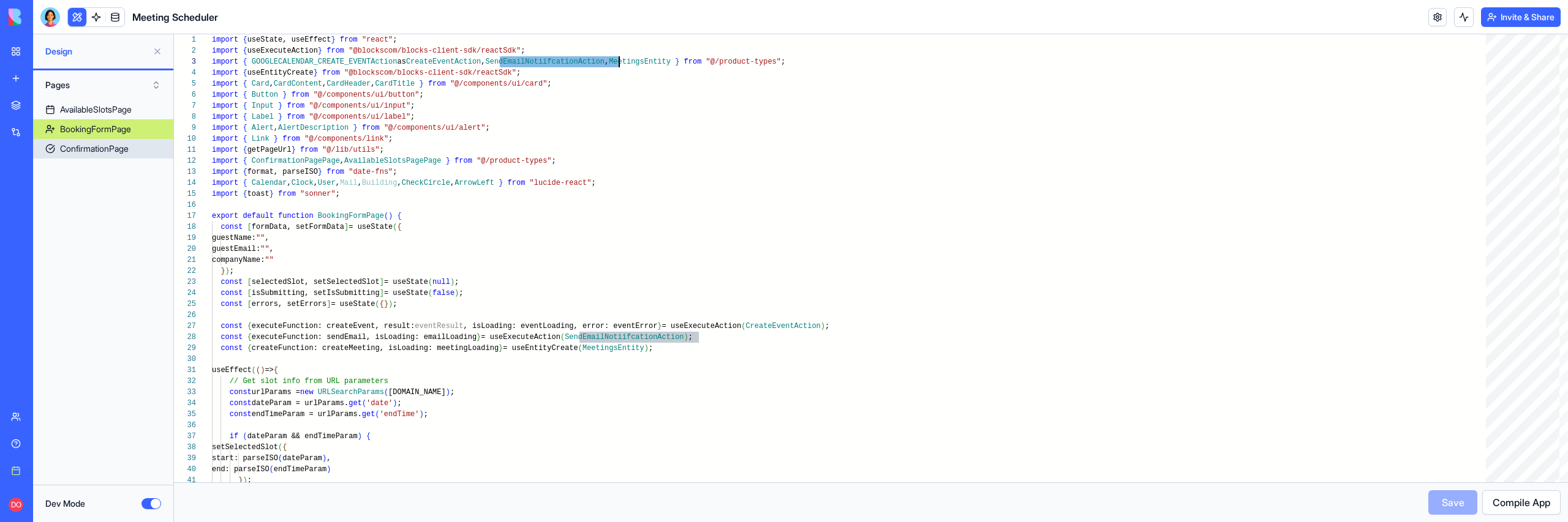
click at [81, 150] on div "ConfirmationPage" at bounding box center [94, 149] width 68 height 12
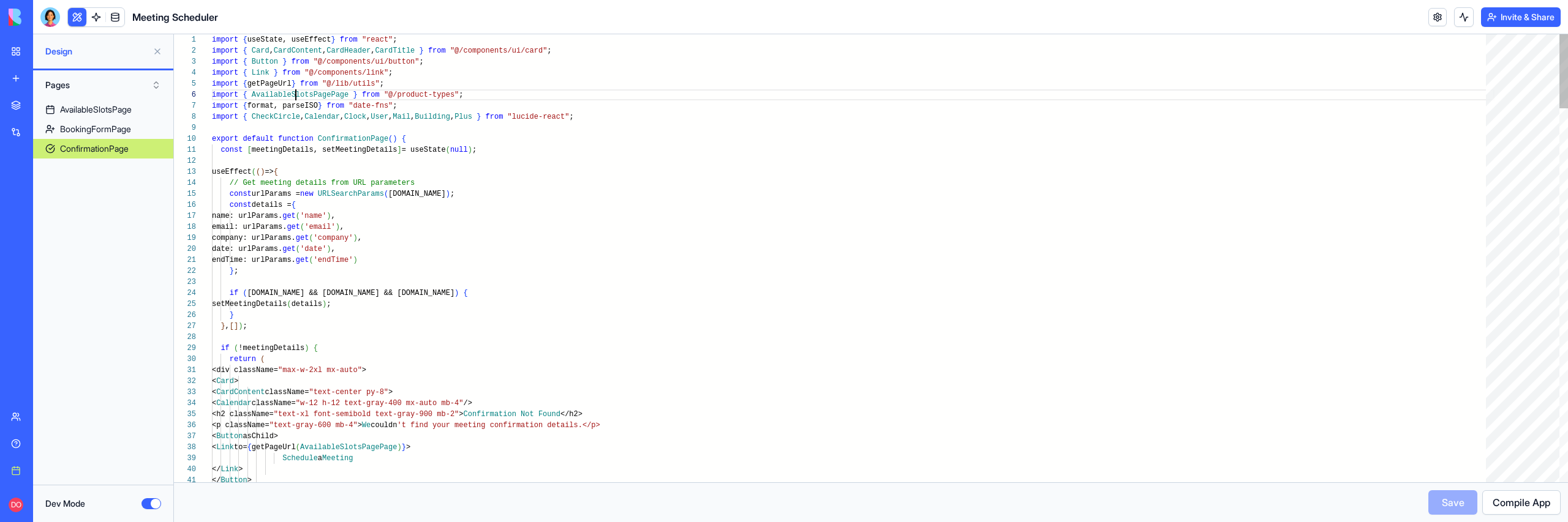
click at [95, 129] on div "BookingFormPage" at bounding box center [95, 129] width 71 height 12
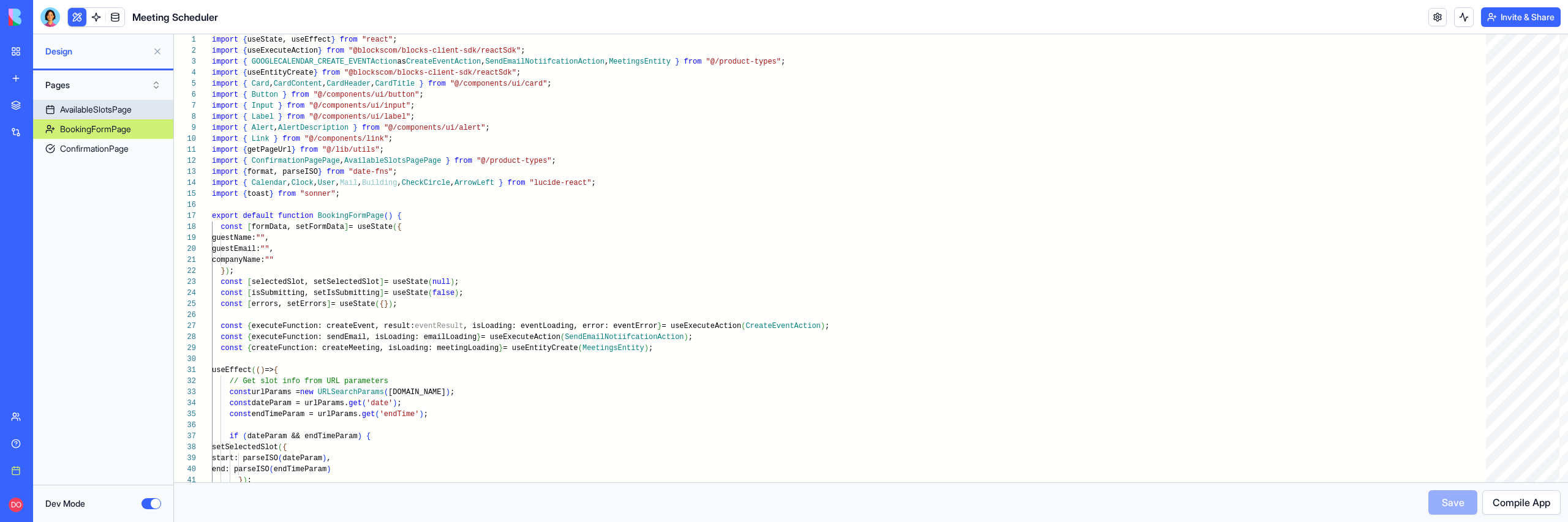
click at [101, 105] on div "AvailableSlotsPage" at bounding box center [95, 110] width 72 height 12
type textarea "**********"
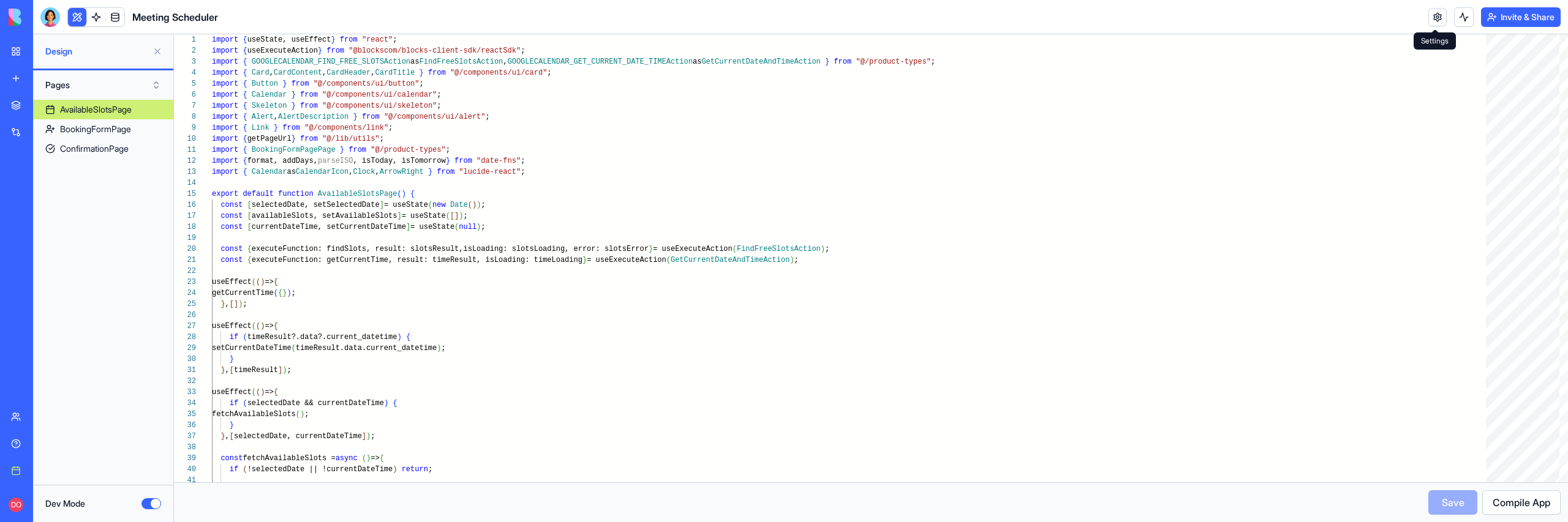
click at [1439, 18] on link at bounding box center [1438, 17] width 19 height 19
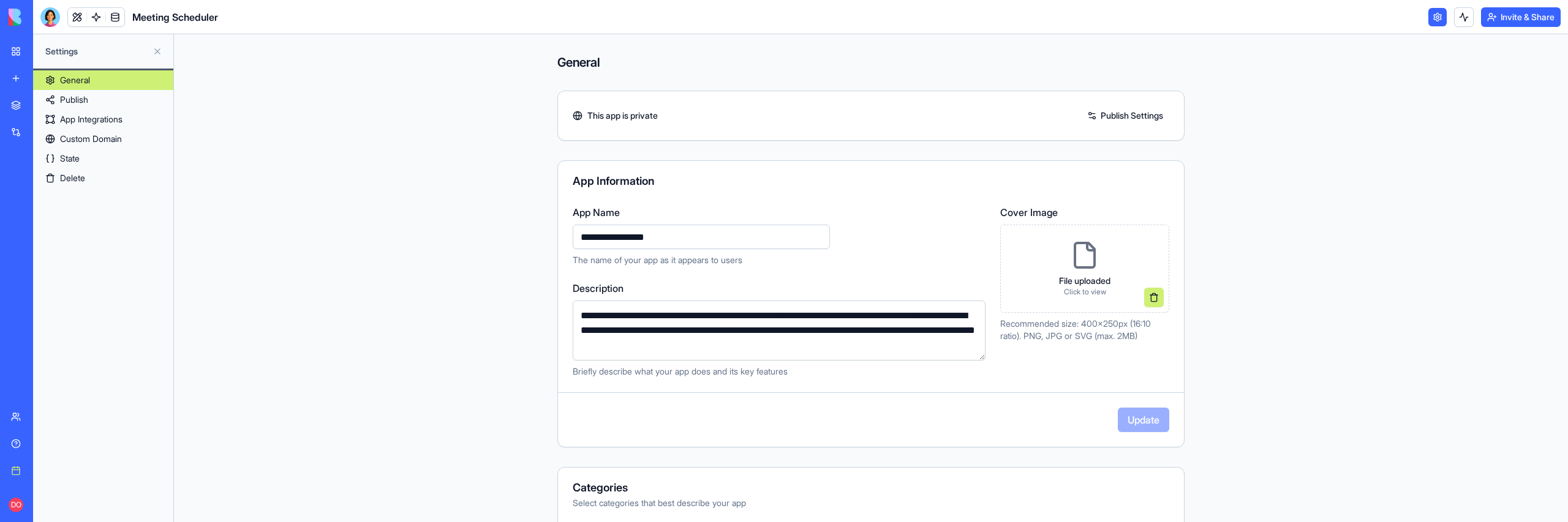
click at [103, 184] on link "Delete" at bounding box center [103, 177] width 140 height 19
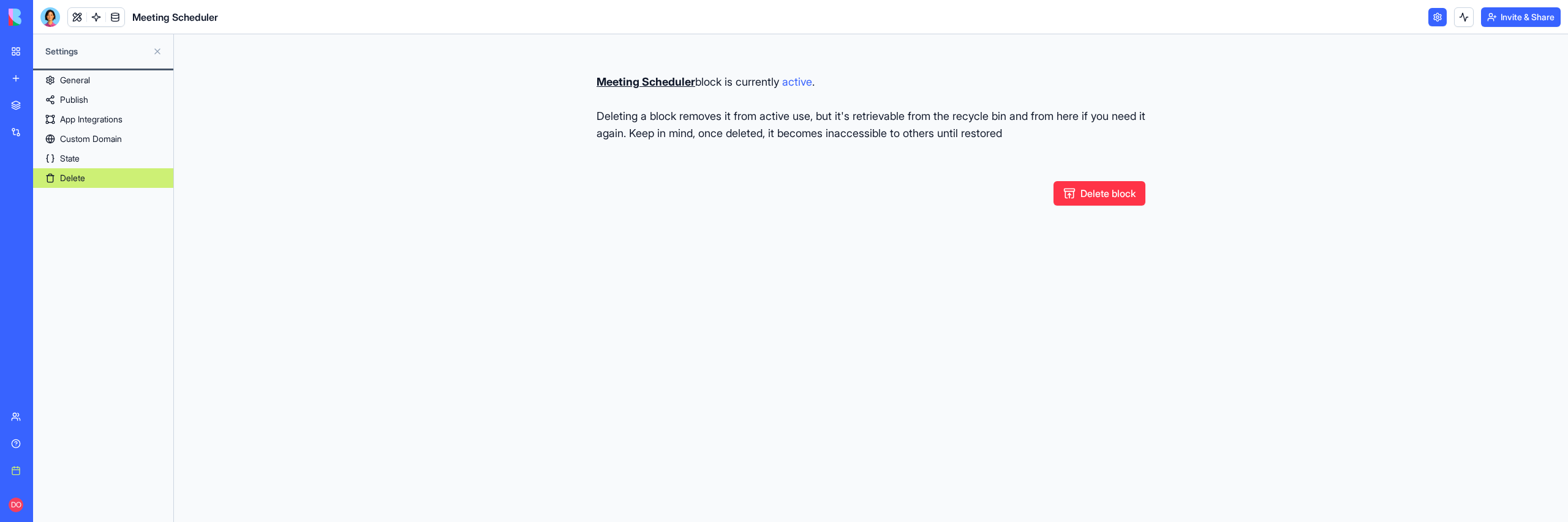
click at [146, 105] on link "Publish" at bounding box center [103, 100] width 140 height 19
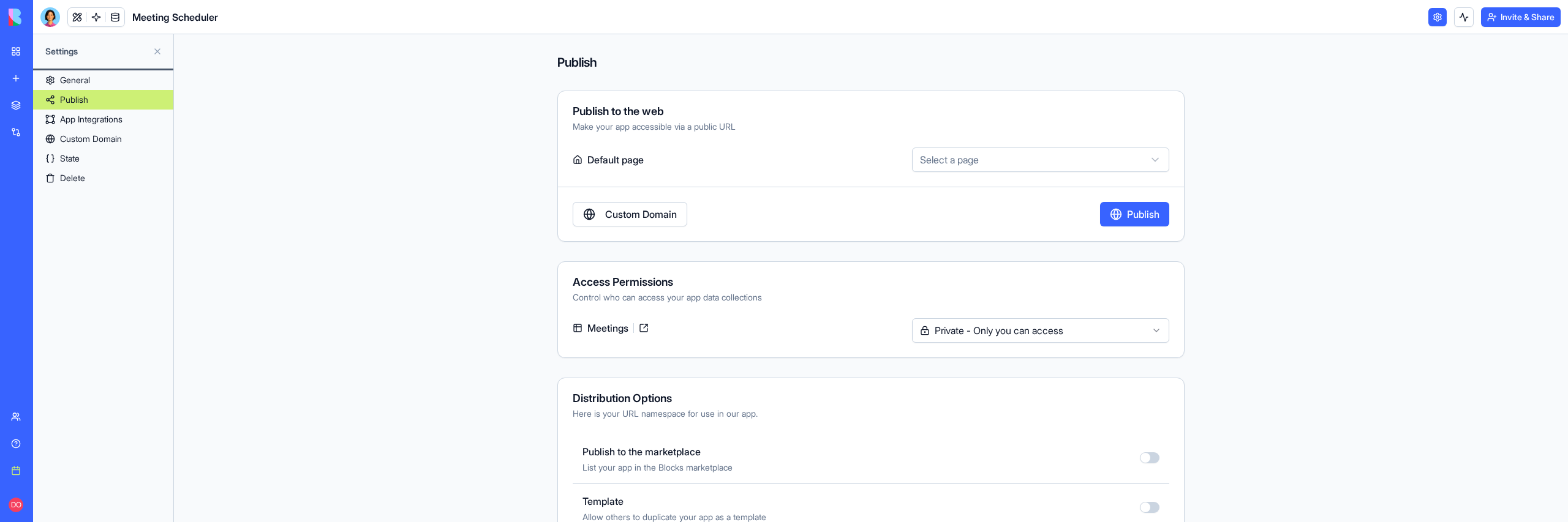
click at [97, 158] on link "State" at bounding box center [103, 158] width 140 height 19
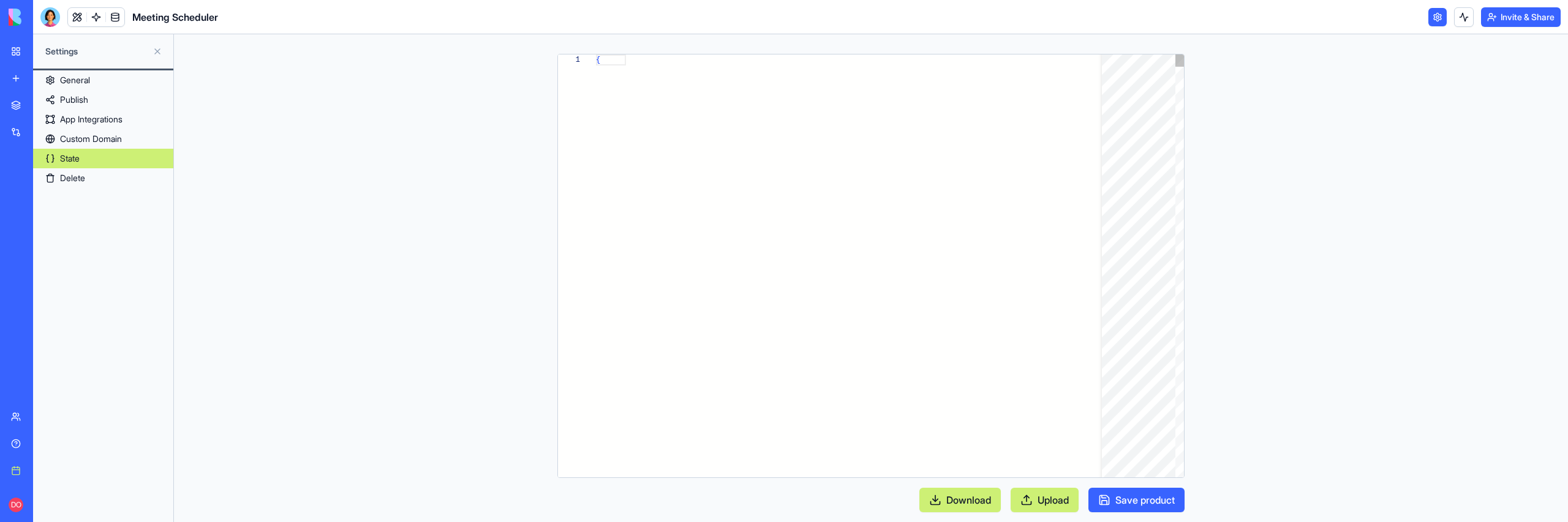
scroll to position [99, 0]
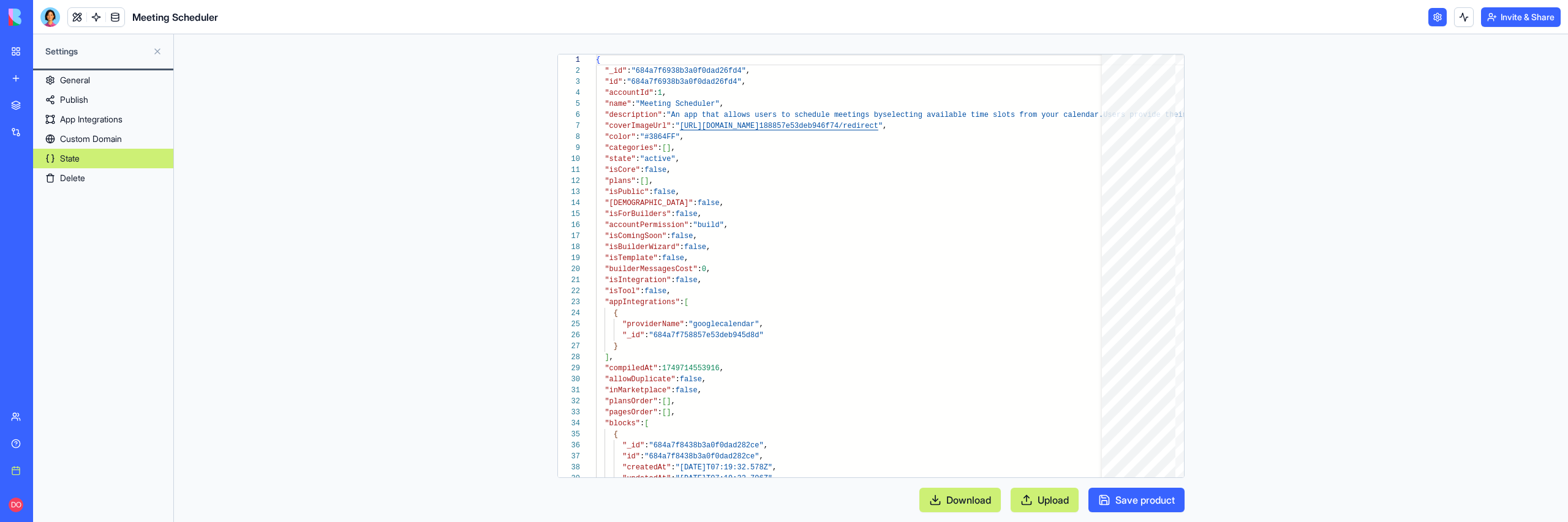
click at [92, 182] on link "Delete" at bounding box center [103, 177] width 140 height 19
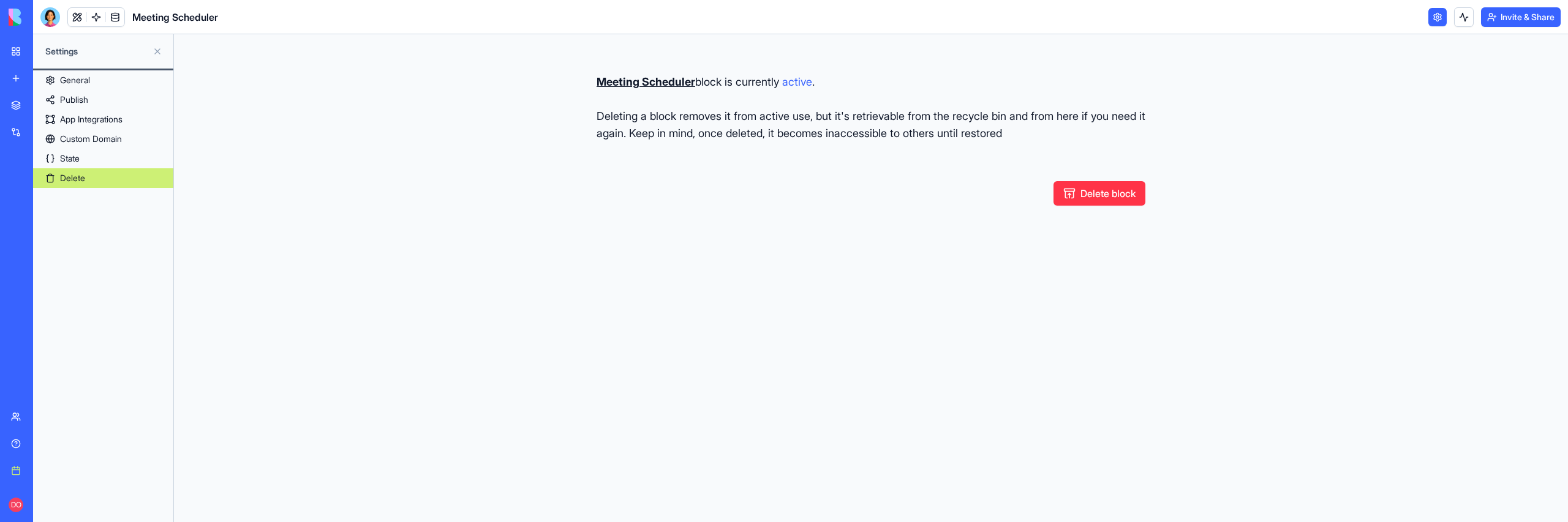
click at [1119, 190] on button "Delete block" at bounding box center [1100, 193] width 92 height 24
type button "restore"
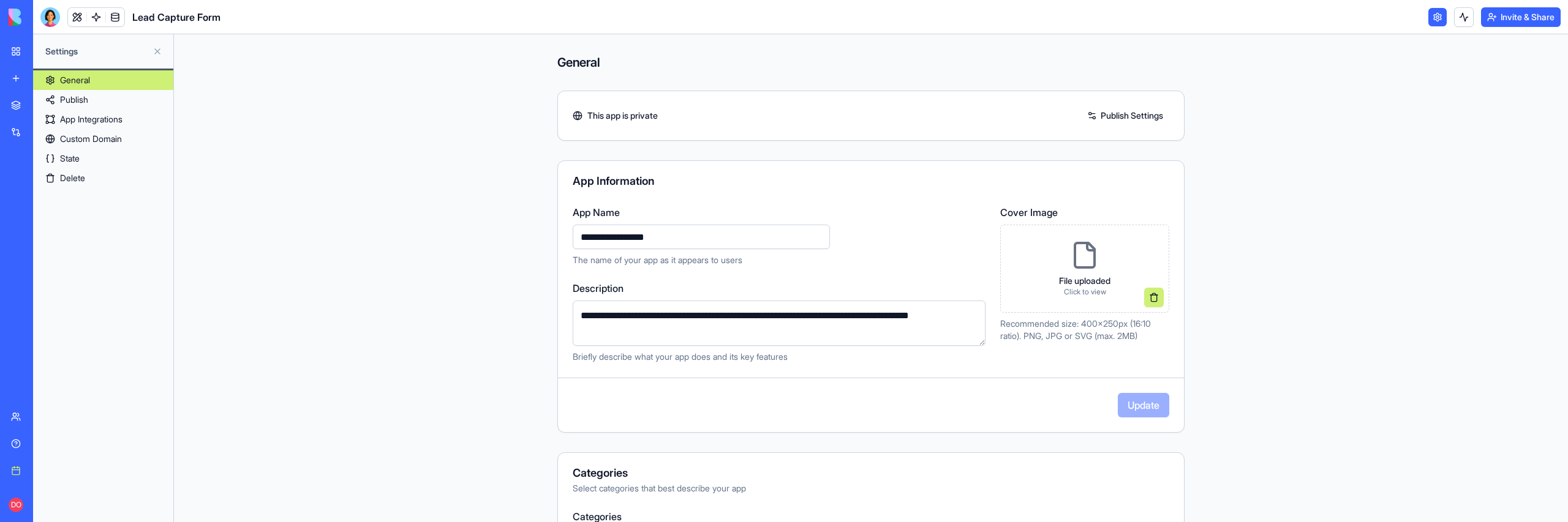
click at [106, 101] on link "Publish" at bounding box center [103, 100] width 140 height 19
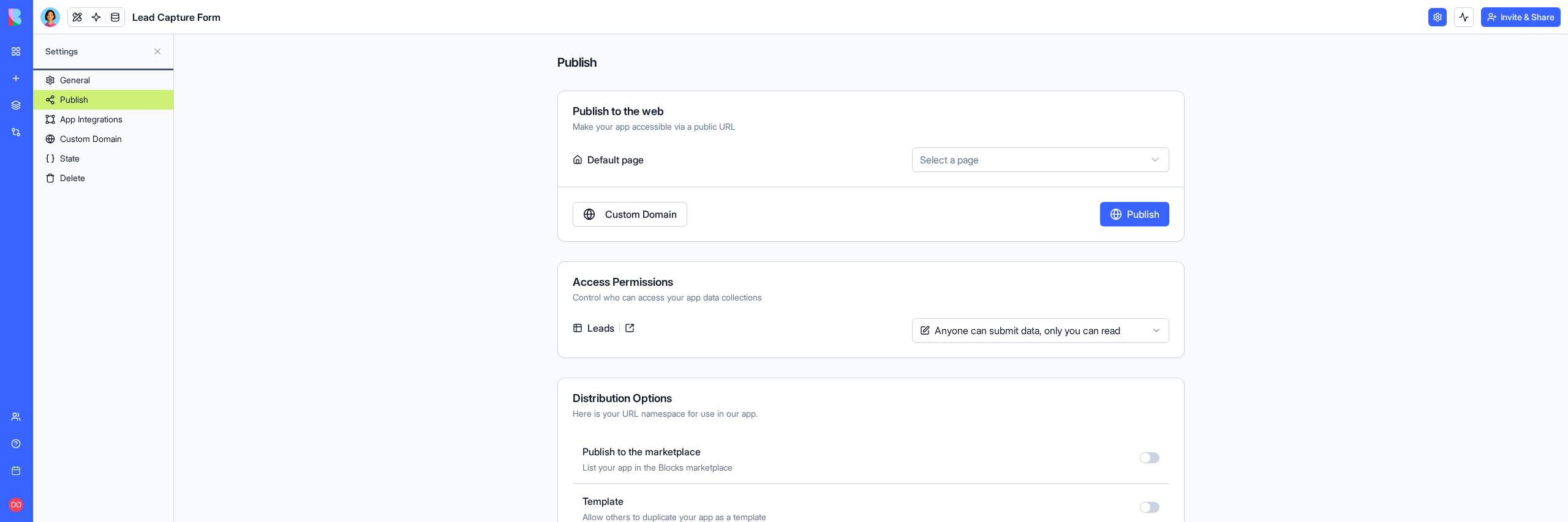
click at [93, 158] on link "State" at bounding box center [103, 158] width 140 height 19
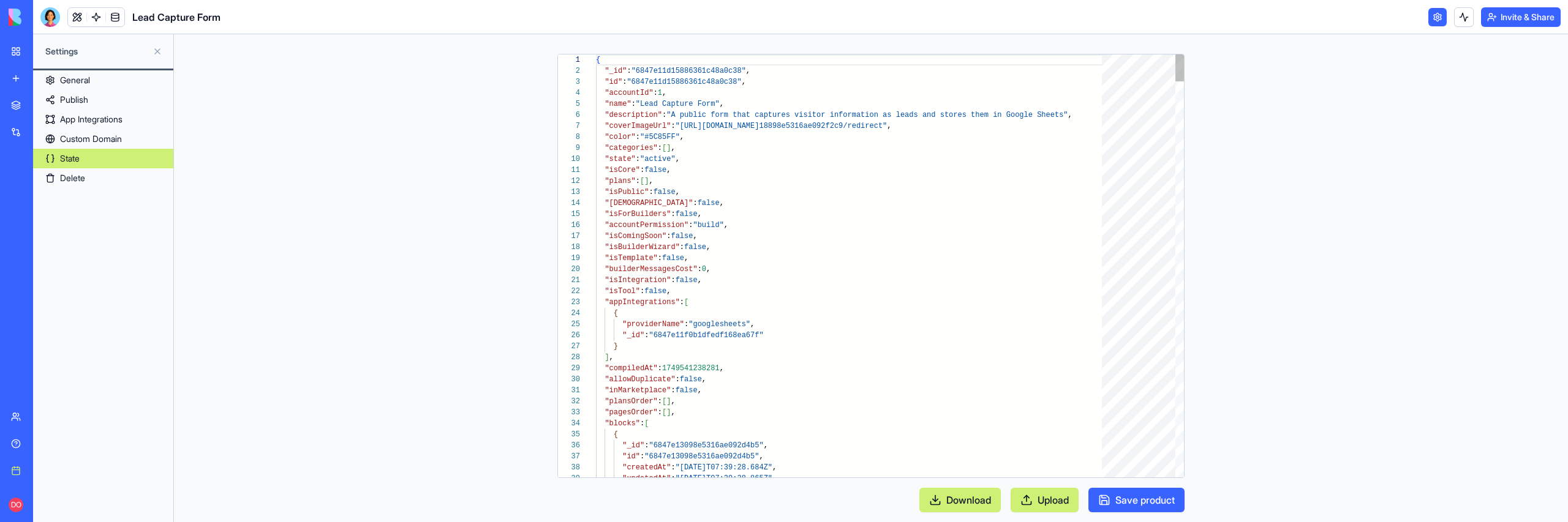
scroll to position [110, 0]
click at [588, 424] on div at bounding box center [589, 424] width 16 height 11
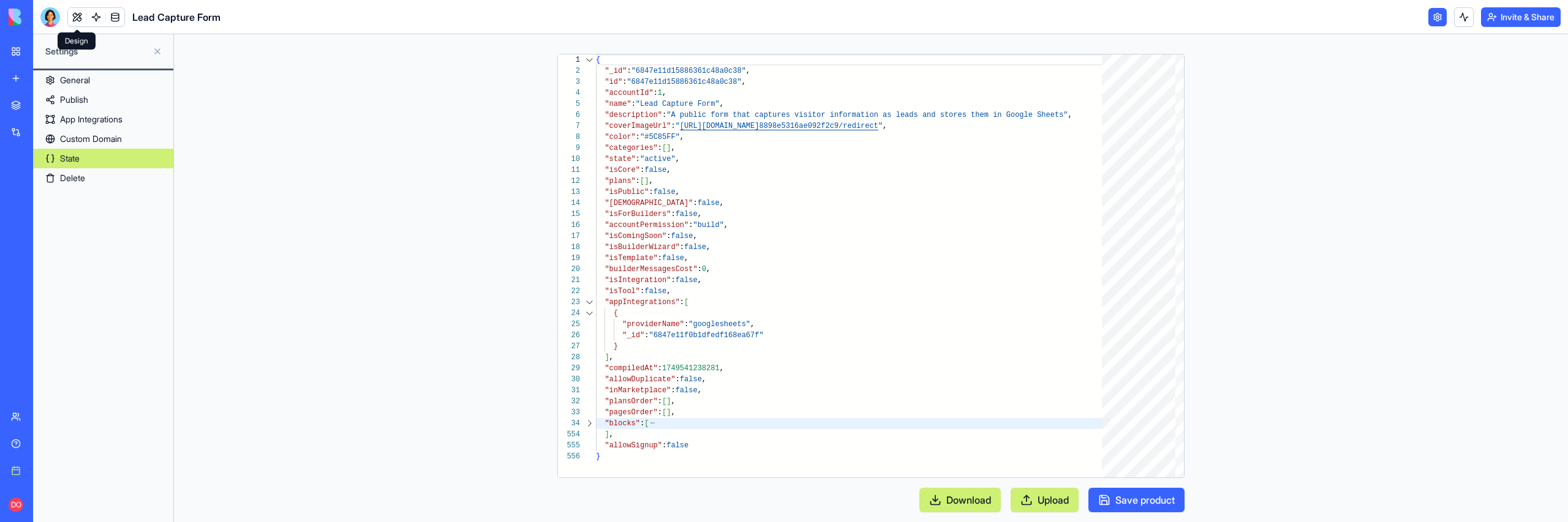
click at [77, 22] on link at bounding box center [77, 17] width 19 height 19
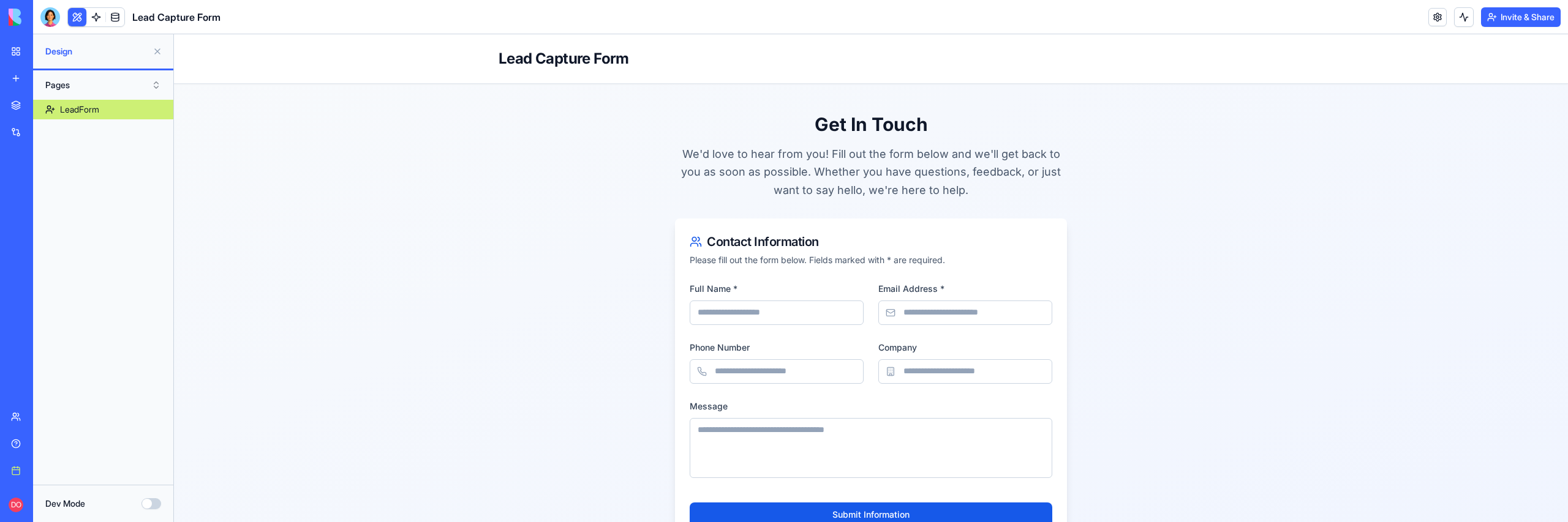
click at [97, 114] on div "LeadForm" at bounding box center [79, 110] width 39 height 12
click at [155, 504] on button "Dev Mode" at bounding box center [151, 504] width 19 height 11
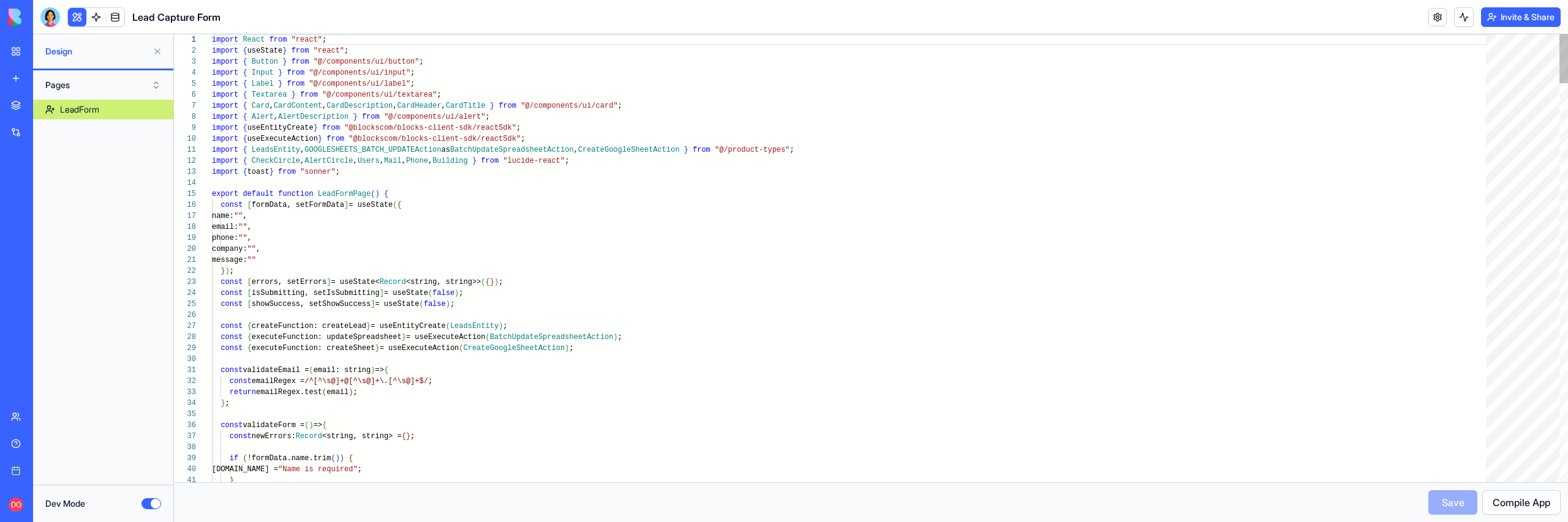
scroll to position [99, 0]
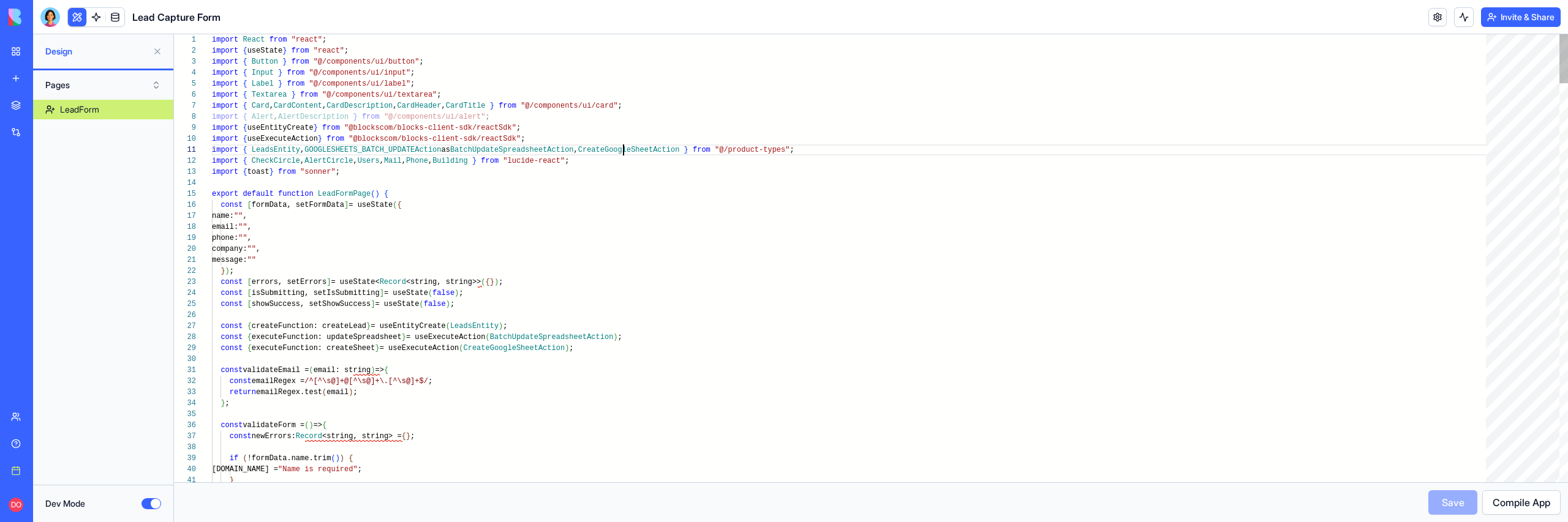
scroll to position [0, 487]
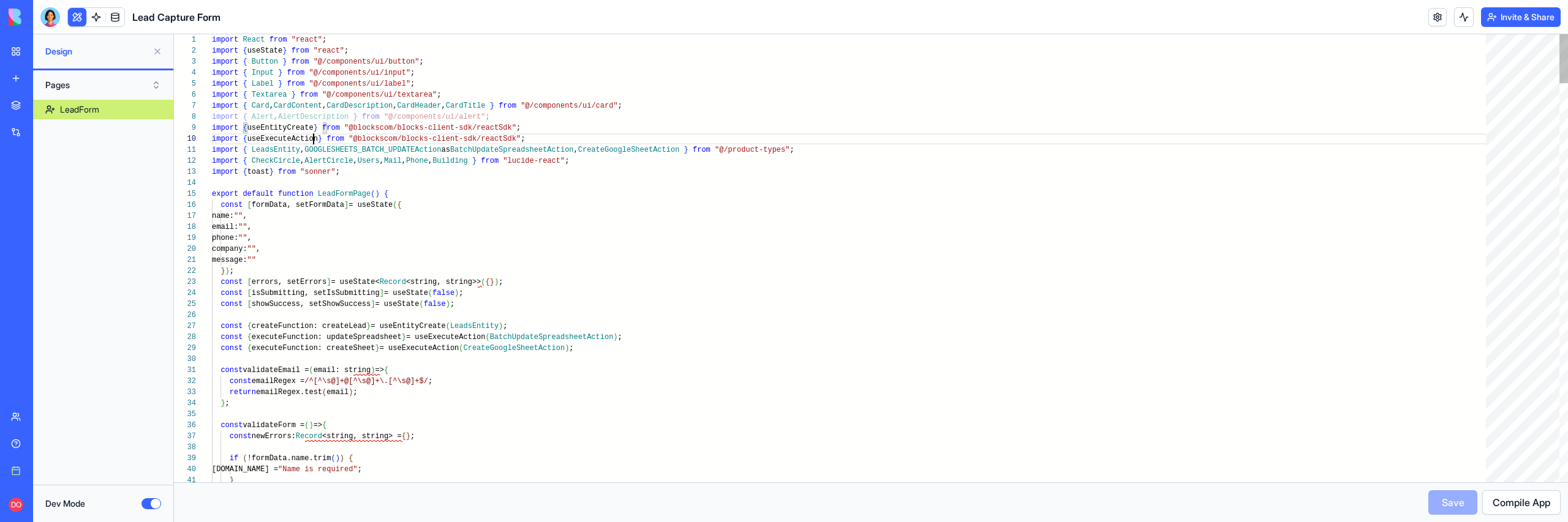
scroll to position [99, 102]
type textarea "**********"
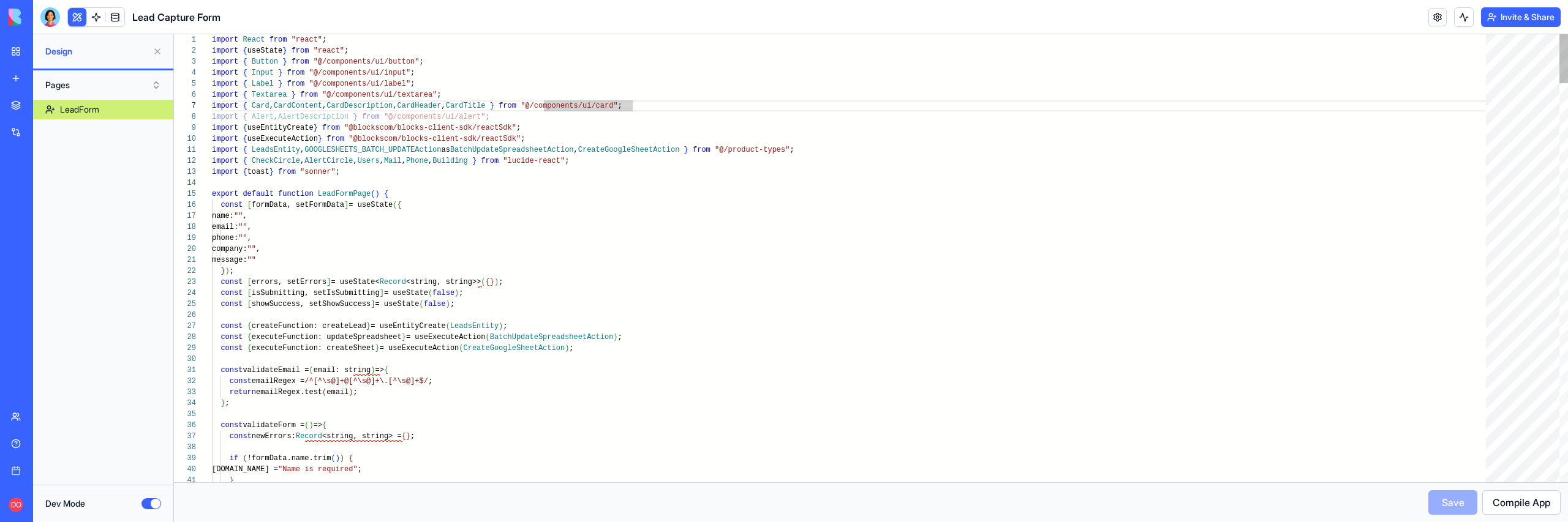
click at [1429, 19] on link at bounding box center [1438, 17] width 19 height 19
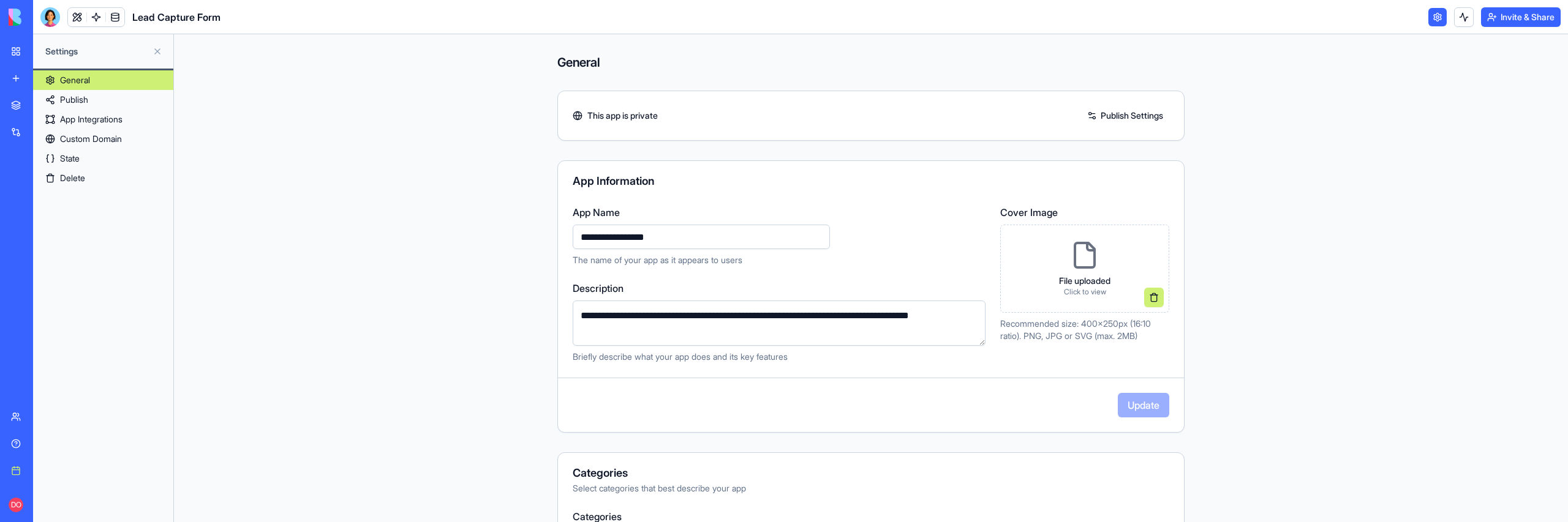
click at [100, 178] on link "Delete" at bounding box center [103, 177] width 140 height 19
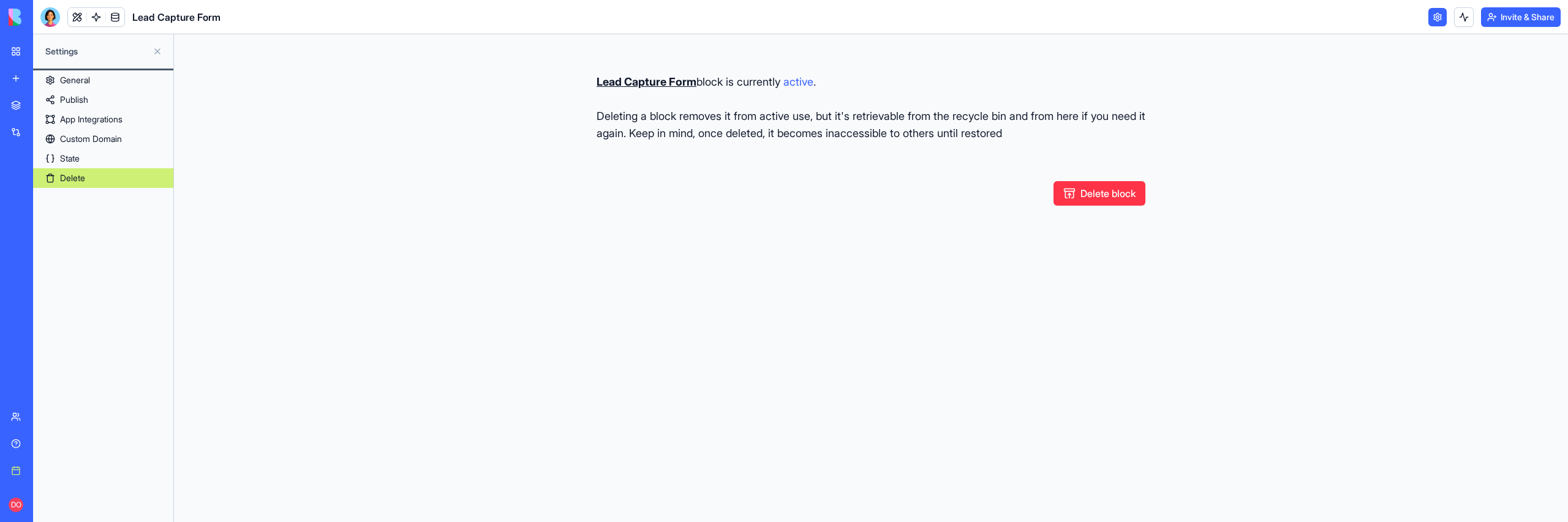
click at [1090, 201] on button "Delete block" at bounding box center [1100, 193] width 92 height 24
type button "restore"
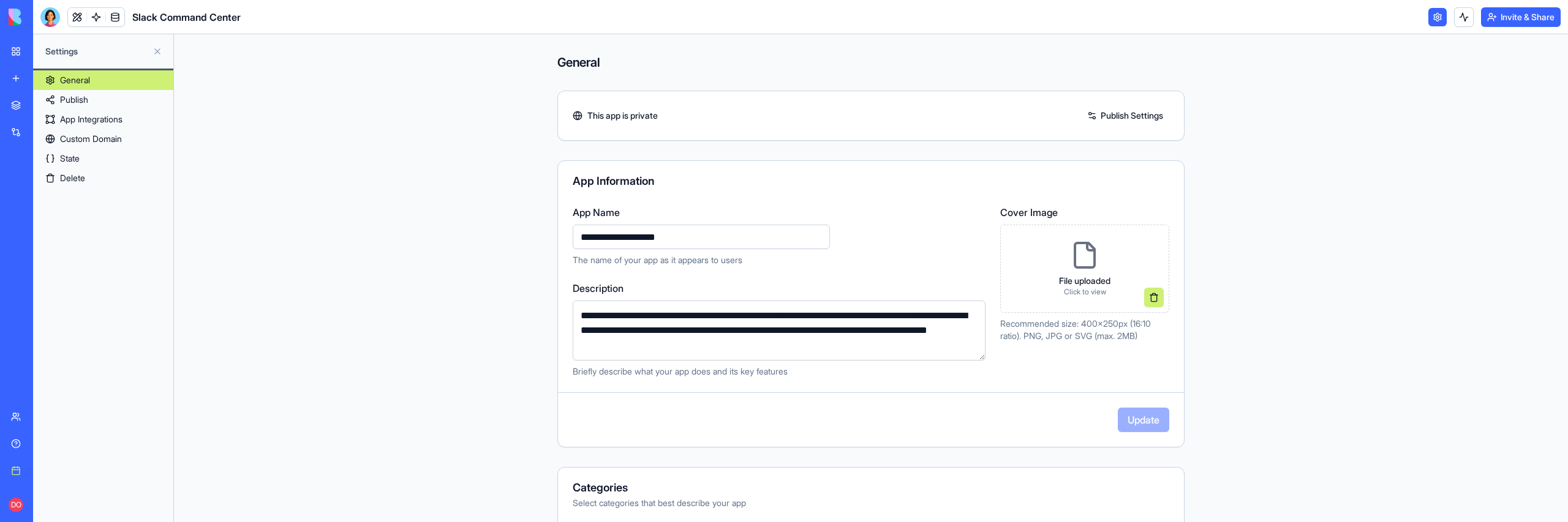
click at [92, 152] on link "State" at bounding box center [103, 158] width 140 height 19
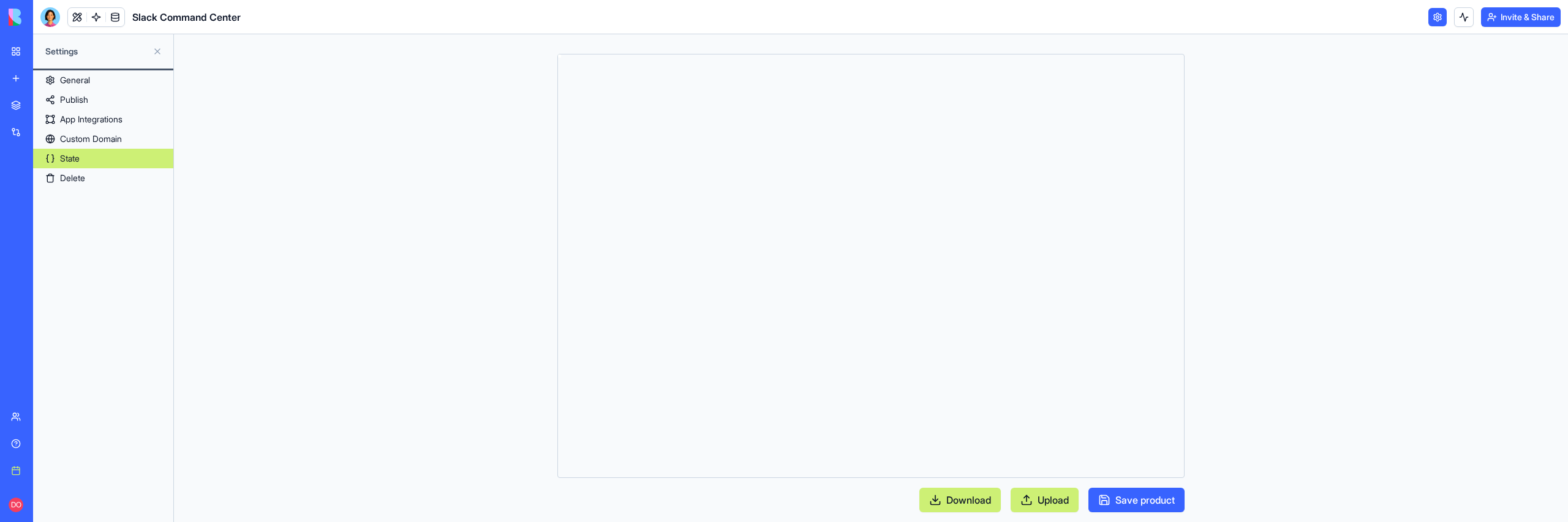
type textarea "**********"
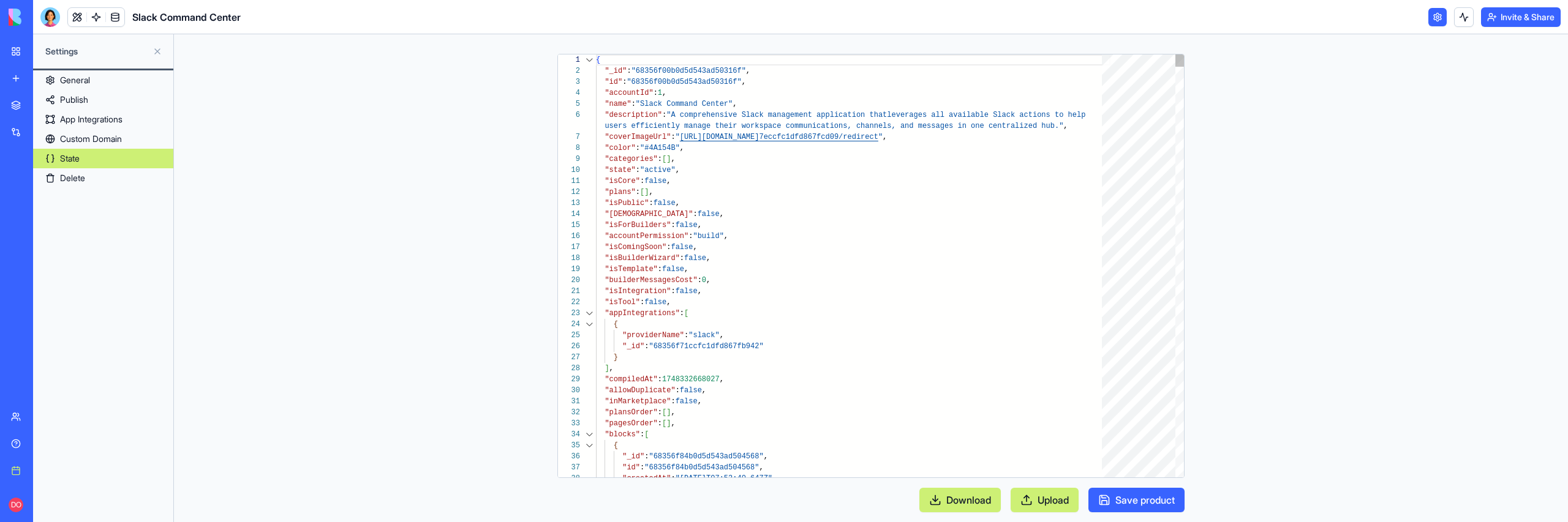
click at [589, 431] on div at bounding box center [589, 434] width 16 height 11
click at [89, 180] on link "Delete" at bounding box center [103, 177] width 140 height 19
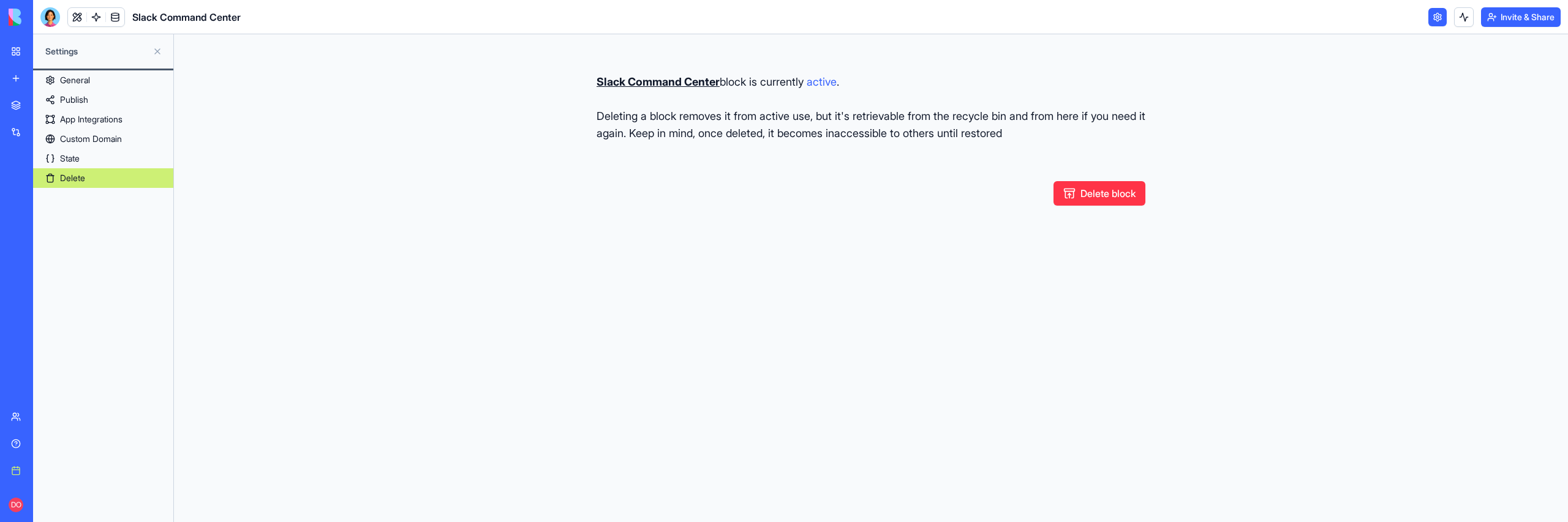
click at [1104, 197] on button "Delete block" at bounding box center [1100, 193] width 92 height 24
type button "restore"
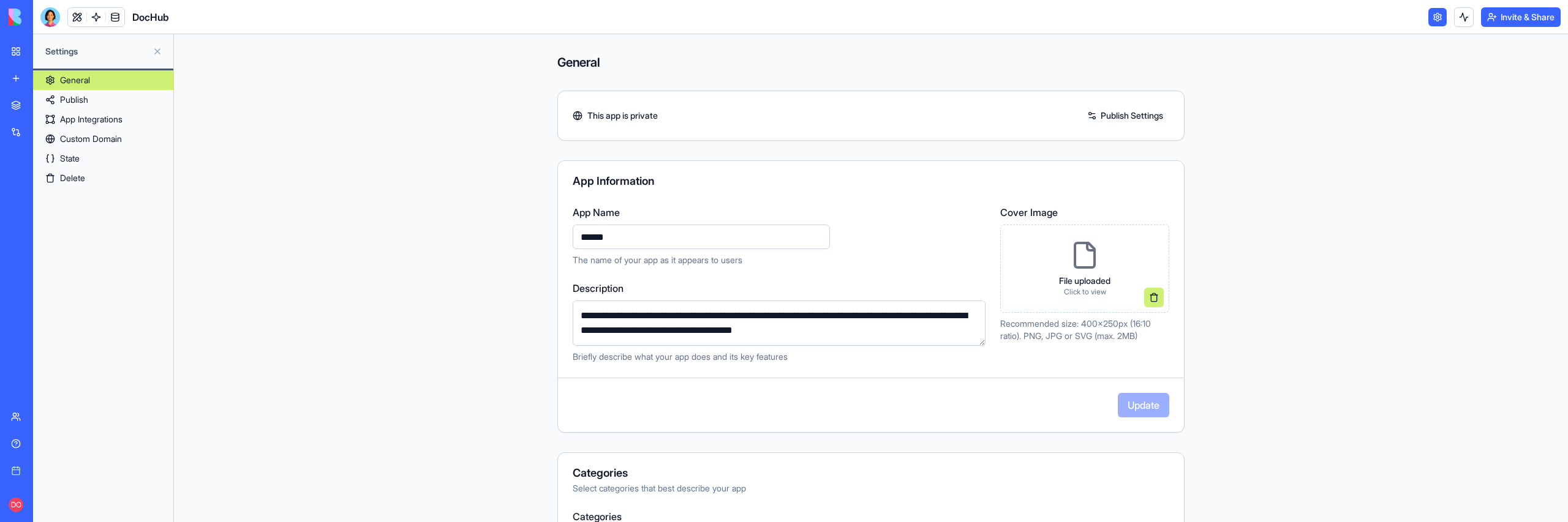
click at [93, 156] on link "State" at bounding box center [103, 158] width 140 height 19
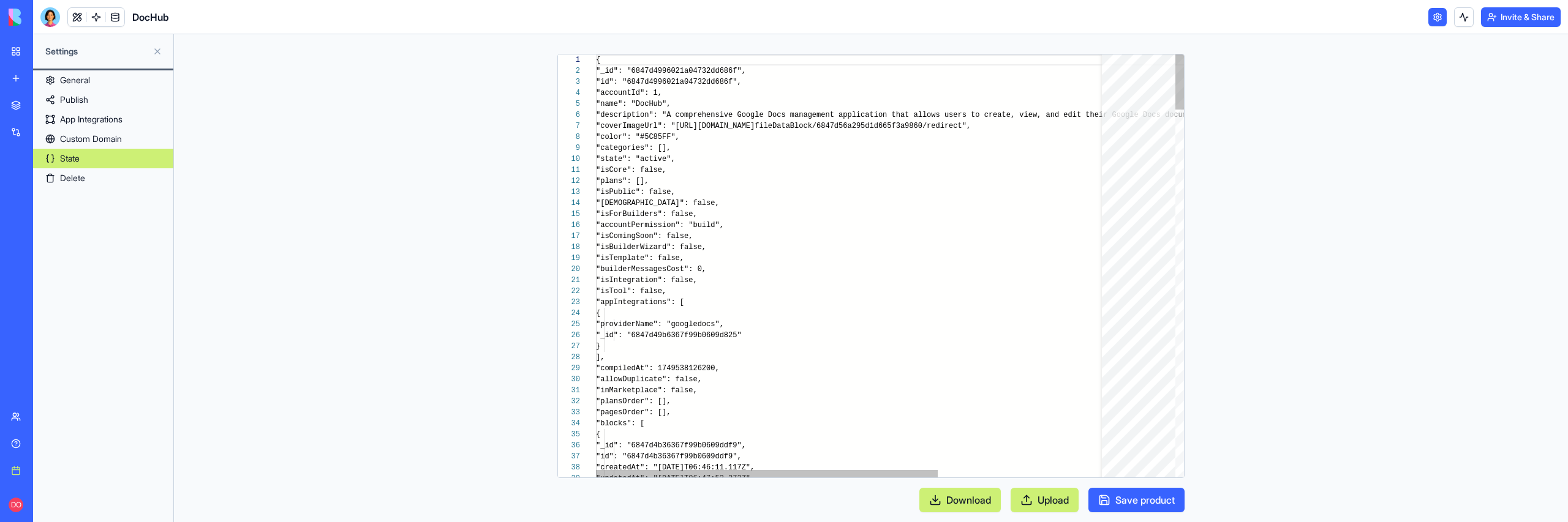
scroll to position [110, 0]
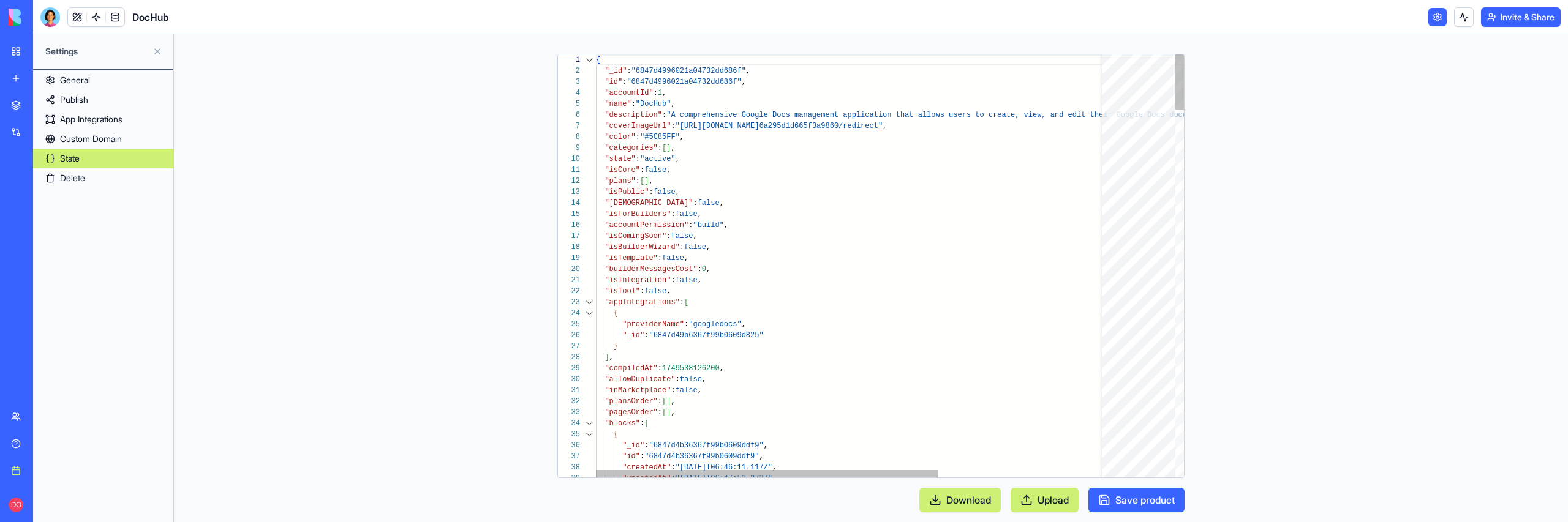
click at [586, 422] on div at bounding box center [589, 424] width 16 height 11
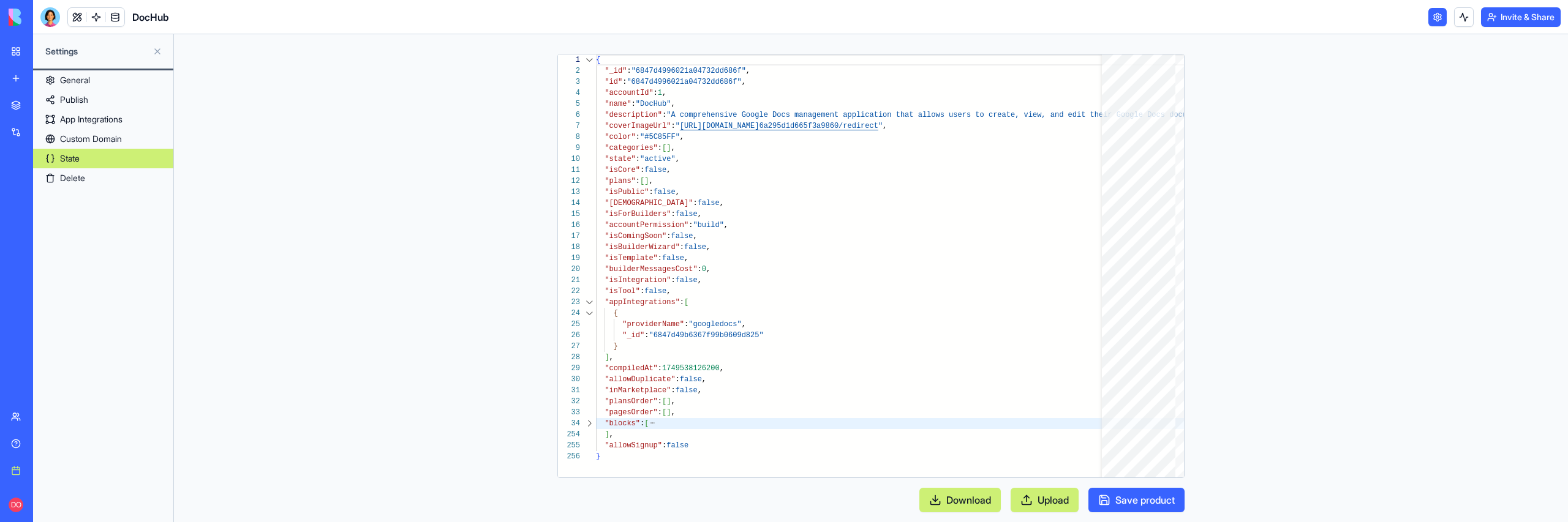
click at [128, 177] on link "Delete" at bounding box center [103, 177] width 140 height 19
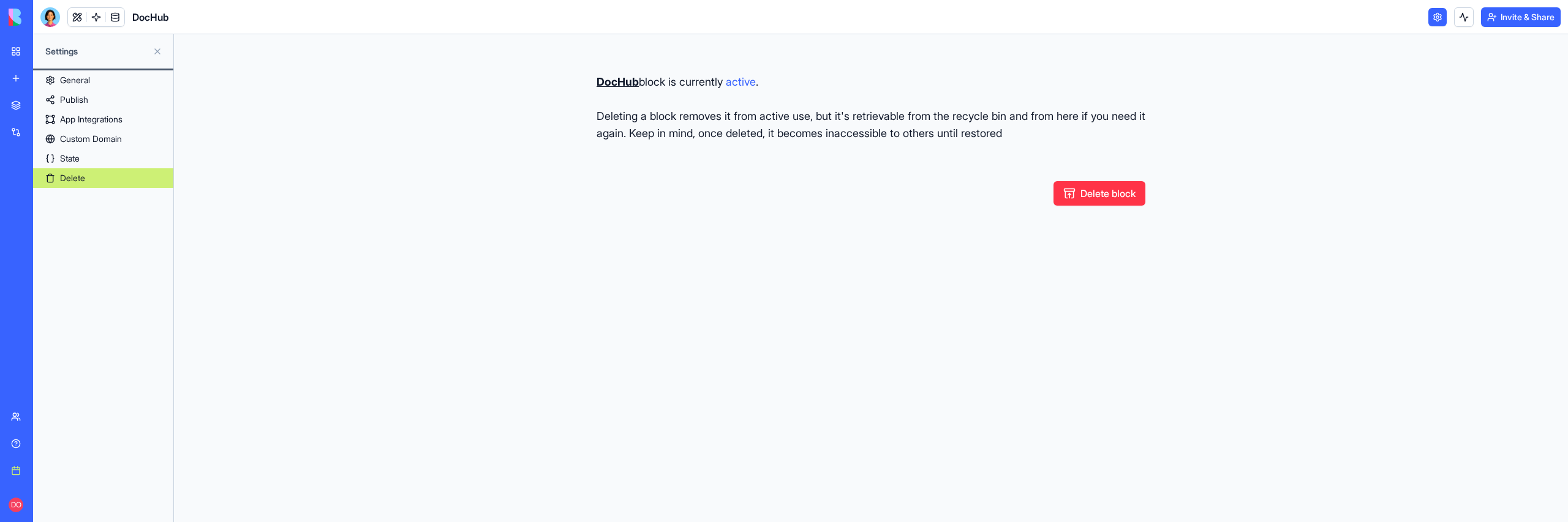
click at [1087, 193] on button "Delete block" at bounding box center [1100, 193] width 92 height 24
type button "restore"
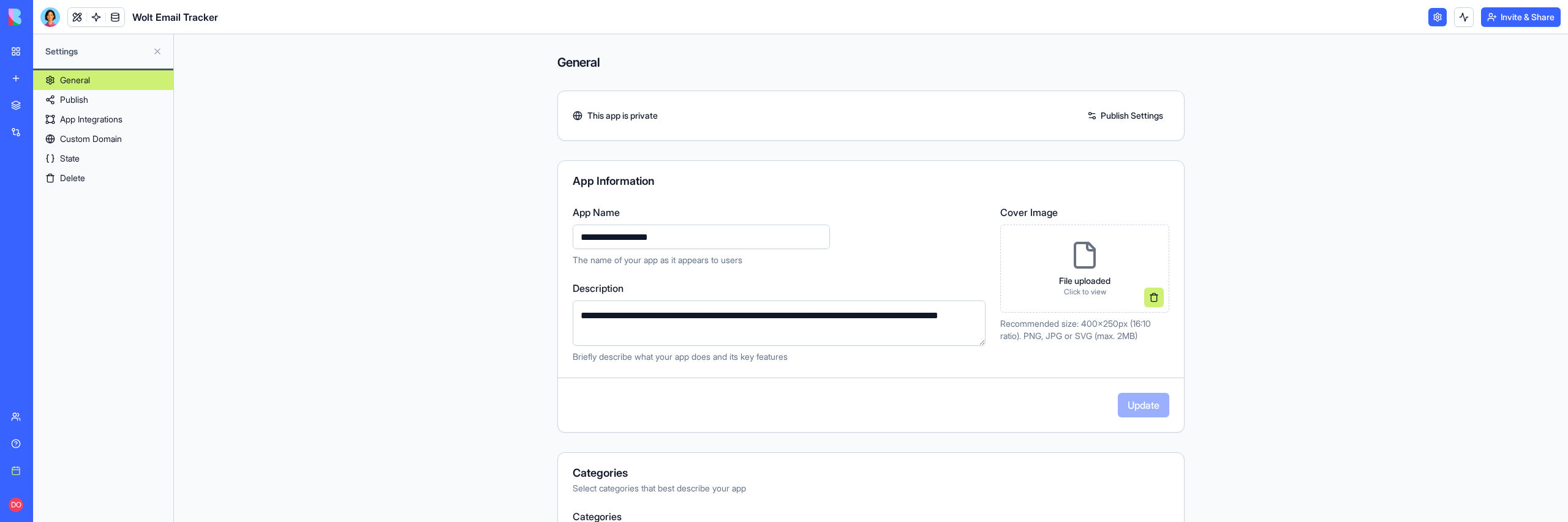
click at [101, 153] on link "State" at bounding box center [103, 158] width 140 height 19
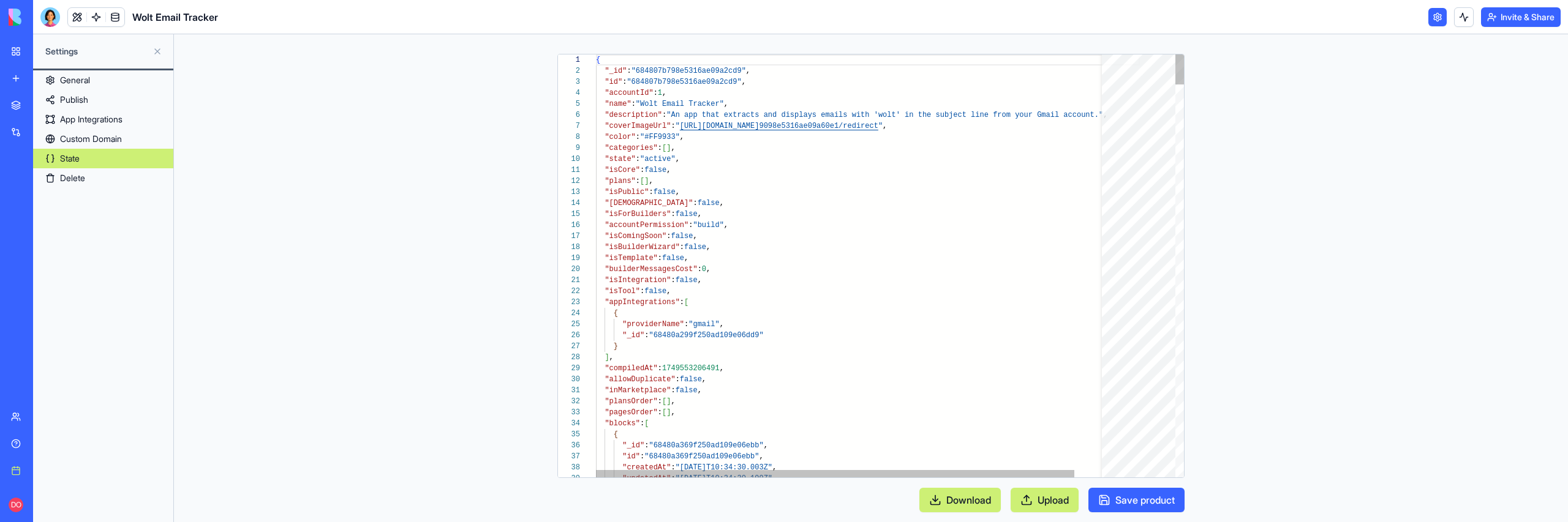
scroll to position [110, 0]
click at [589, 421] on div at bounding box center [589, 424] width 16 height 11
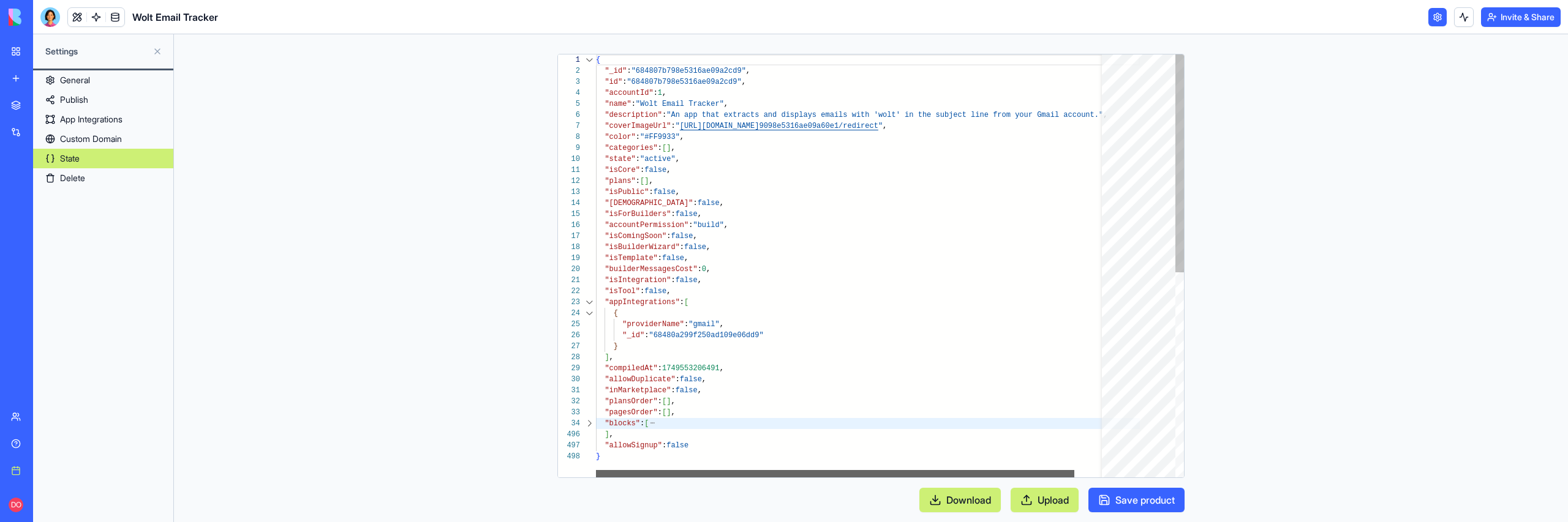
click at [697, 470] on div at bounding box center [835, 473] width 478 height 7
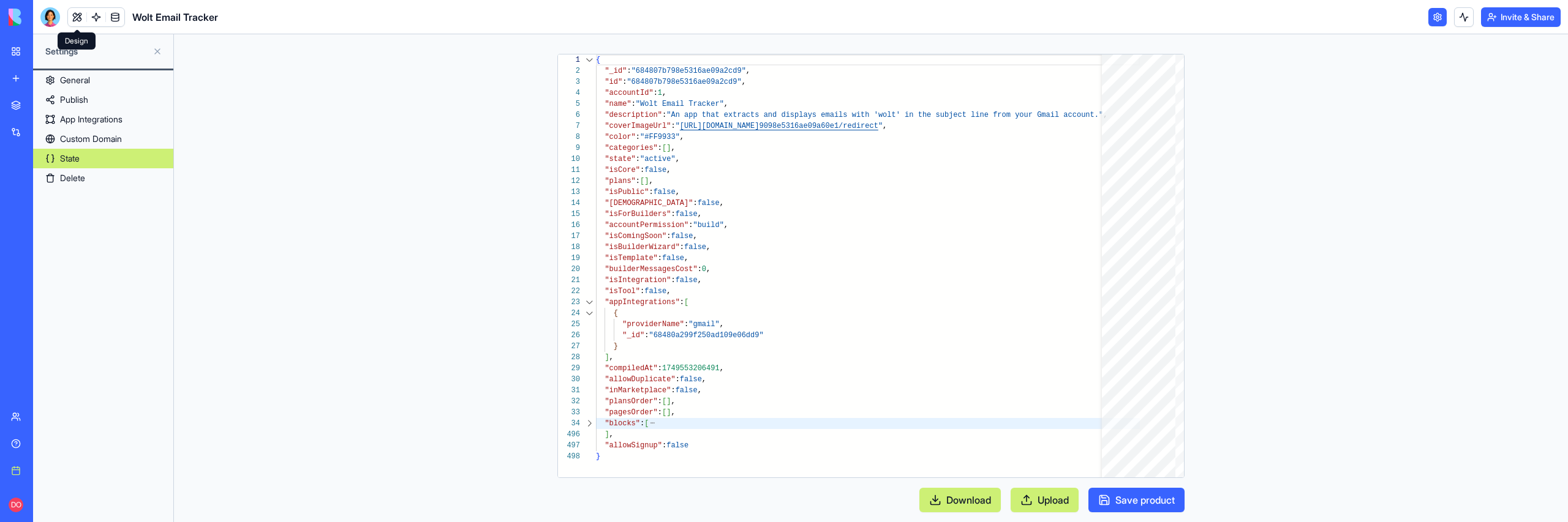
click at [72, 22] on link at bounding box center [77, 17] width 19 height 19
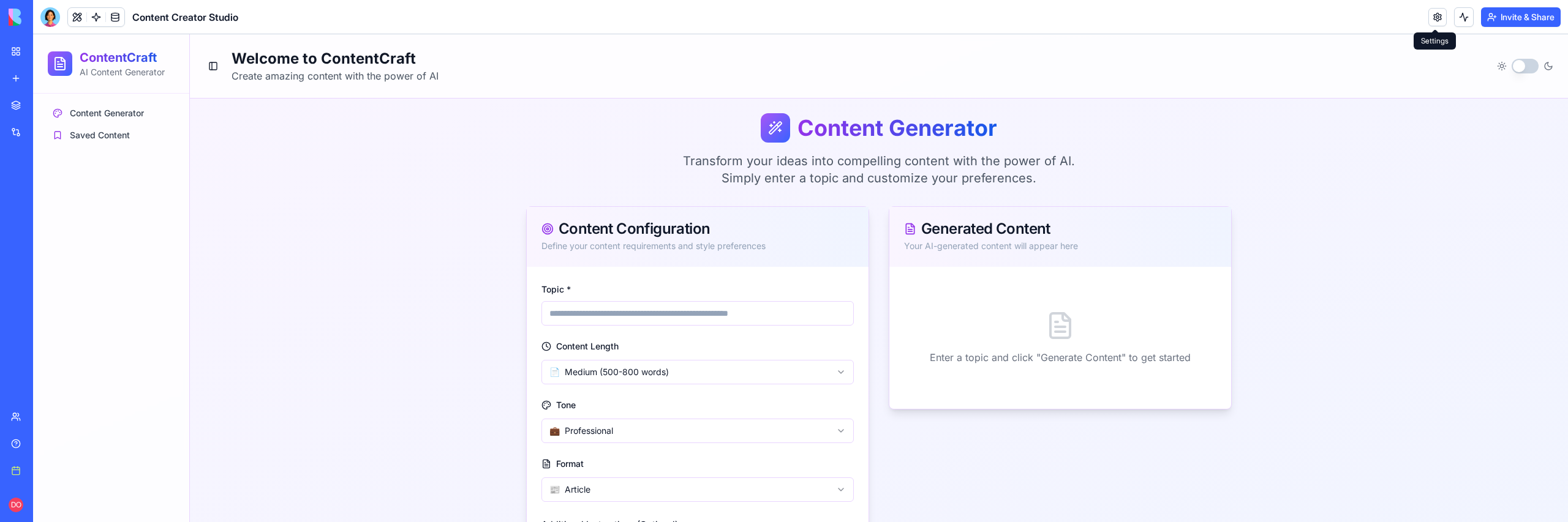
click at [1433, 16] on link at bounding box center [1438, 17] width 19 height 19
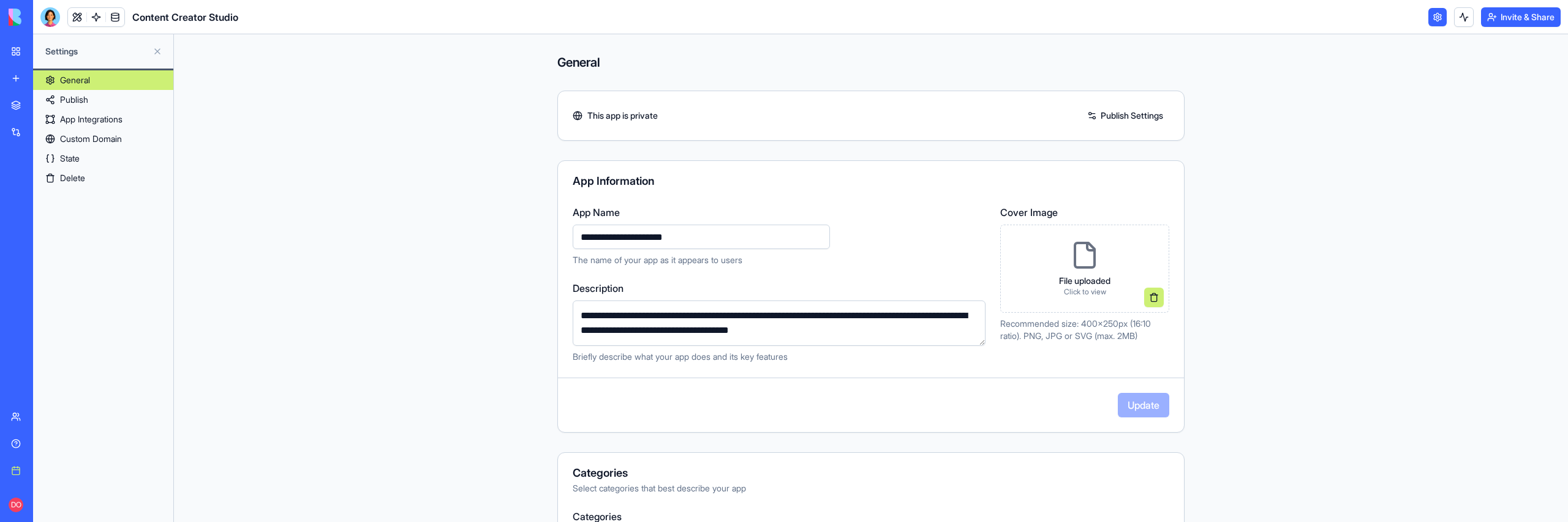
click at [125, 159] on link "State" at bounding box center [103, 158] width 140 height 19
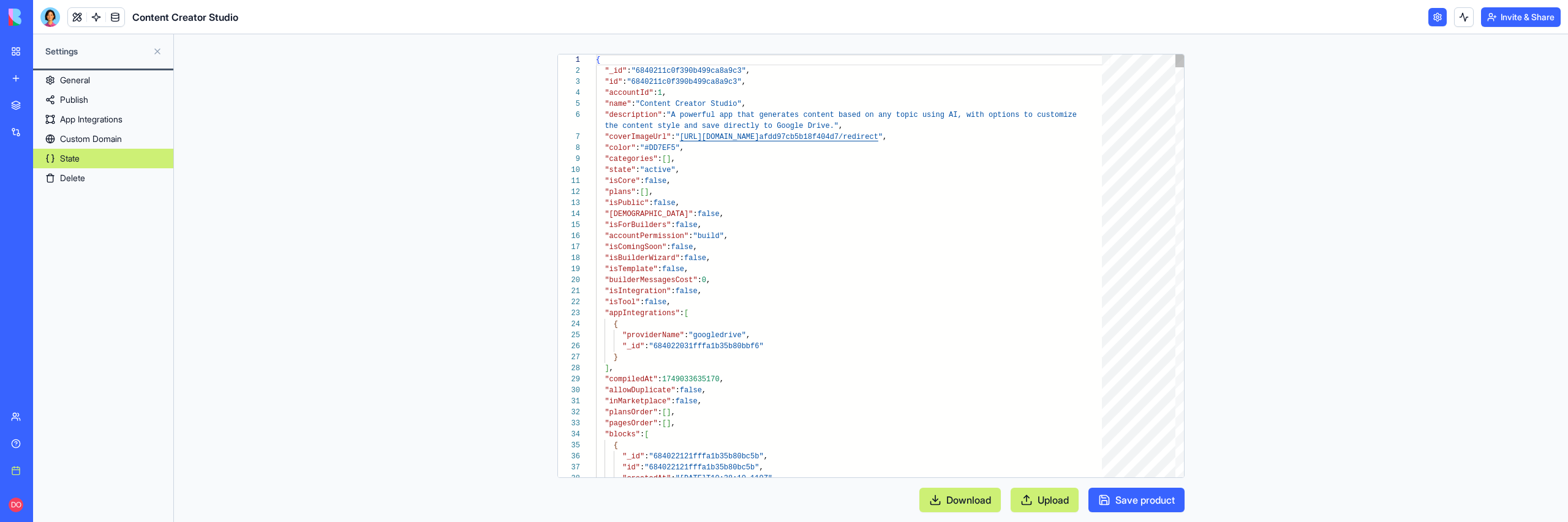
scroll to position [99, 0]
click at [591, 431] on div at bounding box center [589, 434] width 16 height 11
click at [91, 184] on link "Delete" at bounding box center [103, 177] width 140 height 19
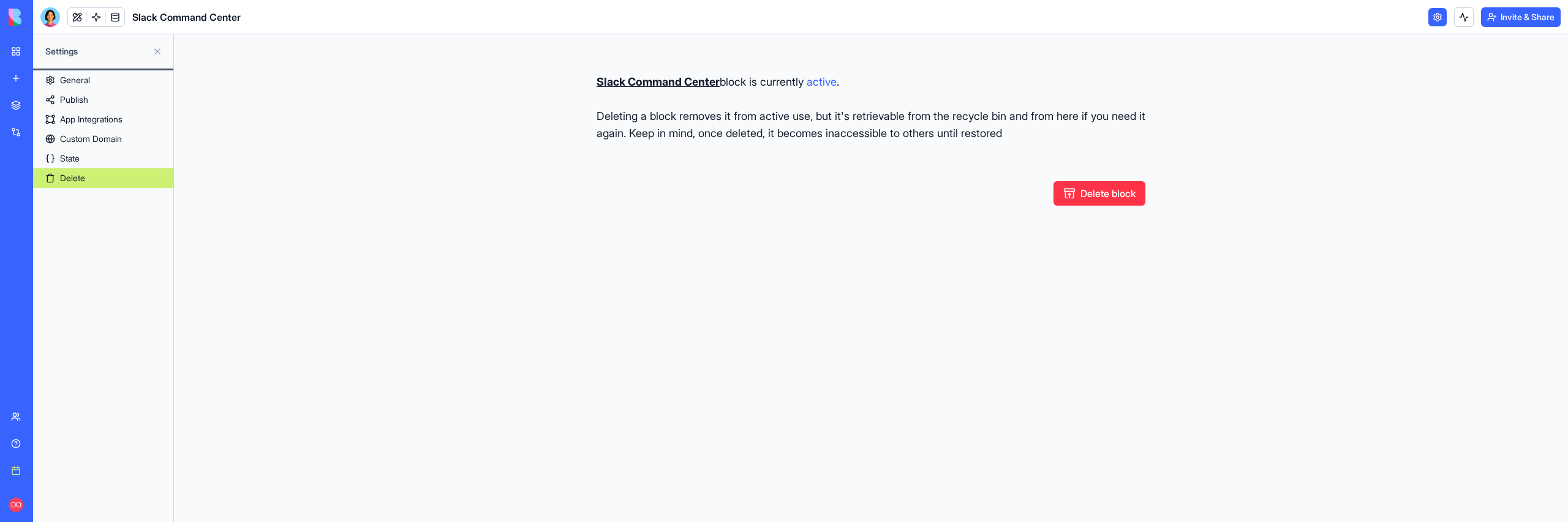
click at [1068, 202] on button "Delete block" at bounding box center [1100, 193] width 92 height 24
click at [136, 160] on link "State" at bounding box center [103, 158] width 140 height 19
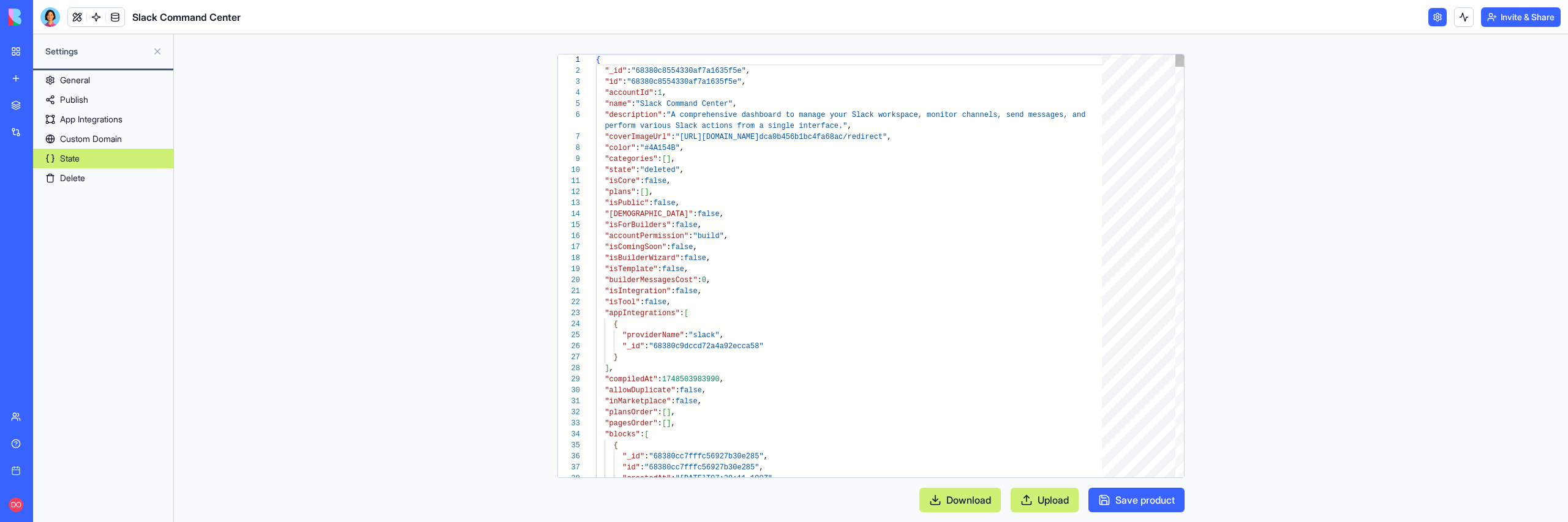
scroll to position [99, 0]
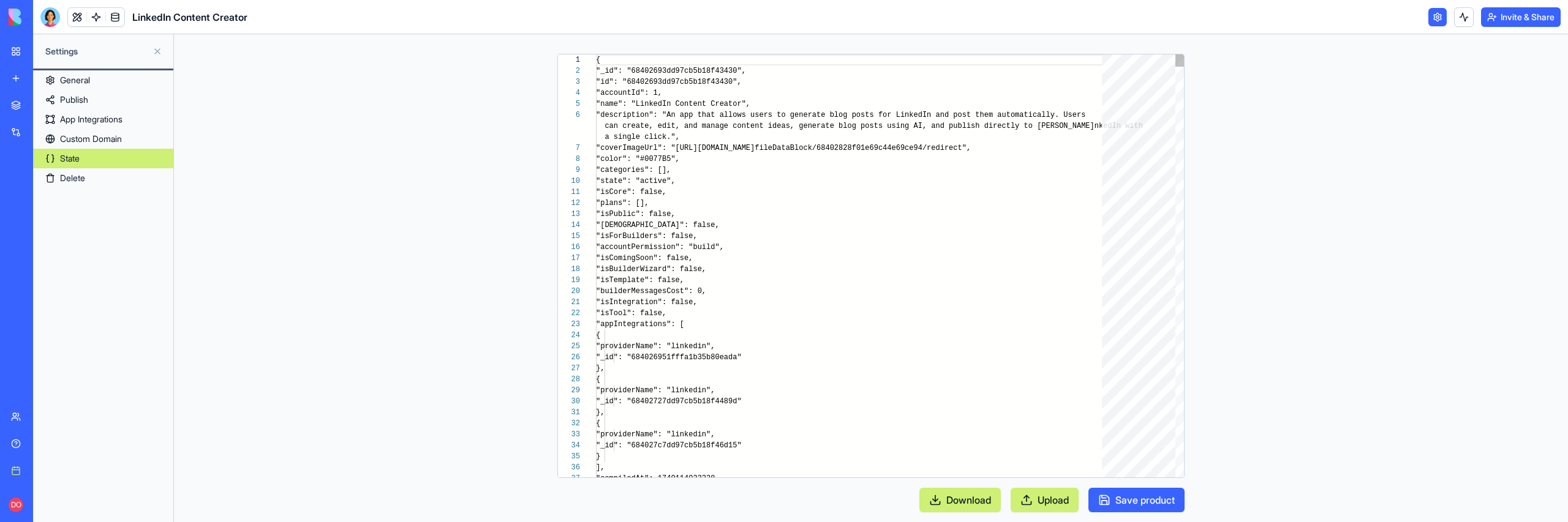
scroll to position [88, 0]
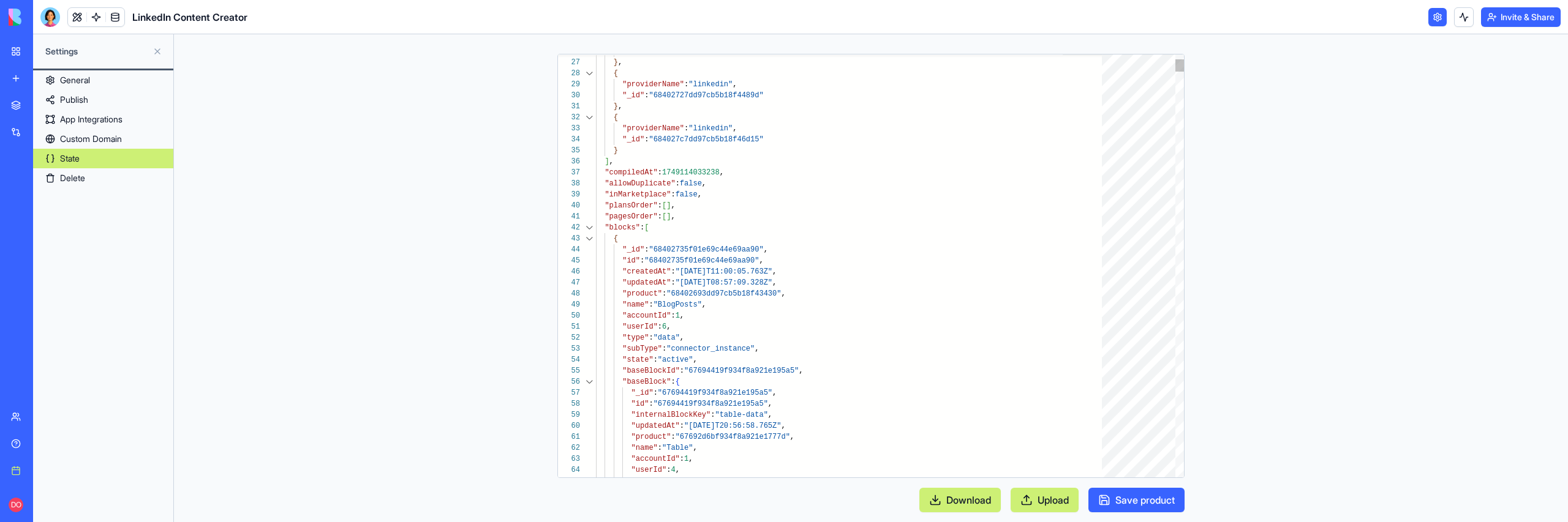
click at [590, 226] on div at bounding box center [589, 228] width 16 height 11
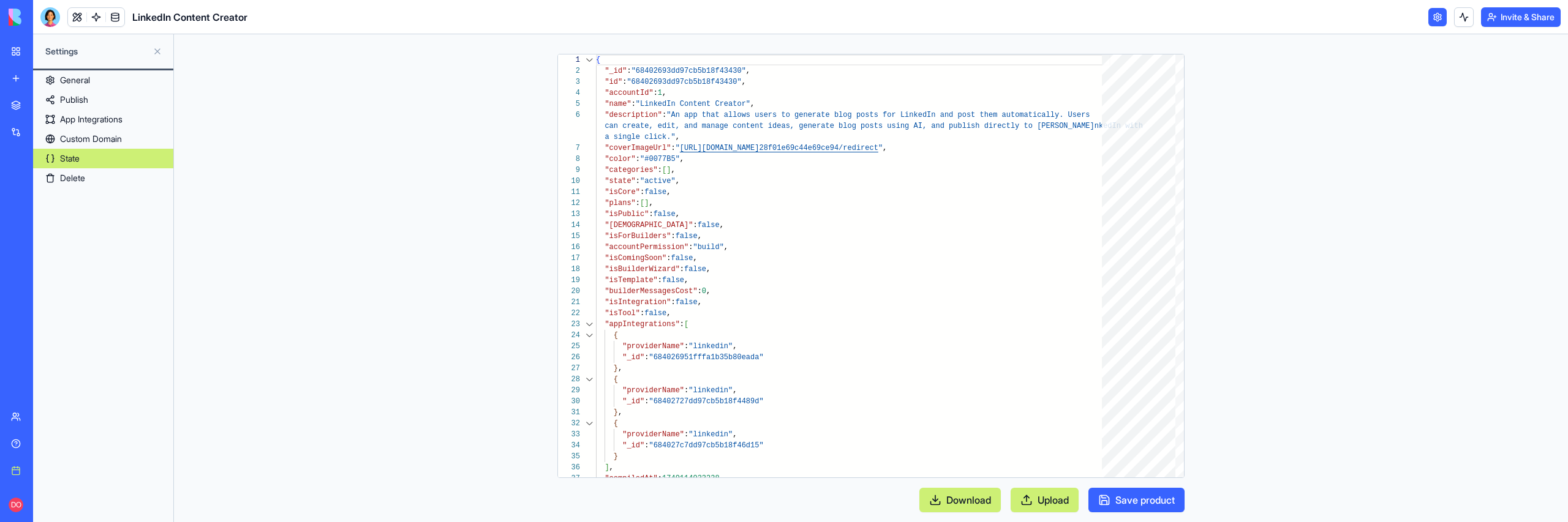
click at [98, 183] on link "Delete" at bounding box center [103, 177] width 140 height 19
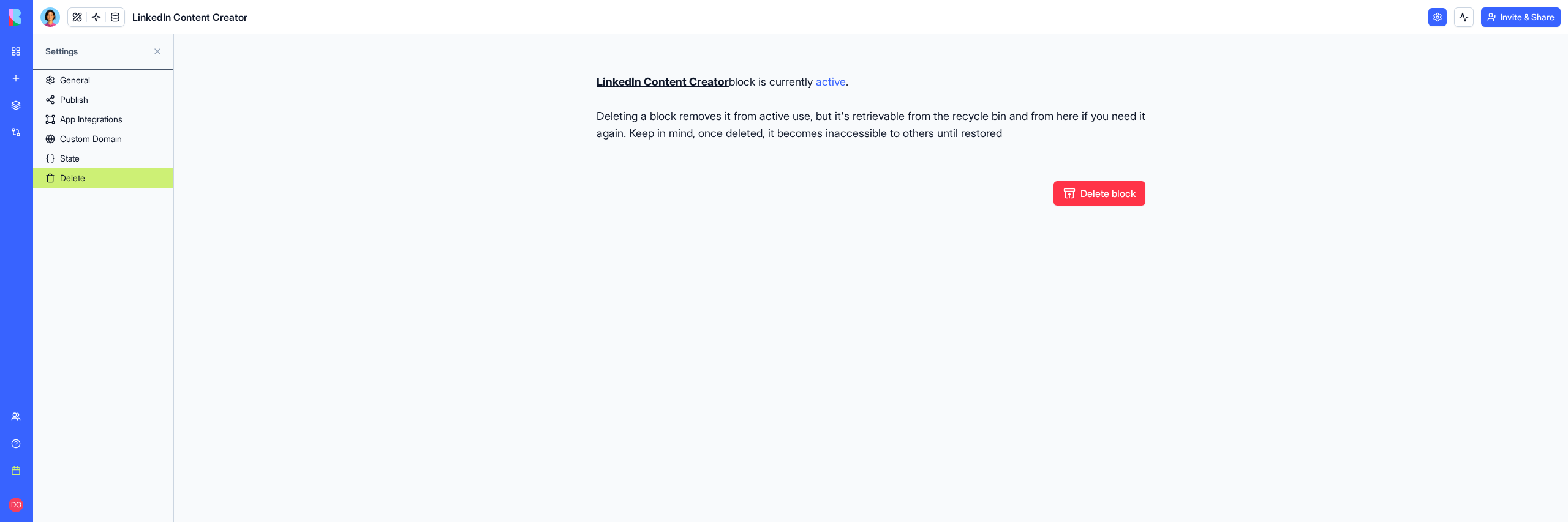
click at [1091, 197] on button "Delete block" at bounding box center [1100, 193] width 92 height 24
type button "restore"
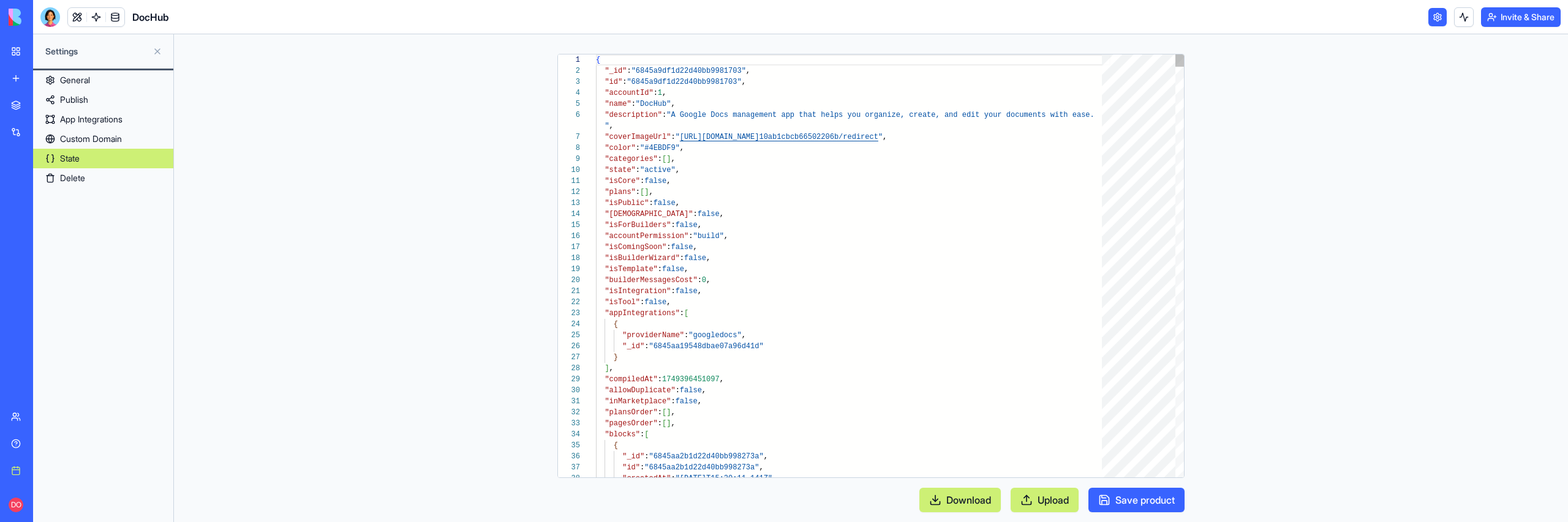
scroll to position [99, 0]
click at [592, 433] on div at bounding box center [589, 434] width 16 height 11
click at [109, 179] on link "Delete" at bounding box center [103, 177] width 140 height 19
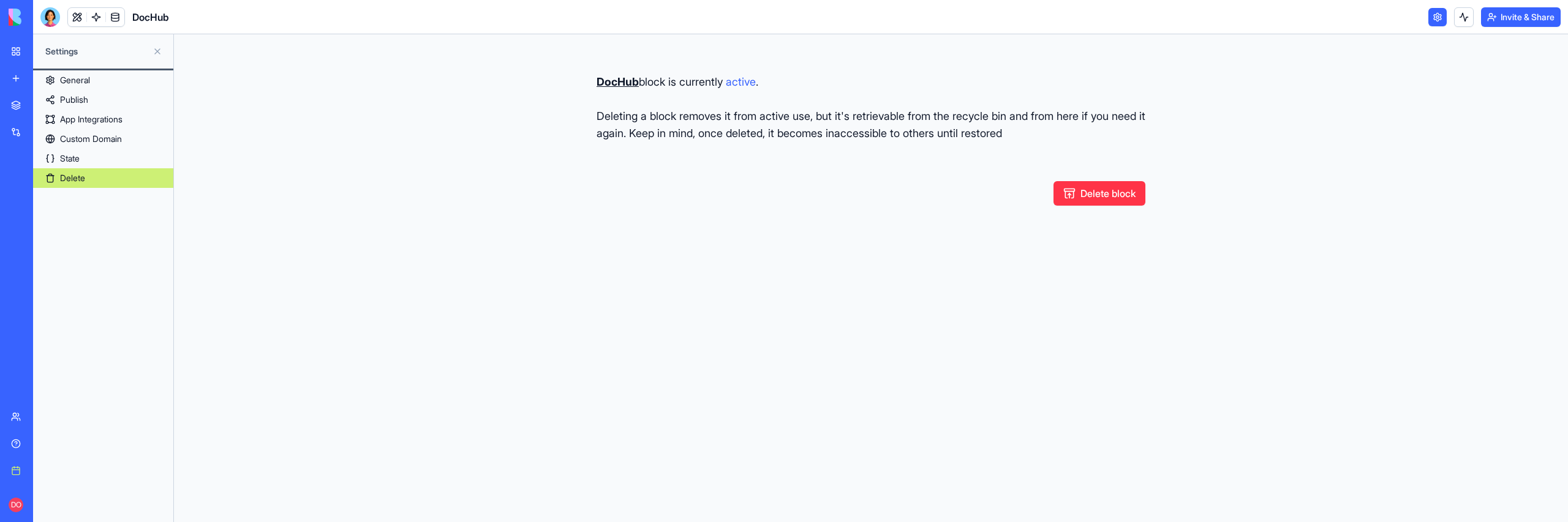
click at [1107, 195] on button "Delete block" at bounding box center [1100, 193] width 92 height 24
type button "delete"
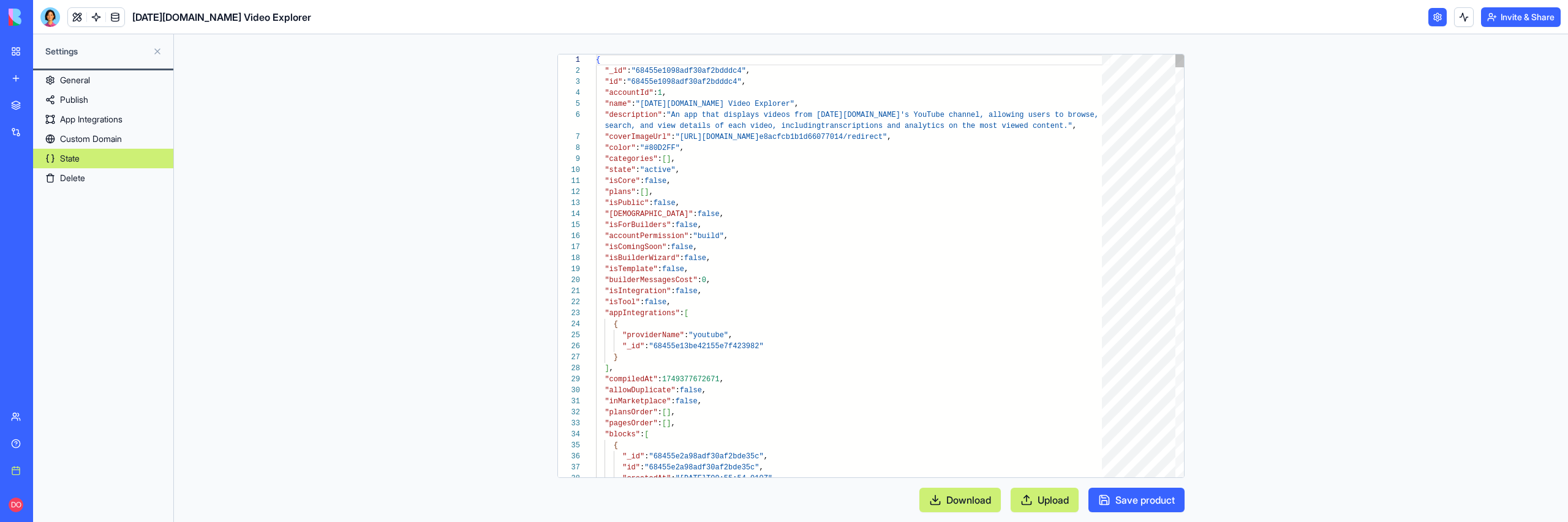
scroll to position [99, 0]
click at [593, 431] on div at bounding box center [589, 434] width 16 height 11
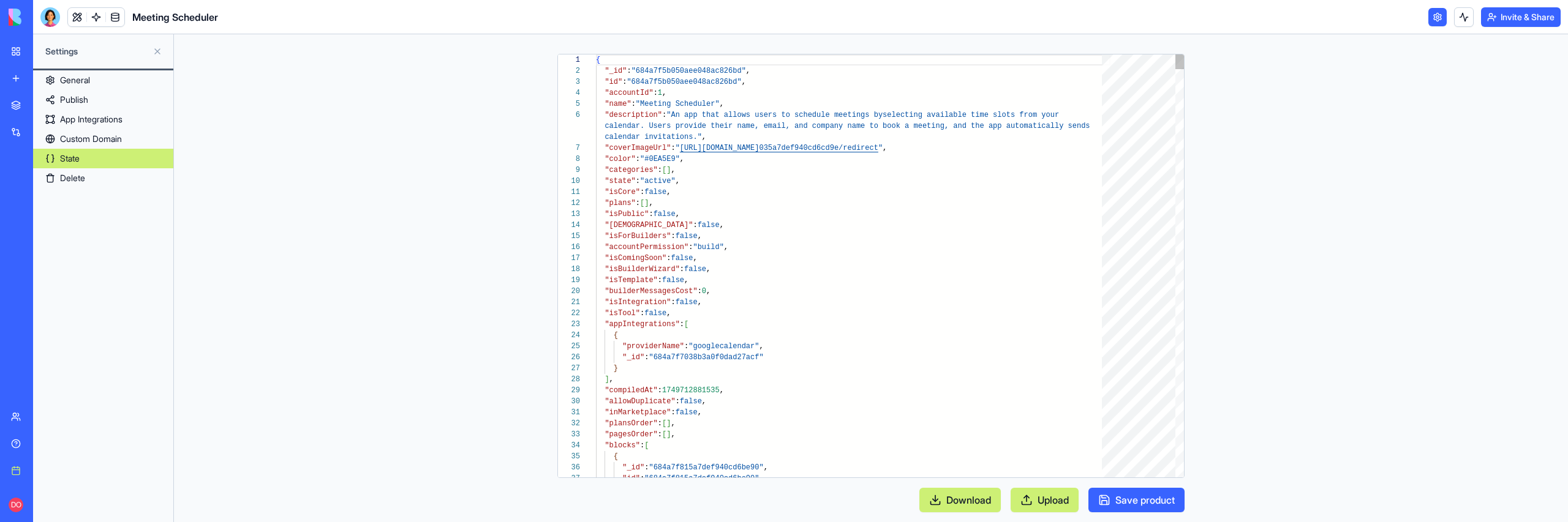
scroll to position [88, 0]
click at [589, 445] on div at bounding box center [589, 445] width 16 height 11
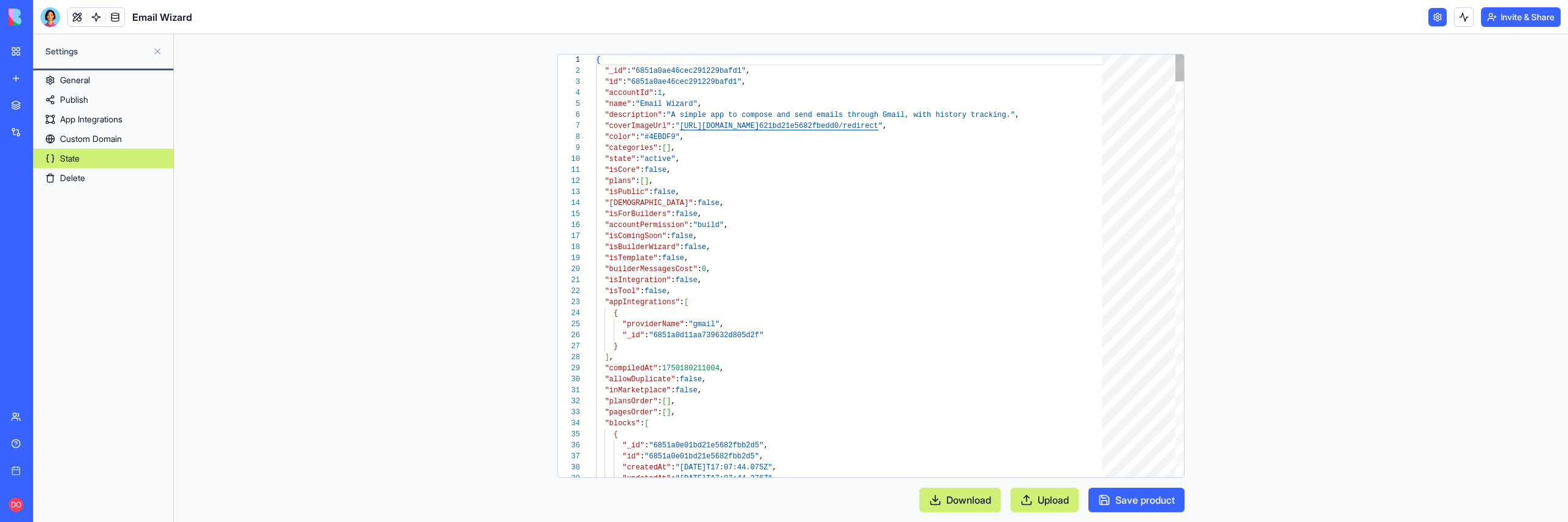
scroll to position [110, 0]
click at [589, 422] on div at bounding box center [589, 424] width 16 height 11
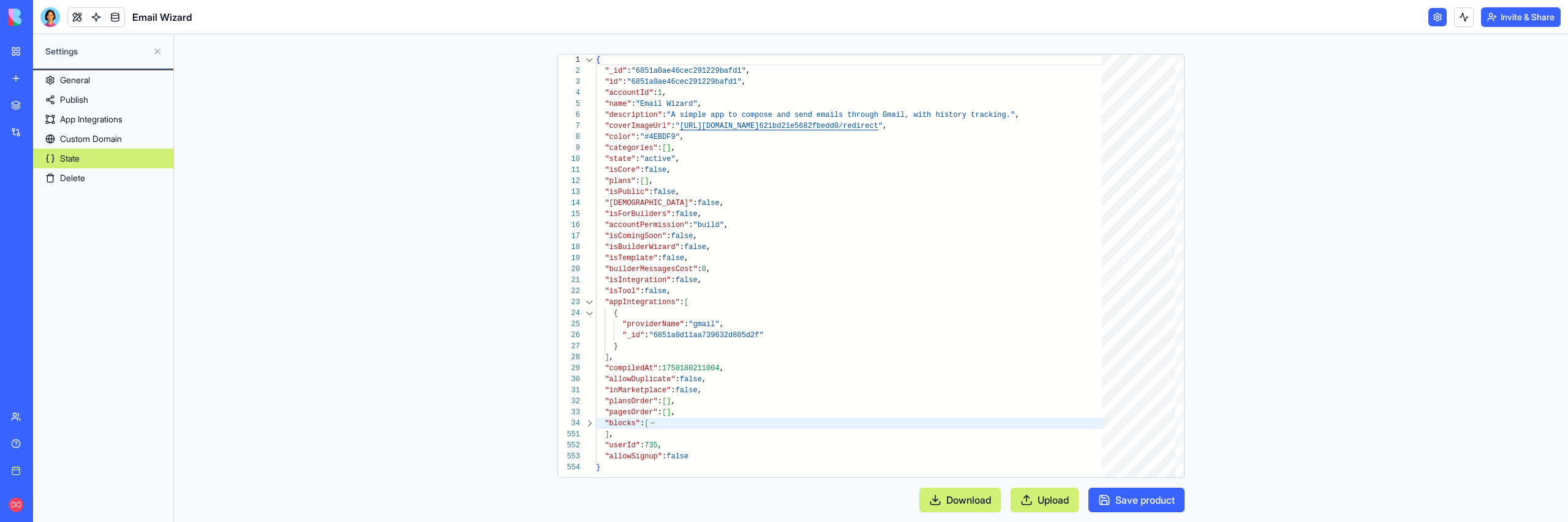
click at [94, 177] on link "Delete" at bounding box center [103, 177] width 140 height 19
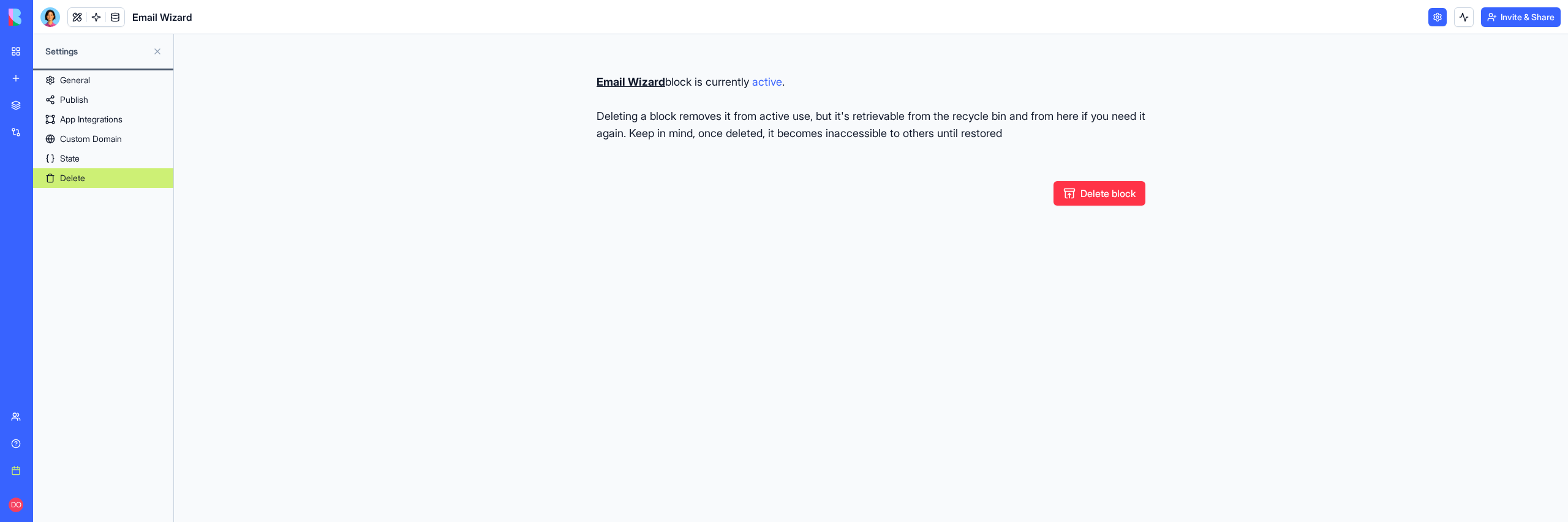
click at [1114, 195] on button "Delete block" at bounding box center [1100, 193] width 92 height 24
type button "restore"
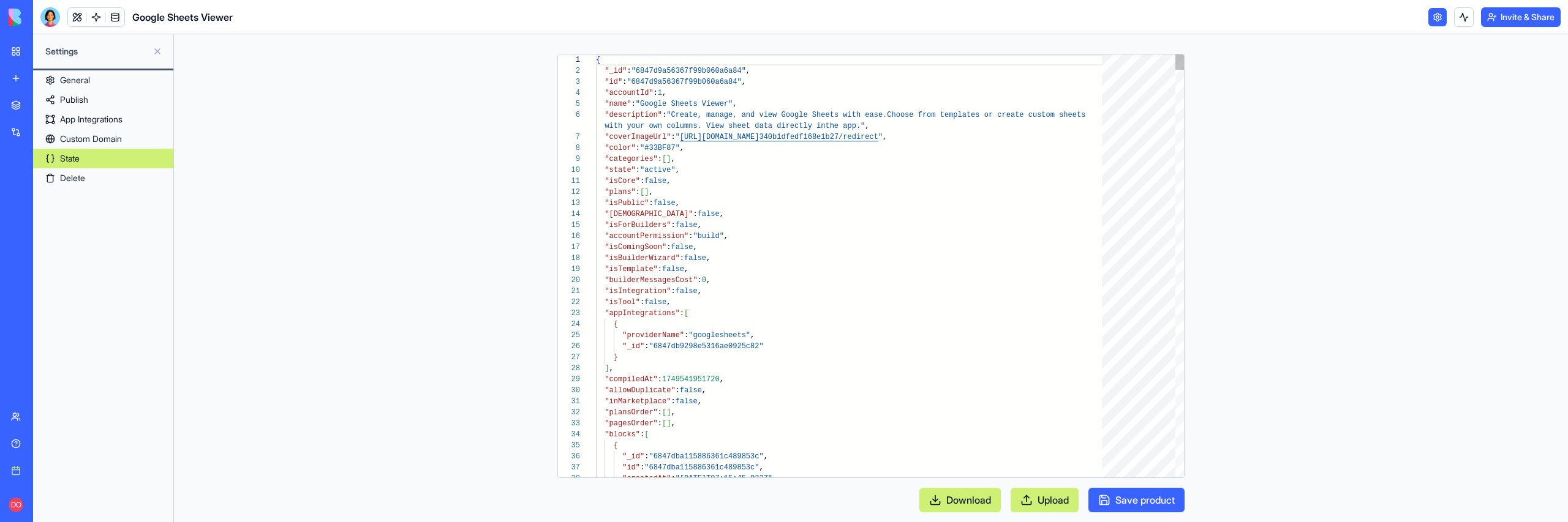
scroll to position [99, 0]
click at [585, 431] on div at bounding box center [589, 434] width 16 height 11
click at [104, 180] on link "Delete" at bounding box center [103, 177] width 140 height 19
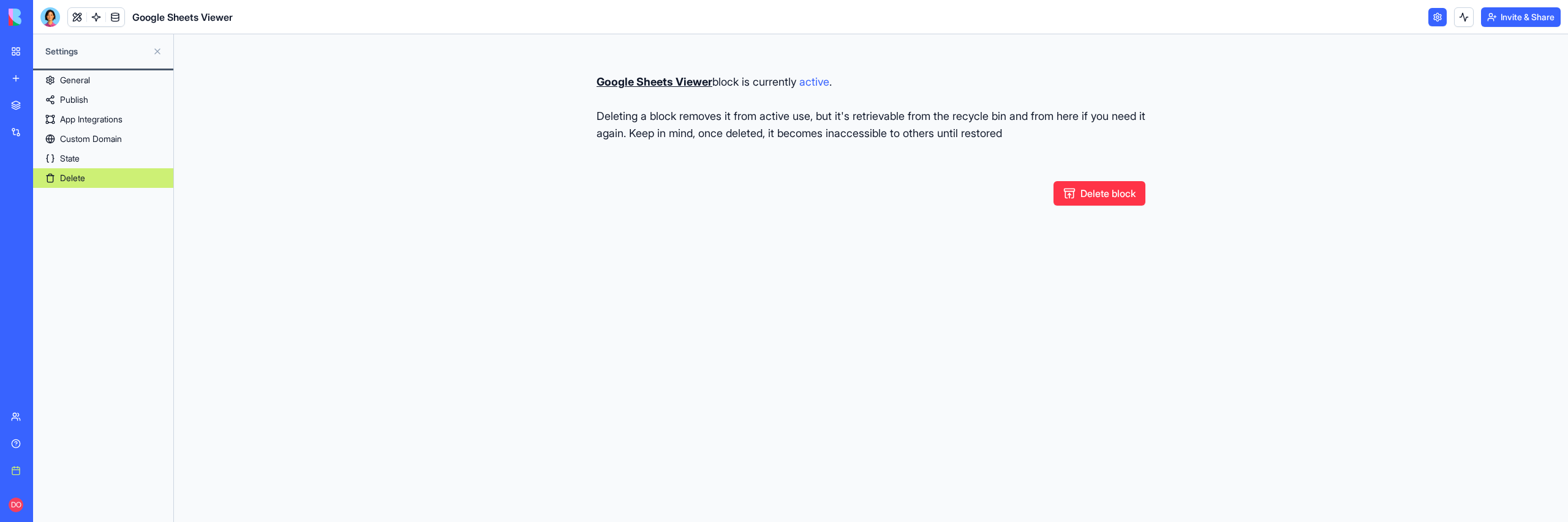
click at [1120, 192] on button "Delete block" at bounding box center [1100, 193] width 92 height 24
type button "delete"
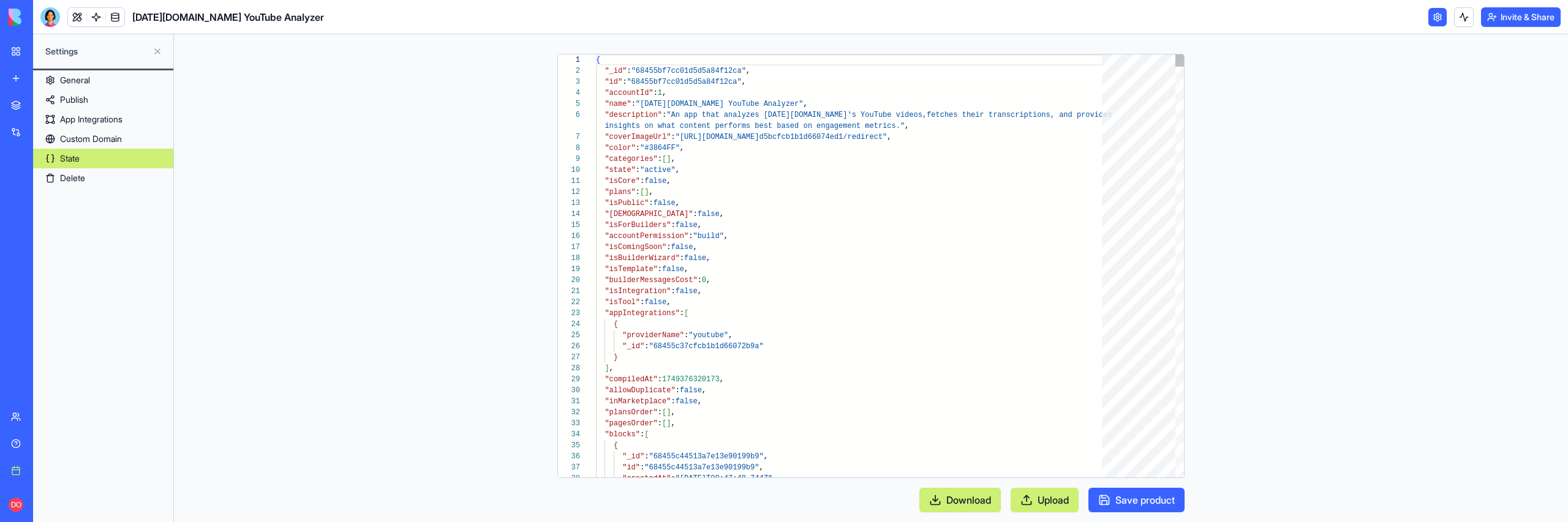
scroll to position [99, 0]
click at [593, 434] on div at bounding box center [589, 434] width 16 height 11
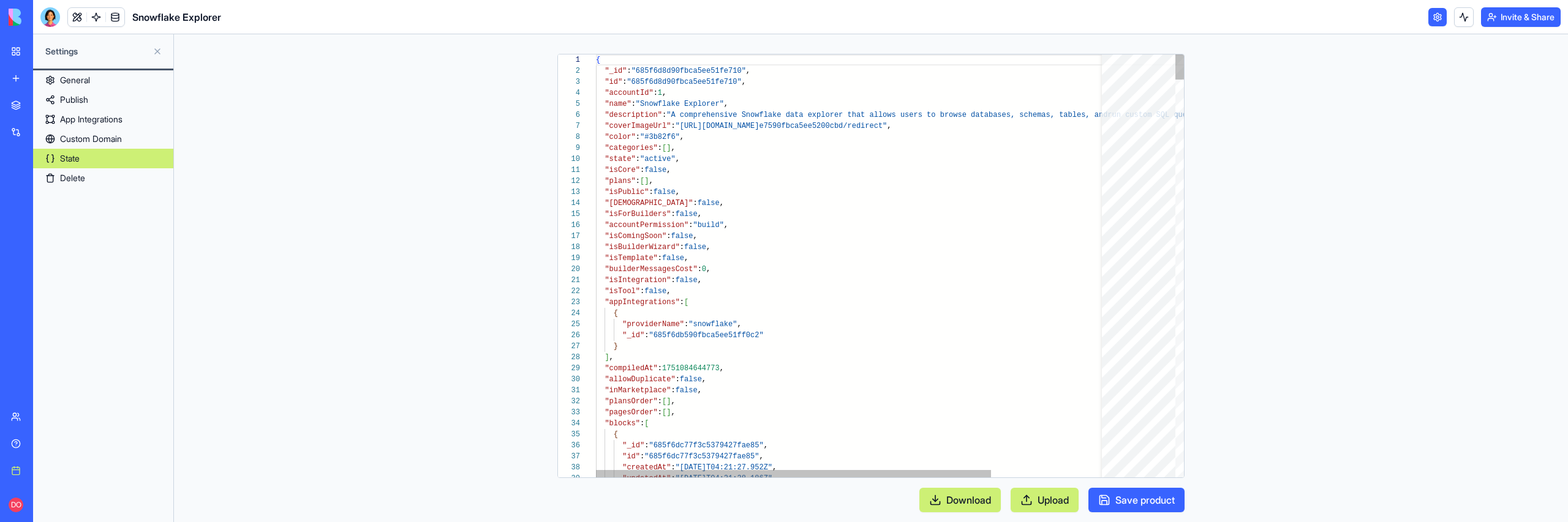
scroll to position [110, 0]
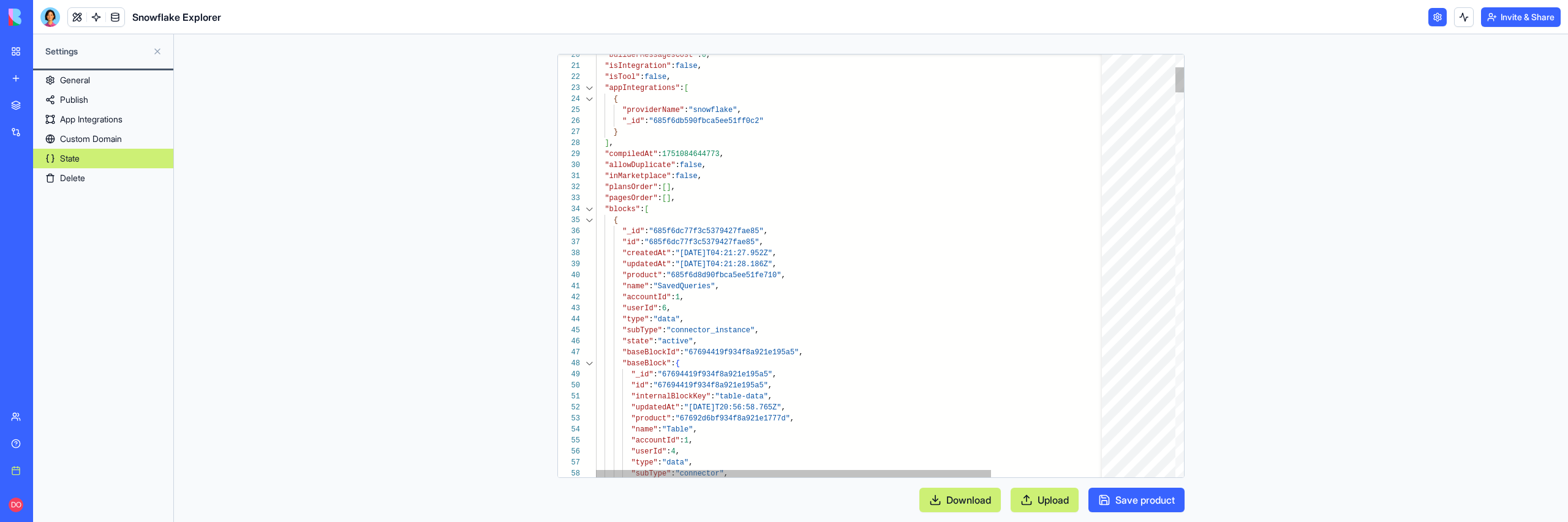
click at [588, 208] on div at bounding box center [589, 210] width 16 height 11
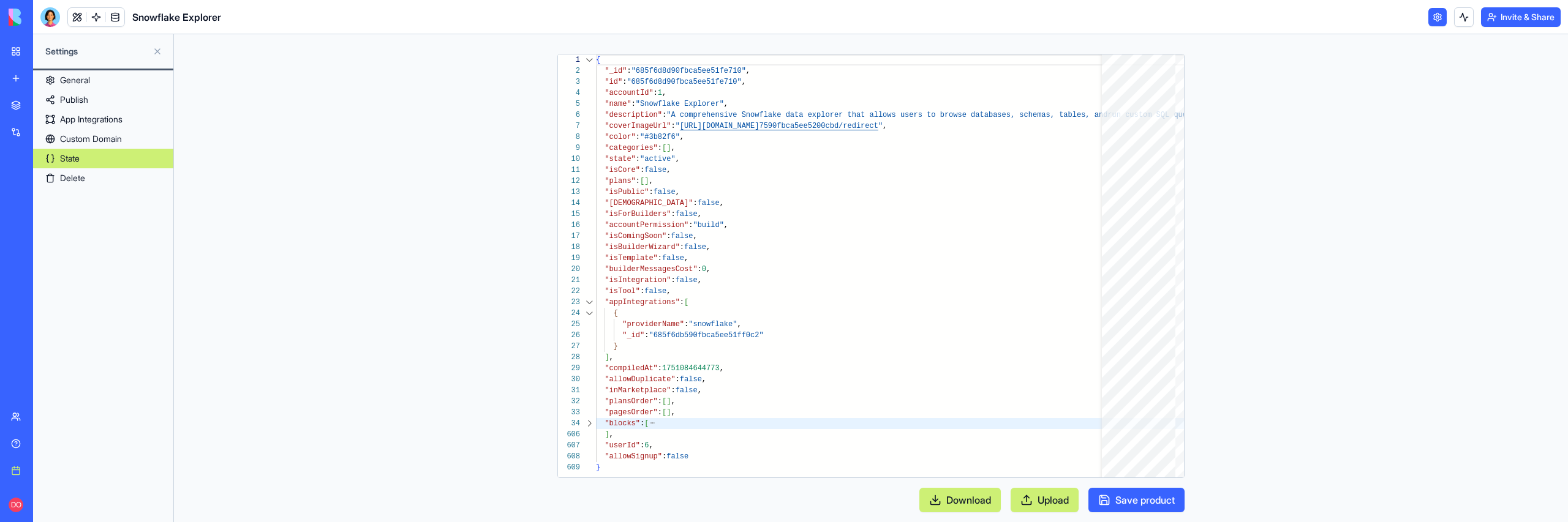
click at [87, 180] on link "Delete" at bounding box center [103, 177] width 140 height 19
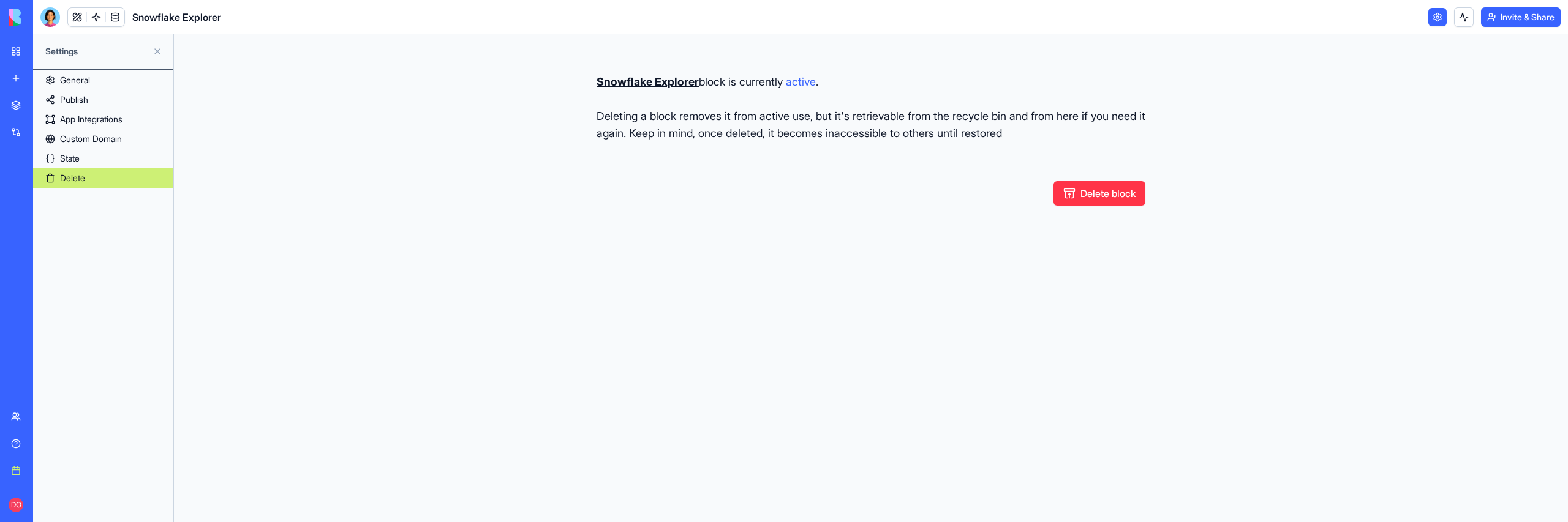
click at [1065, 197] on button "Delete block" at bounding box center [1100, 193] width 92 height 24
type button "restore"
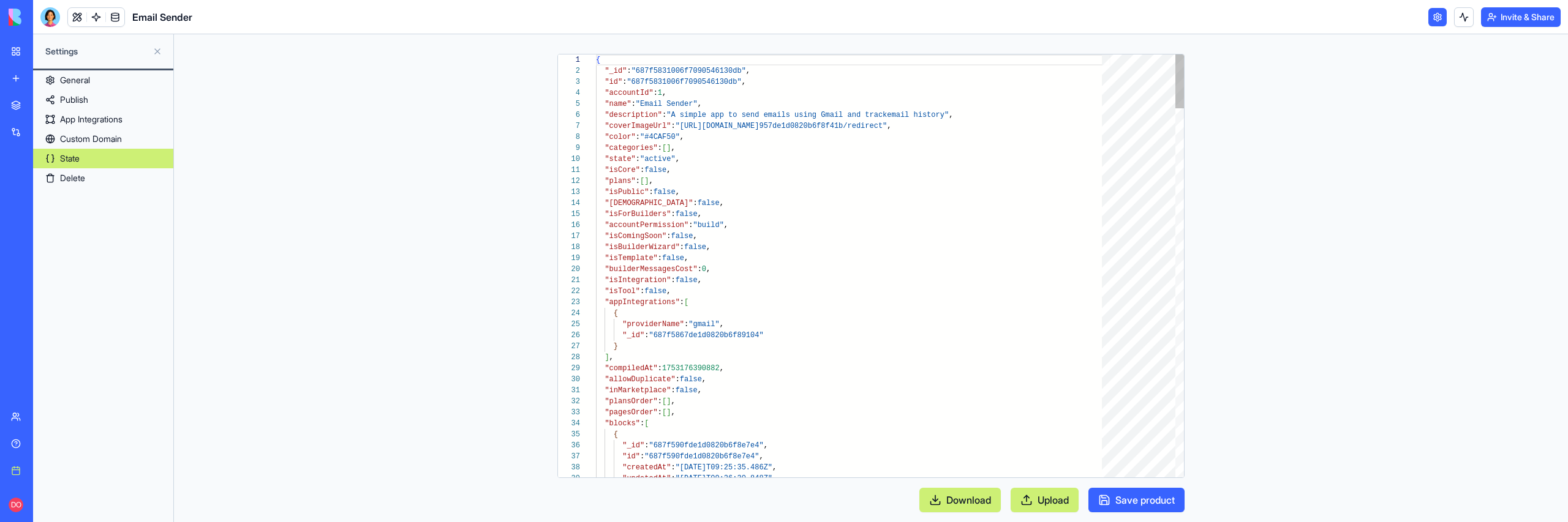
scroll to position [110, 0]
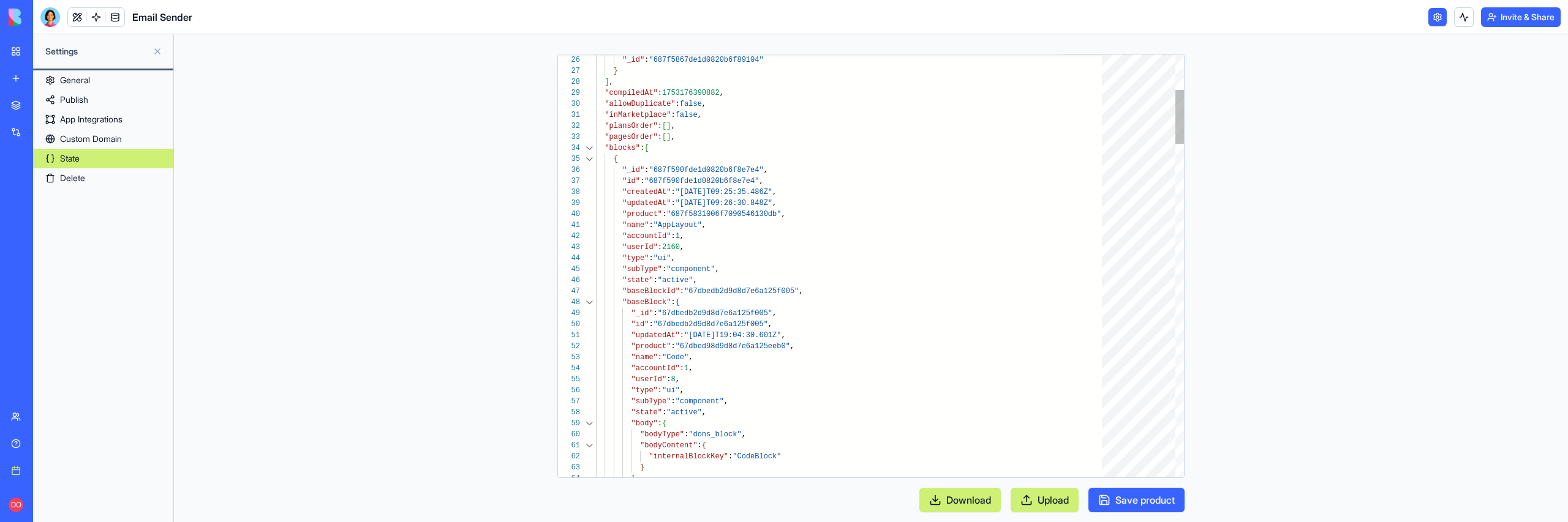
click at [589, 147] on div at bounding box center [589, 148] width 16 height 11
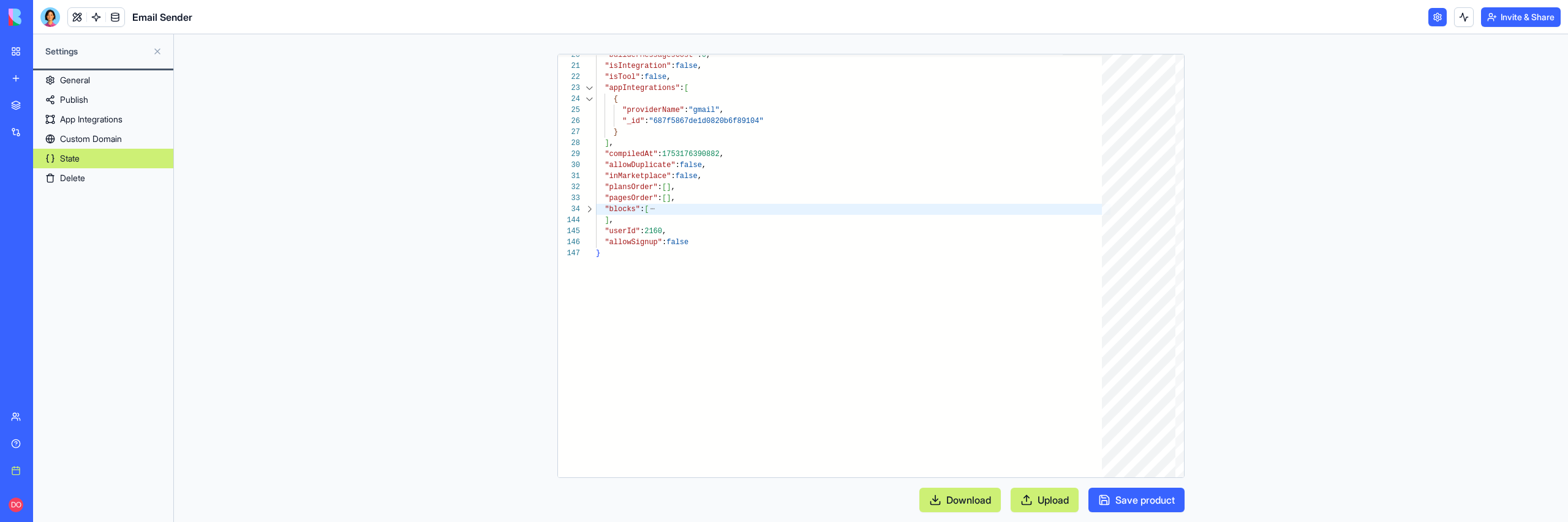
click at [110, 184] on link "Delete" at bounding box center [103, 177] width 140 height 19
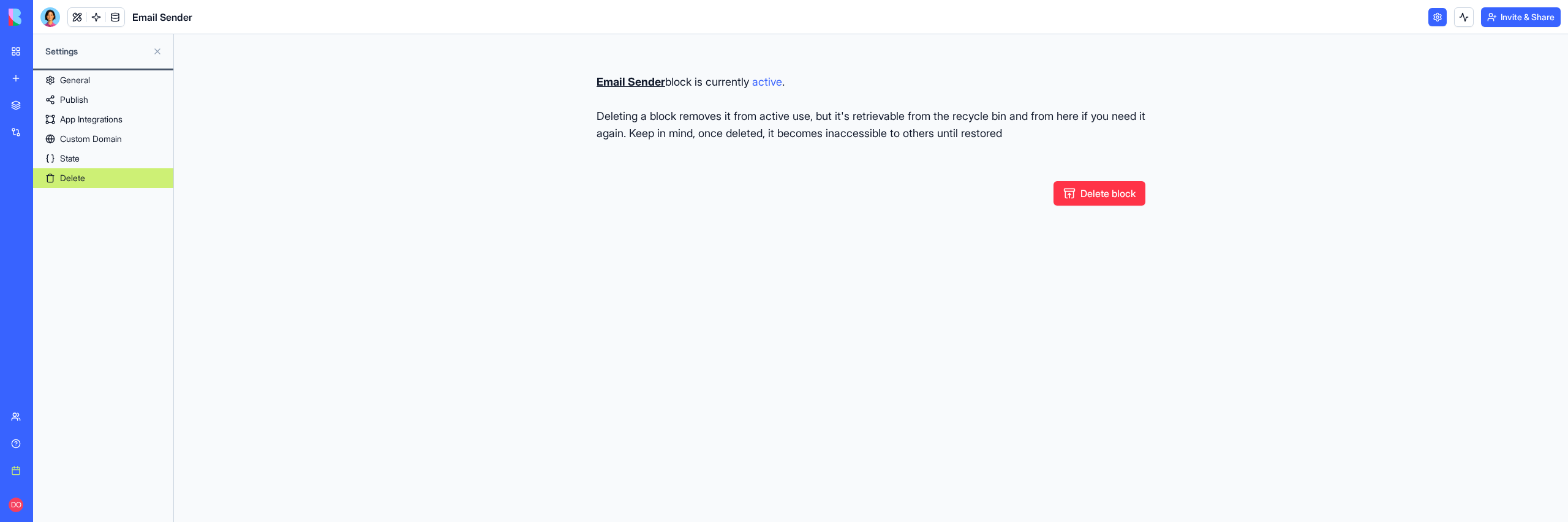
click at [1093, 193] on button "Delete block" at bounding box center [1100, 193] width 92 height 24
type button "restore"
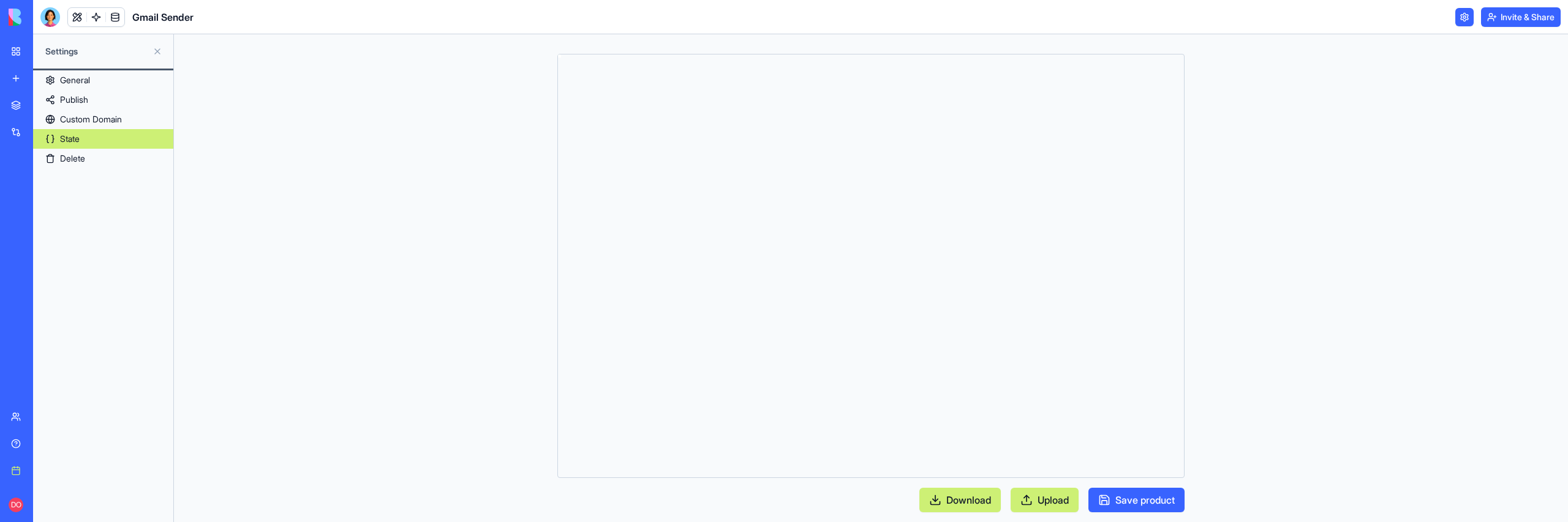
scroll to position [110, 0]
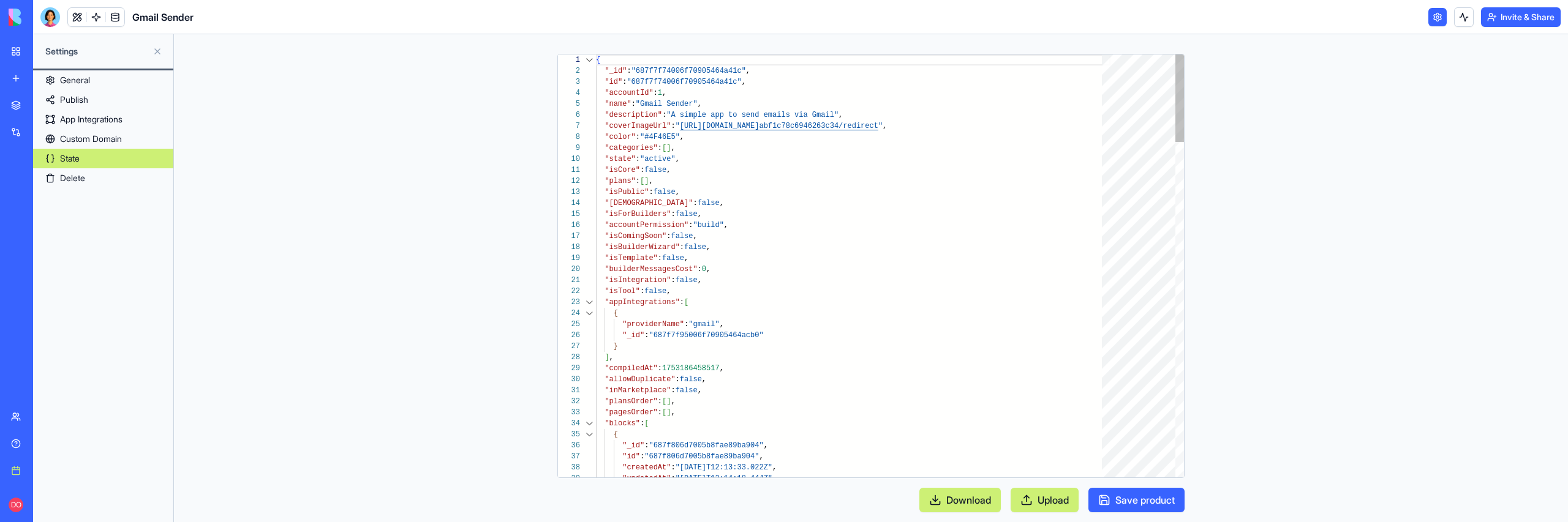
click at [590, 422] on div at bounding box center [589, 424] width 16 height 11
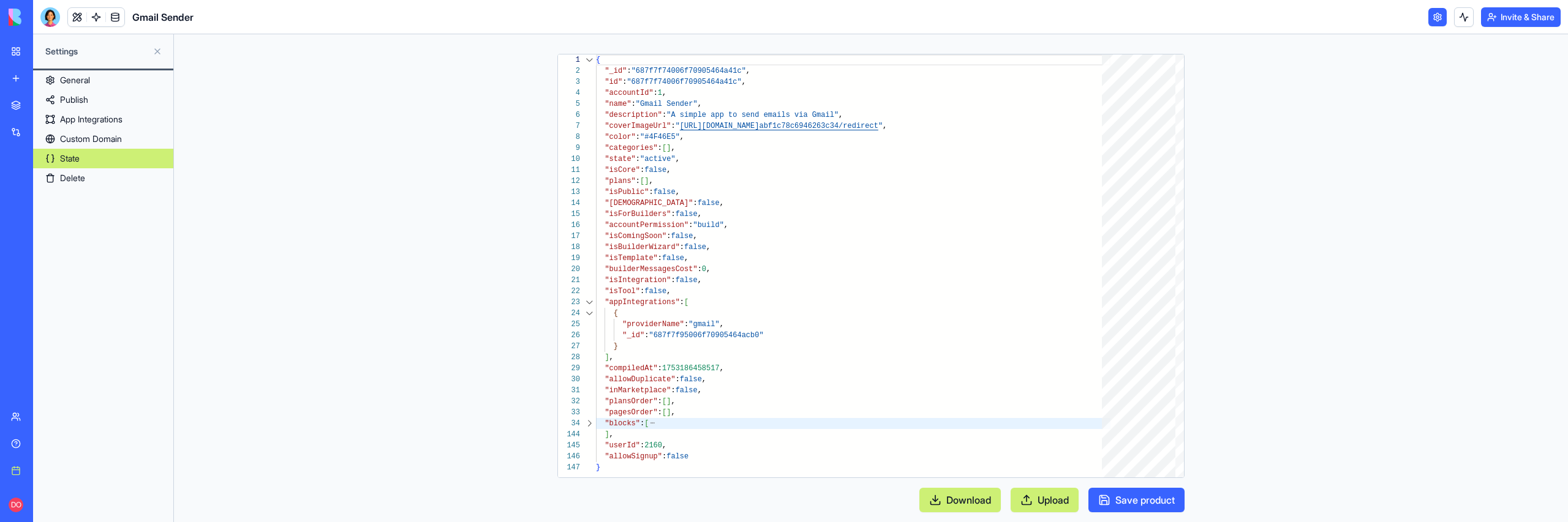
click at [98, 180] on link "Delete" at bounding box center [103, 177] width 140 height 19
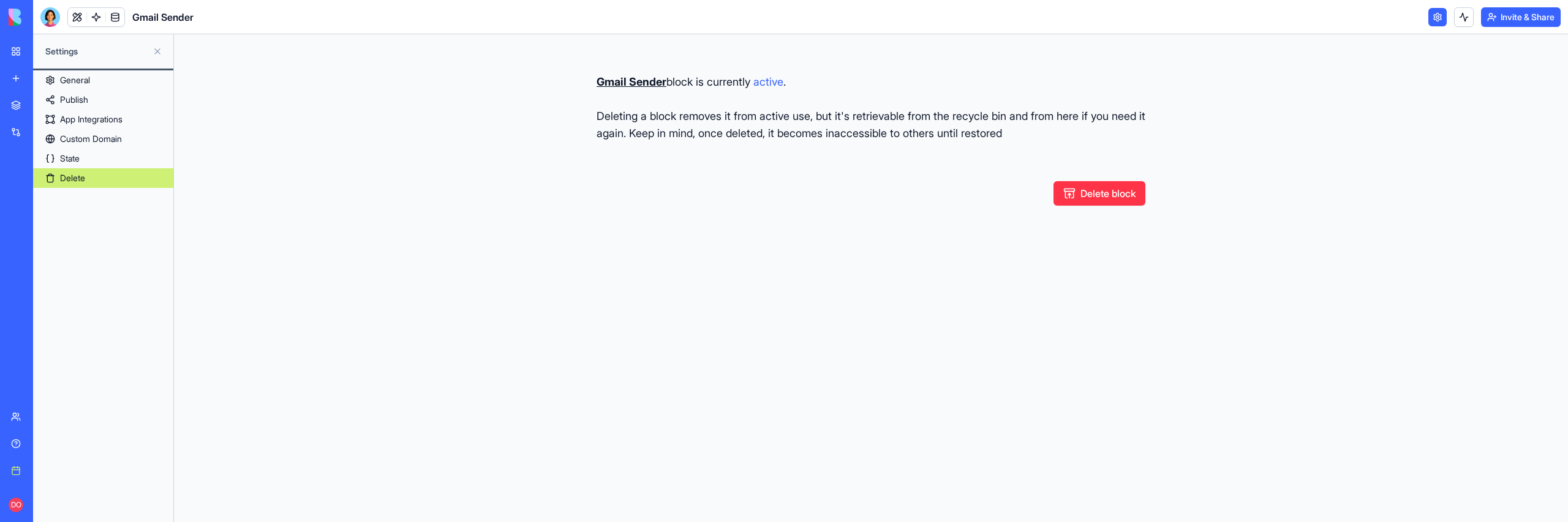
click at [1090, 198] on button "Delete block" at bounding box center [1100, 193] width 92 height 24
type button "restore"
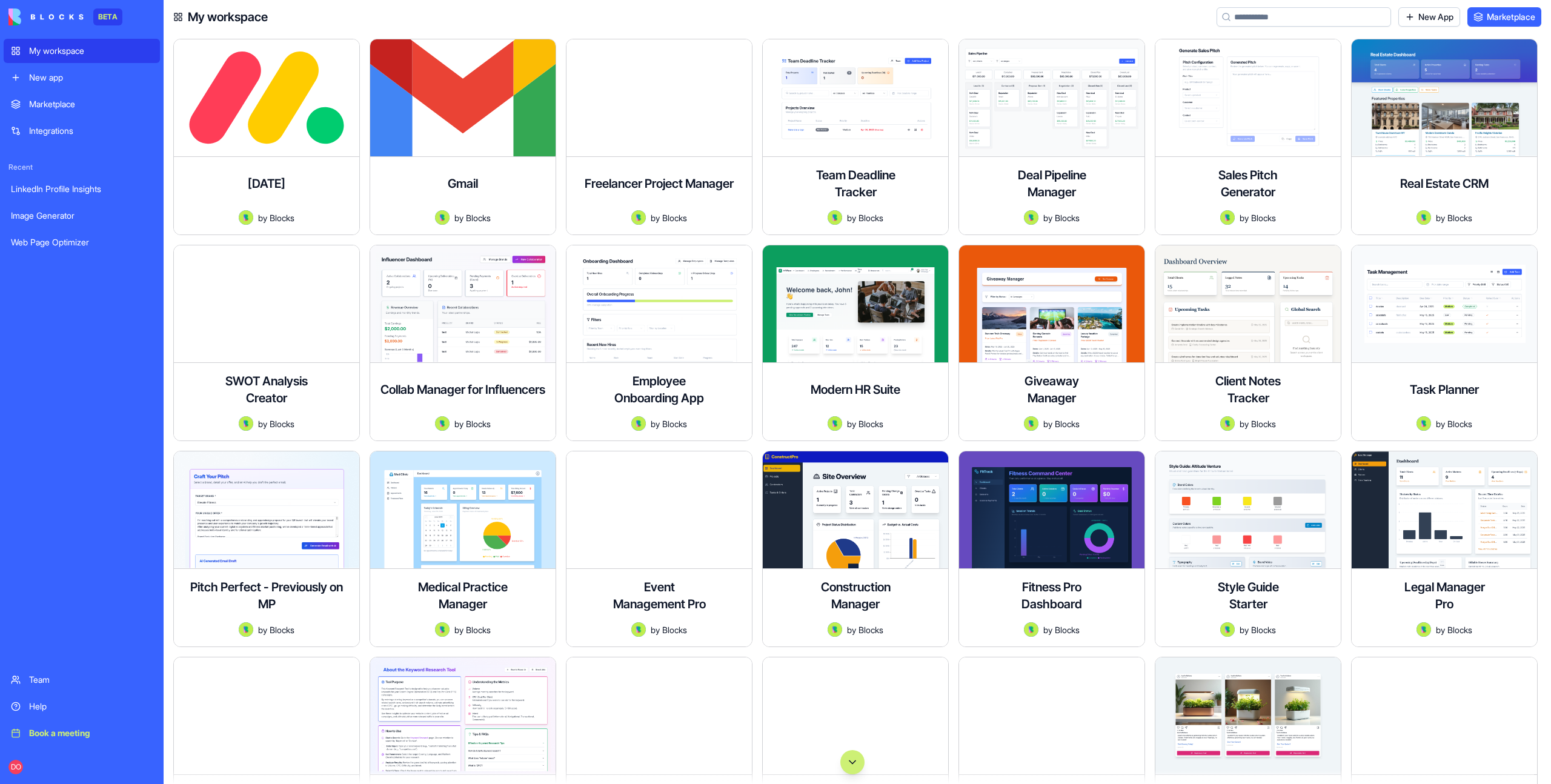
click at [1257, 18] on input at bounding box center [1303, 17] width 174 height 19
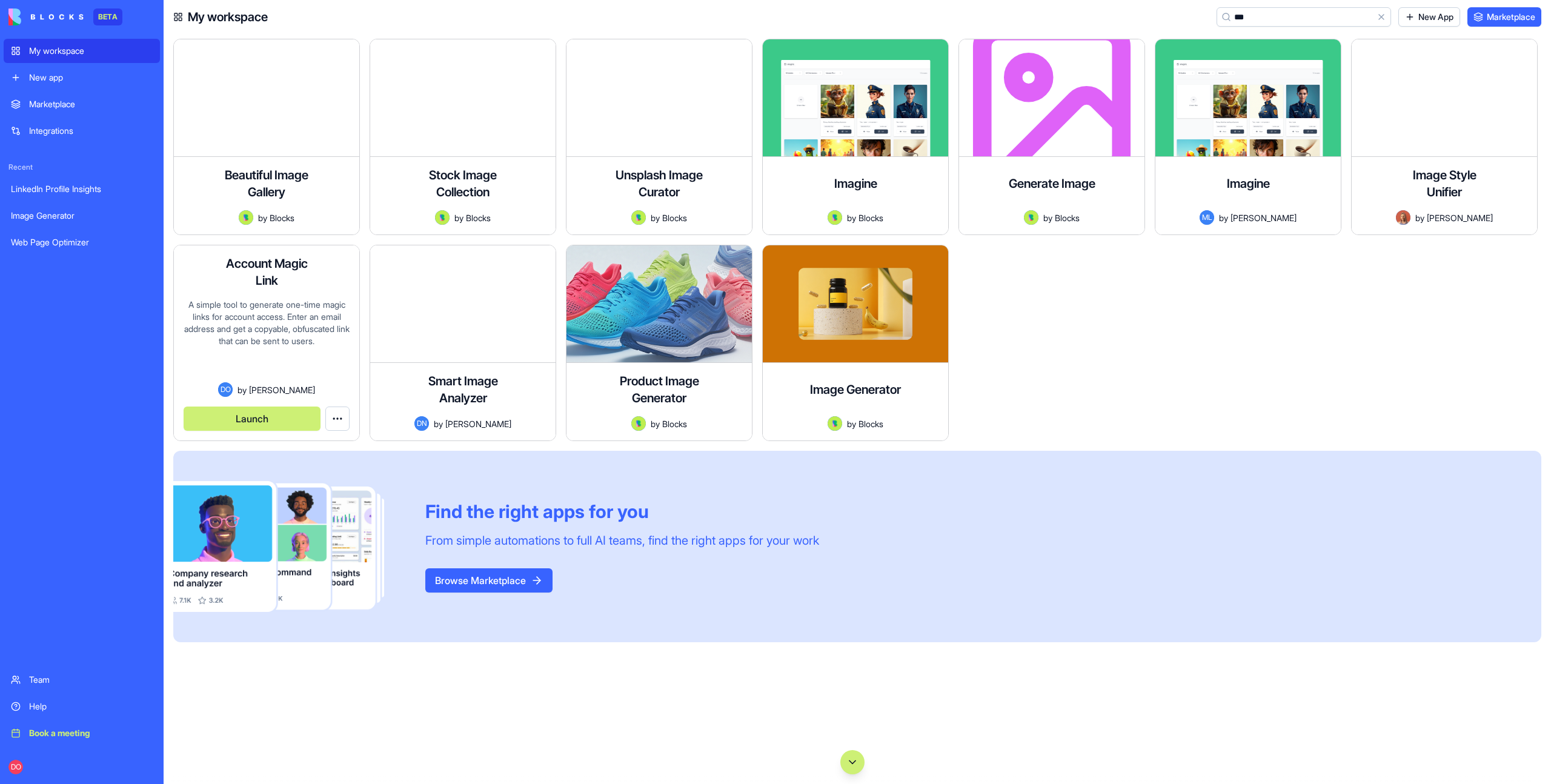
type input "***"
click at [256, 416] on button "Launch" at bounding box center [252, 418] width 137 height 24
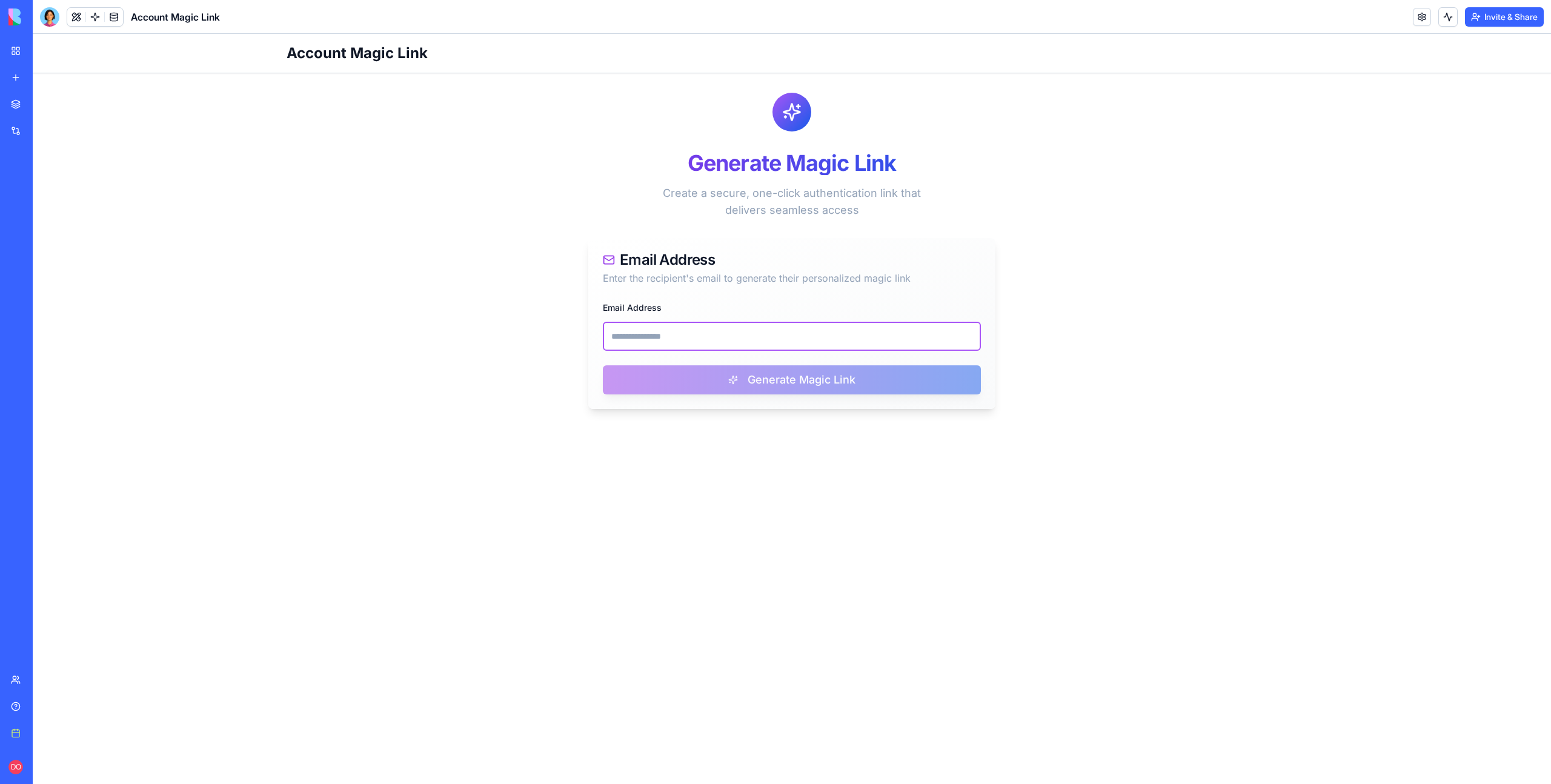
click at [654, 336] on input "Email Address" at bounding box center [792, 336] width 378 height 29
paste input "**********"
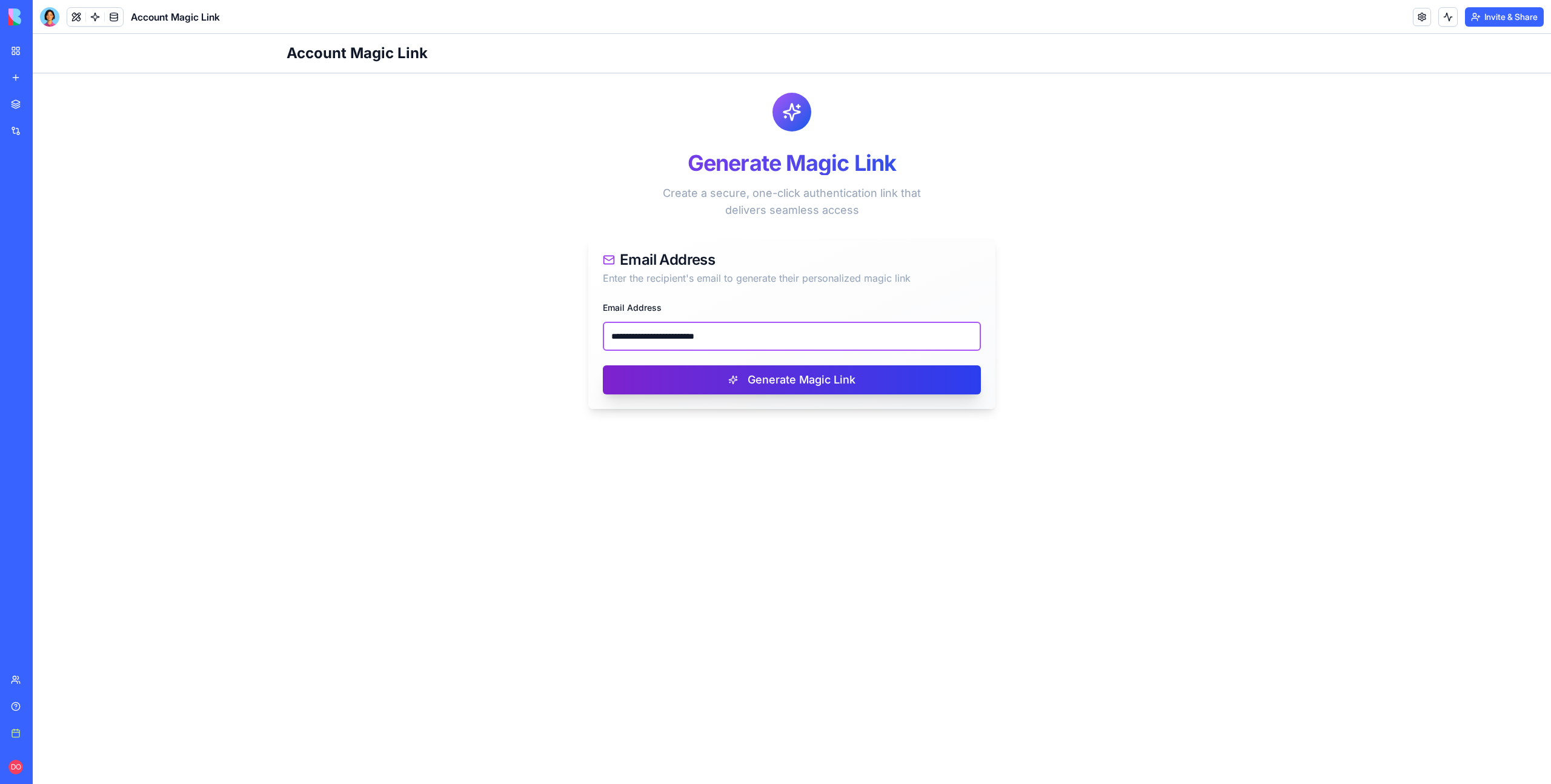
type input "**********"
click at [727, 377] on button "Generate Magic Link" at bounding box center [792, 379] width 378 height 29
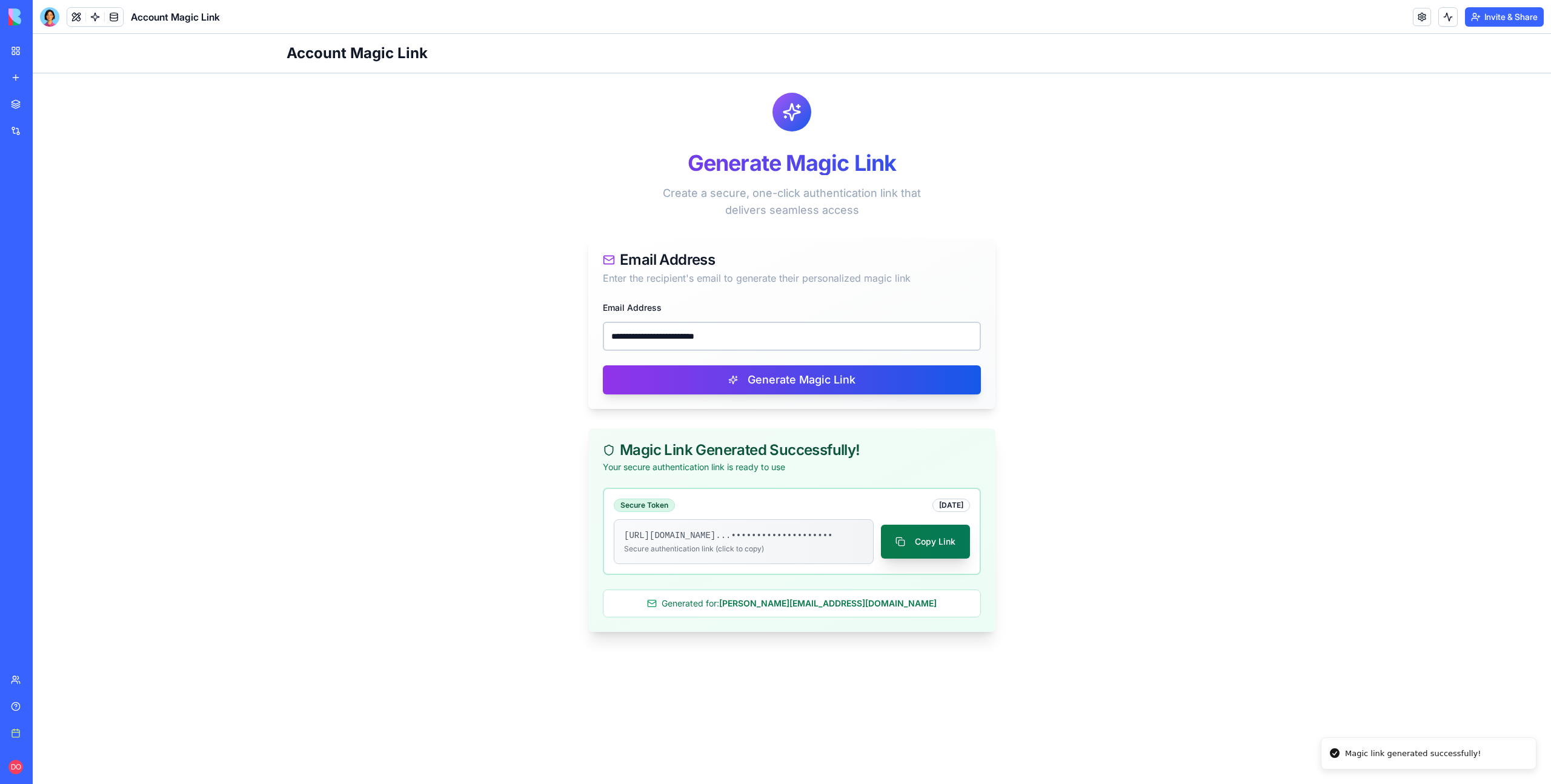
click at [943, 551] on button "Copy Link" at bounding box center [925, 541] width 89 height 34
